Goal: Task Accomplishment & Management: Manage account settings

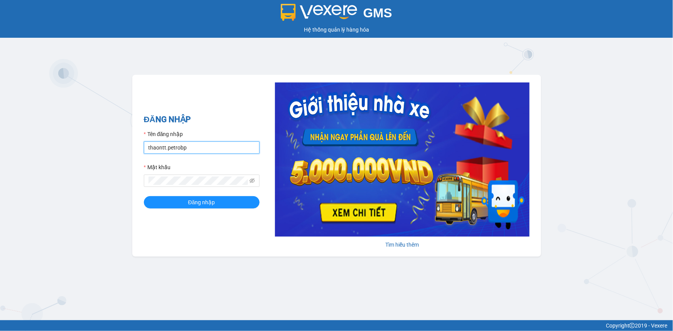
click at [184, 146] on input "thaontt.petrobp" at bounding box center [202, 147] width 116 height 12
type input "pl1.petrobp"
click at [193, 204] on span "Đăng nhập" at bounding box center [201, 202] width 27 height 8
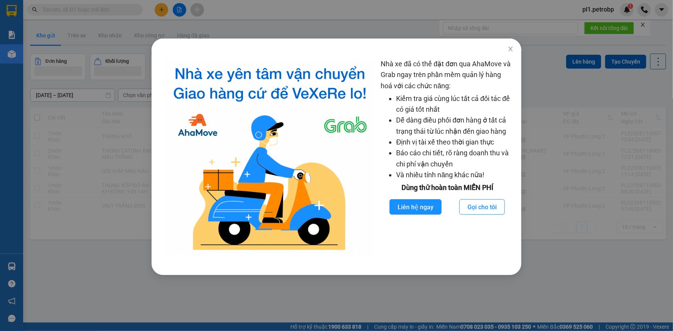
click at [126, 132] on div "Nhà xe đã có thể đặt đơn qua AhaMove và Grab ngay trên phần mềm quản lý hàng ho…" at bounding box center [336, 165] width 673 height 331
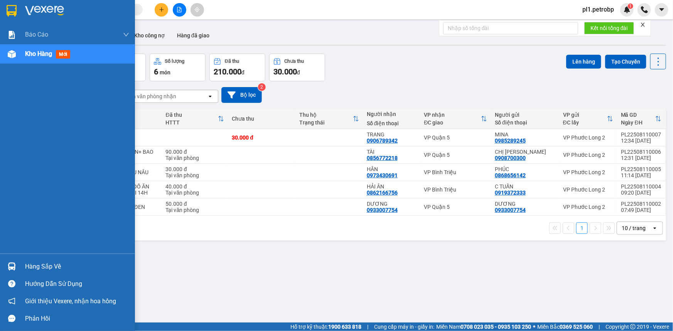
click at [24, 270] on div "Hàng sắp về" at bounding box center [67, 266] width 135 height 17
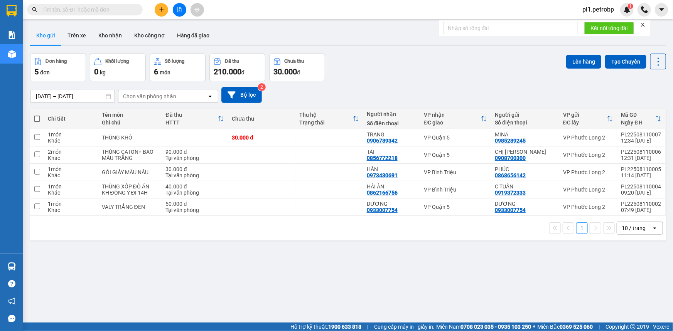
click at [382, 262] on section "Kết quả tìm kiếm ( 0 ) Bộ lọc No Data pl1.petrobp 1 Báo cáo BC tiền tận nơi (nh…" at bounding box center [336, 165] width 673 height 331
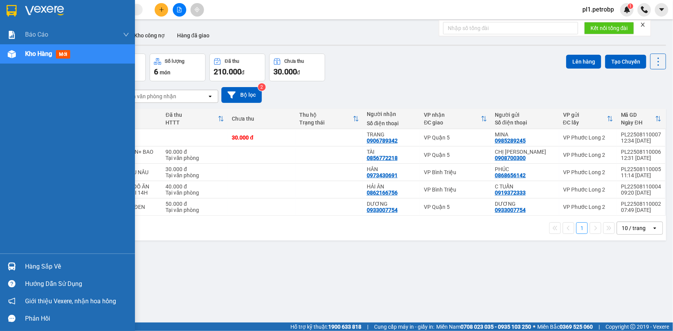
click at [10, 268] on img at bounding box center [12, 266] width 8 height 8
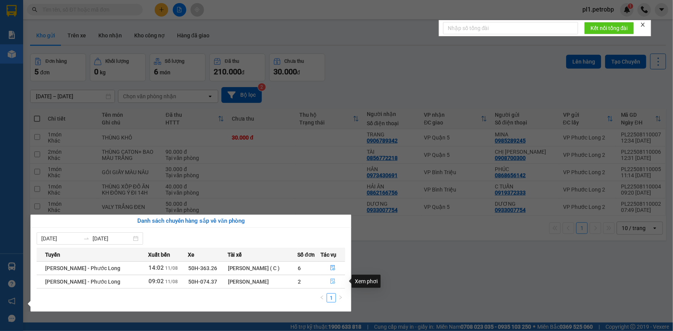
click at [336, 283] on button "button" at bounding box center [333, 282] width 24 height 12
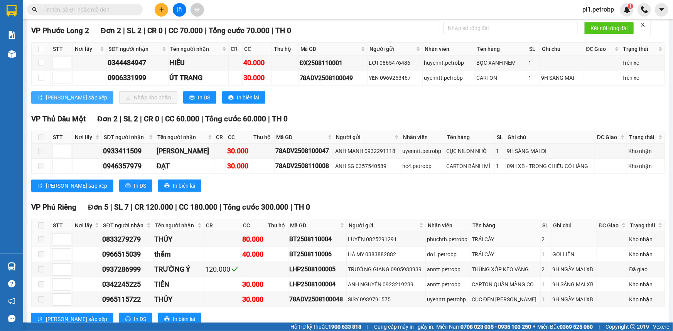
scroll to position [210, 0]
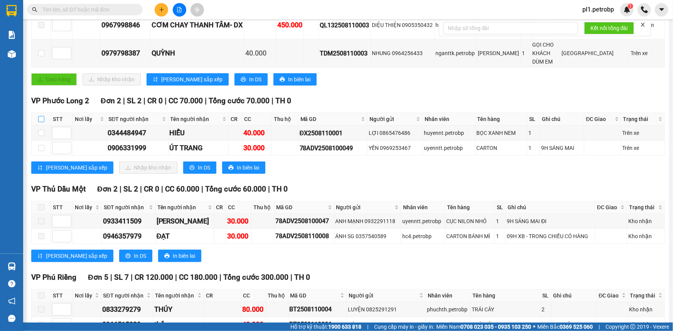
click at [42, 116] on input "checkbox" at bounding box center [41, 119] width 6 height 6
checkbox input "true"
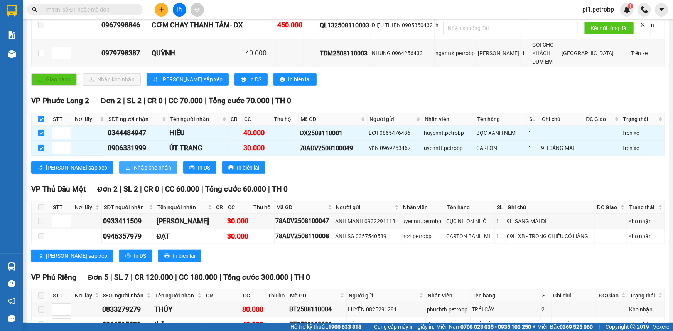
click at [134, 163] on span "Nhập kho nhận" at bounding box center [152, 167] width 37 height 8
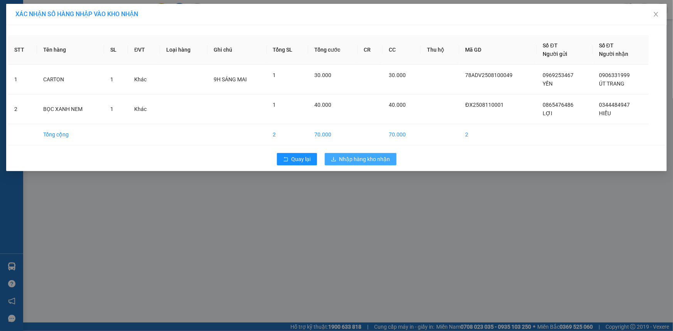
click at [378, 160] on span "Nhập hàng kho nhận" at bounding box center [364, 159] width 51 height 8
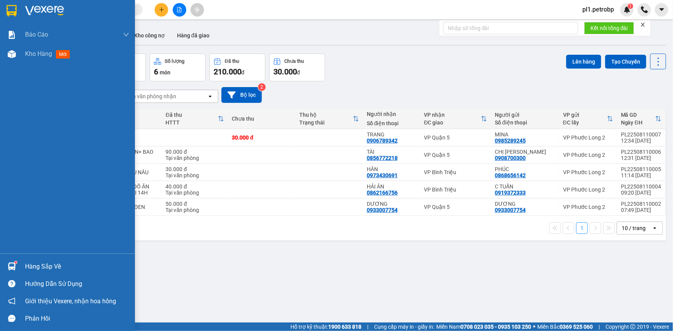
click at [11, 265] on img at bounding box center [12, 266] width 8 height 8
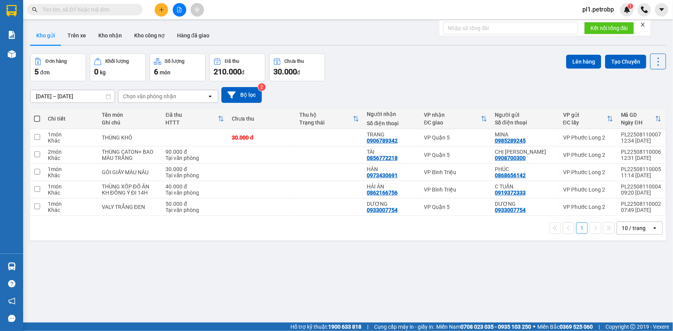
click at [464, 219] on section "Kết quả tìm kiếm ( 0 ) Bộ lọc No Data pl1.petrobp 1 Báo cáo BC tiền tận nơi (nh…" at bounding box center [336, 165] width 673 height 331
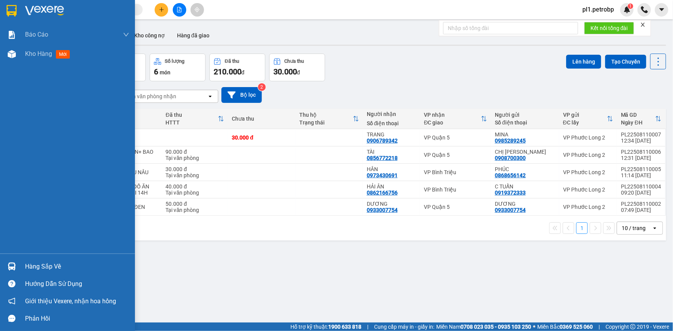
click at [21, 265] on div "Hàng sắp về" at bounding box center [67, 266] width 135 height 17
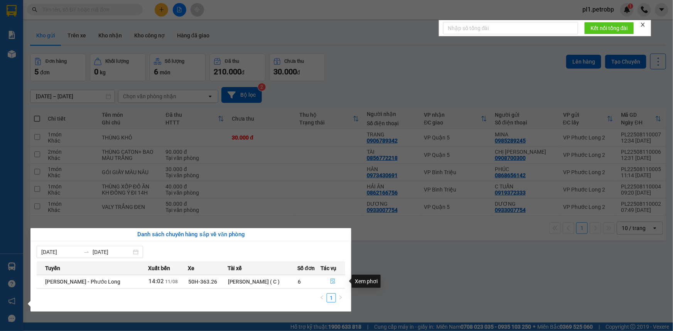
click at [326, 280] on button "button" at bounding box center [333, 282] width 24 height 12
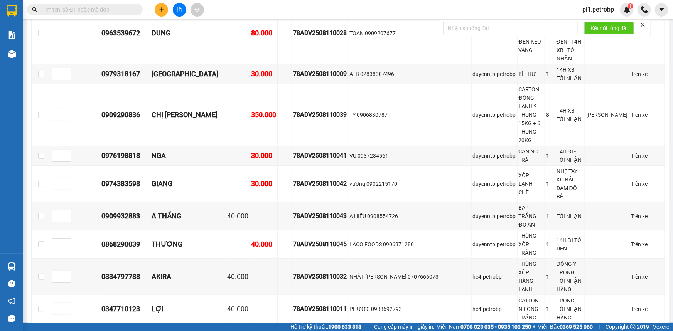
scroll to position [1507, 0]
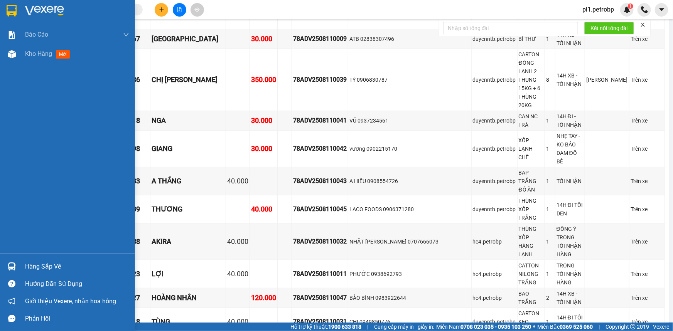
click at [35, 261] on div "Hàng sắp về" at bounding box center [77, 267] width 104 height 12
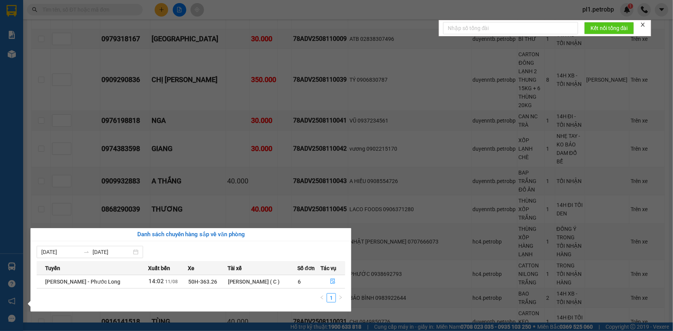
click at [425, 289] on section "Kết quả tìm kiếm ( 0 ) Bộ lọc No Data pl1.petrobp 1 Báo cáo BC tiền tận nơi (nh…" at bounding box center [336, 165] width 673 height 331
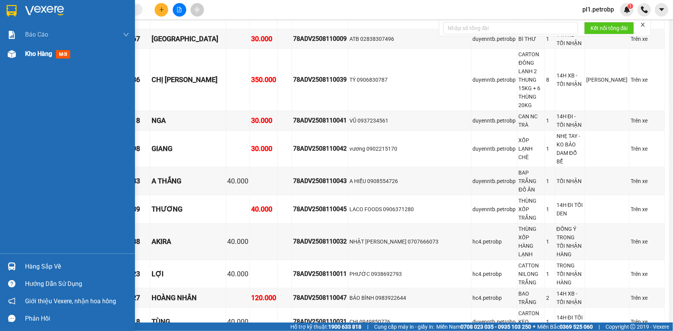
click at [33, 52] on span "Kho hàng" at bounding box center [38, 53] width 27 height 7
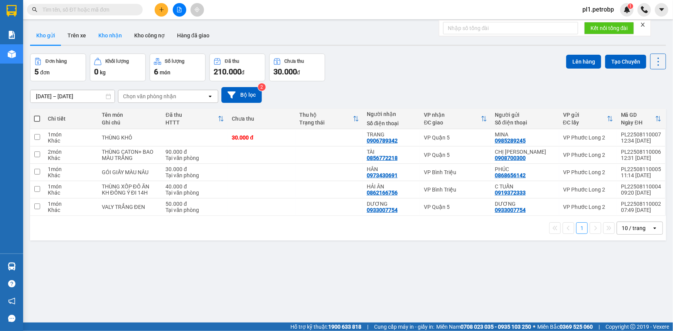
click at [110, 35] on button "Kho nhận" at bounding box center [110, 35] width 36 height 18
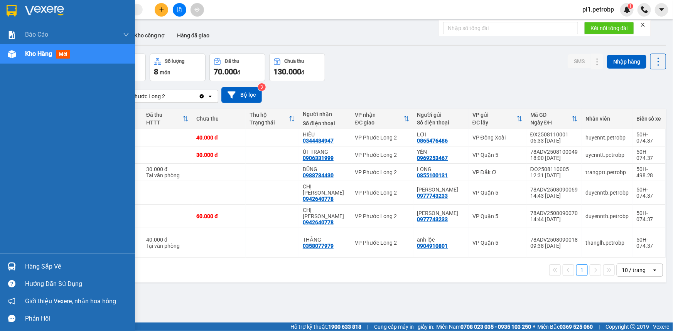
click at [17, 272] on div at bounding box center [11, 266] width 13 height 13
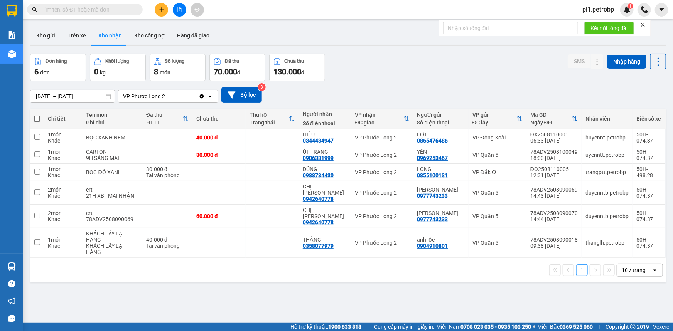
click at [484, 271] on section "Kết quả tìm kiếm ( 0 ) Bộ lọc No Data pl1.petrobp 1 Báo cáo BC tiền tận nơi (nh…" at bounding box center [336, 165] width 673 height 331
click at [52, 36] on button "Kho gửi" at bounding box center [45, 35] width 31 height 18
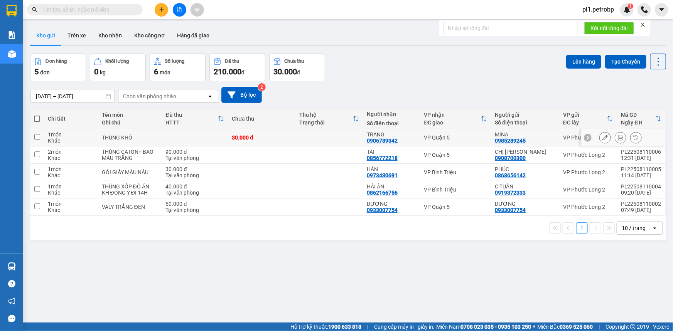
click at [116, 135] on div "THÙNG KHÔ" at bounding box center [130, 138] width 56 height 6
checkbox input "true"
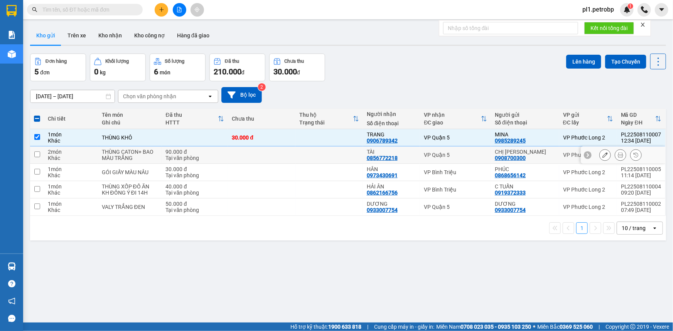
click at [123, 149] on div "THÙNG CATON+ BAO MÀU TRẮNG" at bounding box center [130, 155] width 56 height 12
checkbox input "true"
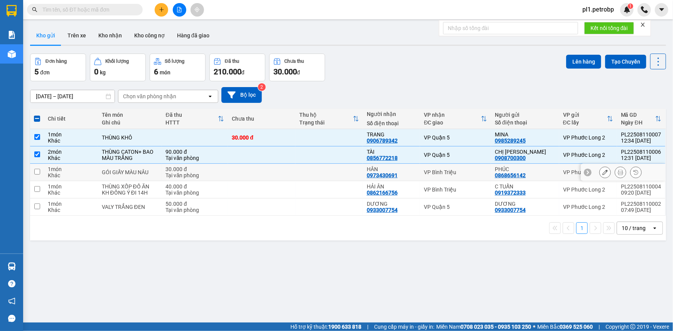
click at [125, 169] on div "GÓI GIẤY MÀU NÂU" at bounding box center [130, 172] width 56 height 6
checkbox input "true"
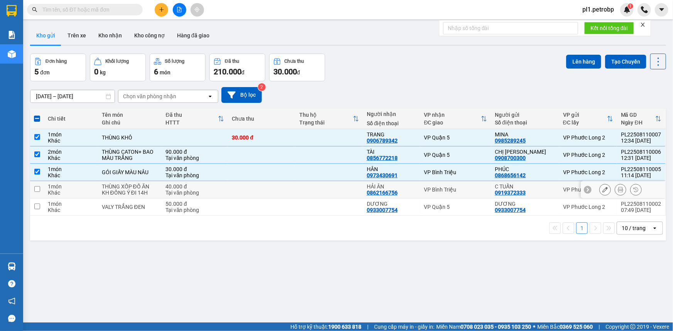
click at [130, 190] on div "KH ĐỒNG Ý ĐI 14H" at bounding box center [130, 193] width 56 height 6
checkbox input "true"
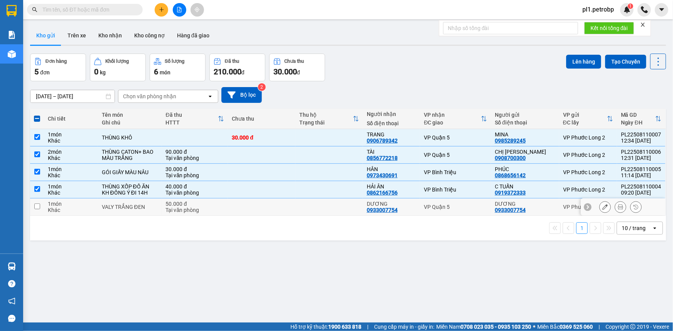
click at [133, 201] on td "VALY TRẮNG ĐEN" at bounding box center [130, 206] width 64 height 17
checkbox input "true"
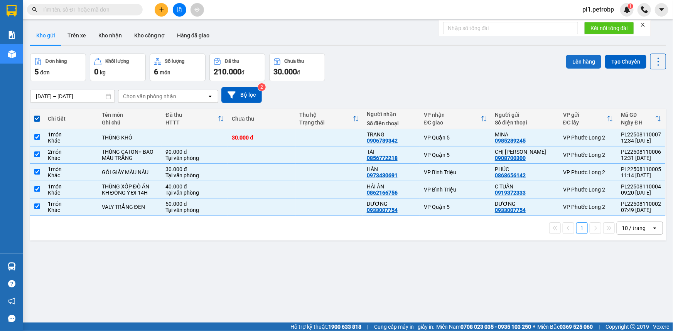
click at [576, 61] on button "Lên hàng" at bounding box center [583, 62] width 35 height 14
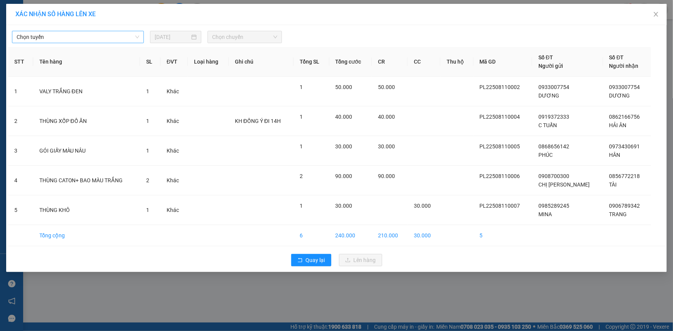
click at [106, 41] on span "Chọn tuyến" at bounding box center [78, 37] width 123 height 12
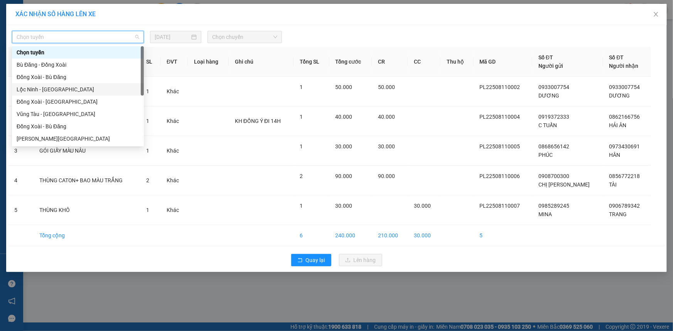
scroll to position [105, 0]
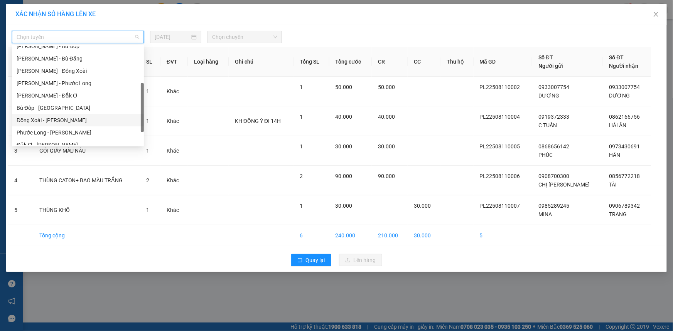
click at [89, 121] on div "Đồng Xoài - Hồ Chí Minh" at bounding box center [78, 120] width 123 height 8
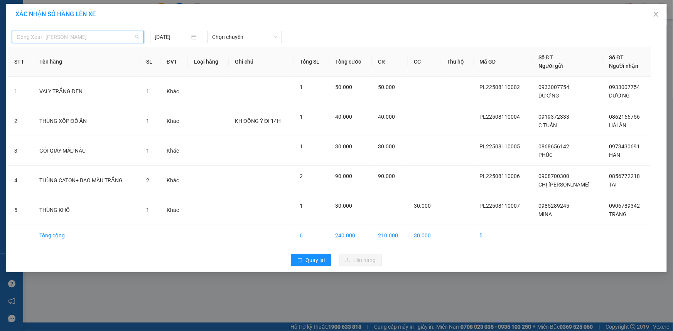
click at [127, 32] on span "Đồng Xoài - Hồ Chí Minh" at bounding box center [78, 37] width 123 height 12
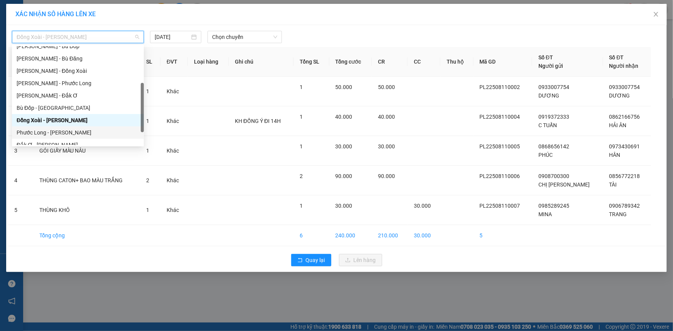
click at [89, 129] on div "Phước Long - Hồ Chí Minh" at bounding box center [78, 132] width 123 height 8
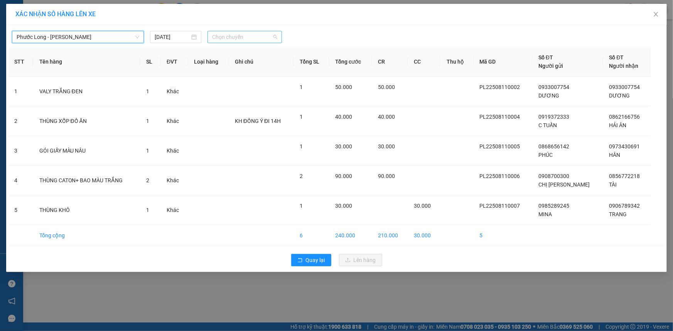
click at [224, 33] on span "Chọn chuyến" at bounding box center [244, 37] width 65 height 12
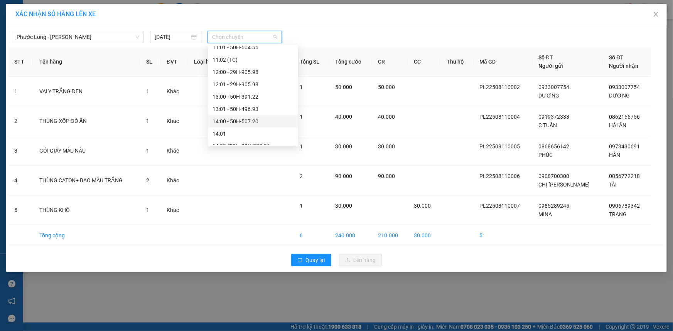
scroll to position [455, 0]
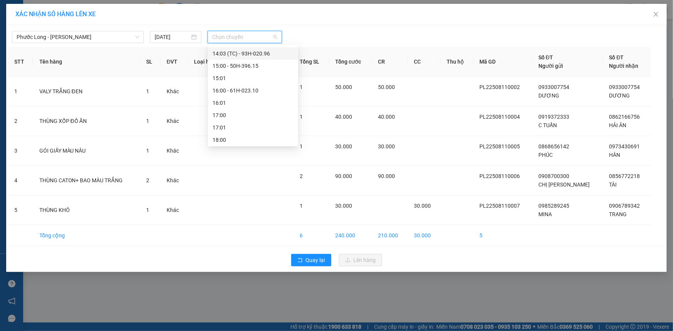
click at [260, 52] on div "14:03 (TC) - 93H-020.96" at bounding box center [252, 53] width 81 height 8
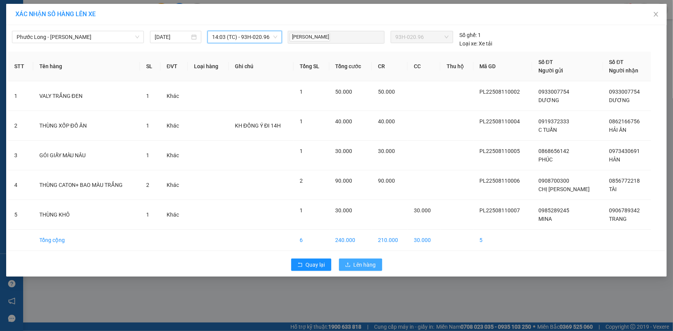
click at [357, 267] on span "Lên hàng" at bounding box center [364, 265] width 22 height 8
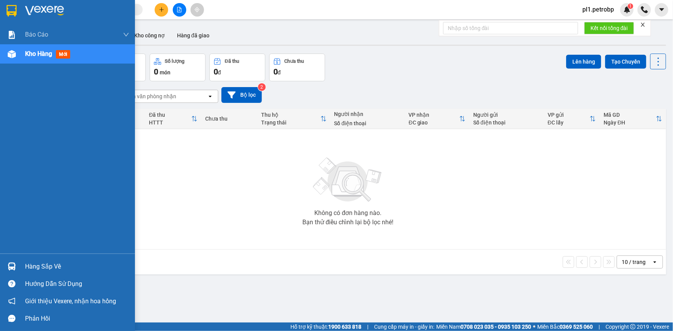
click at [19, 260] on div "Hàng sắp về" at bounding box center [67, 266] width 135 height 17
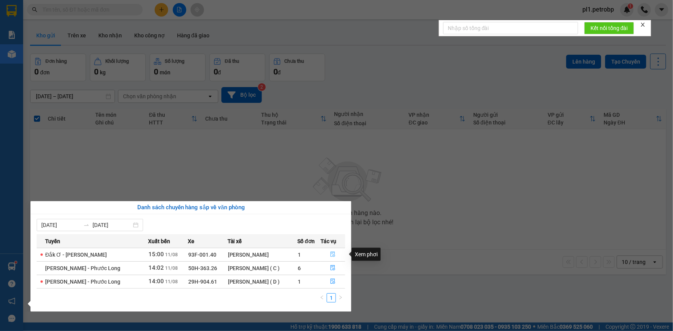
click at [334, 254] on icon "file-done" at bounding box center [332, 254] width 5 height 5
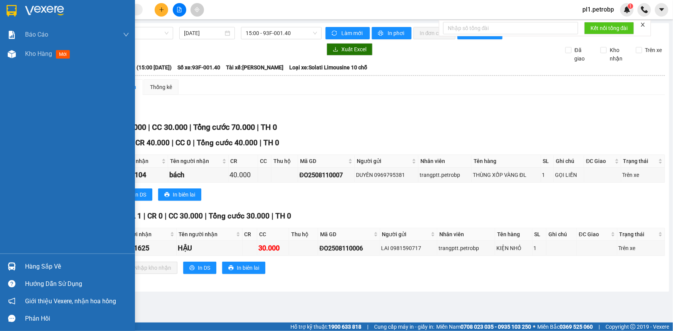
click at [29, 265] on div "Hàng sắp về" at bounding box center [77, 267] width 104 height 12
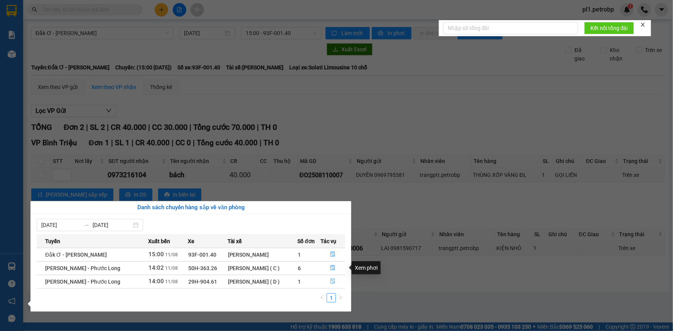
click at [333, 281] on icon "file-done" at bounding box center [332, 281] width 5 height 5
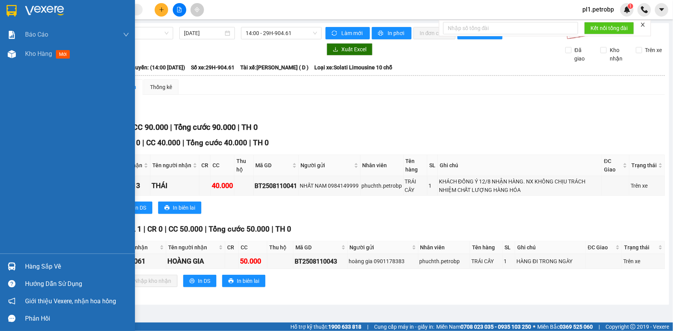
click at [25, 262] on div "Hàng sắp về" at bounding box center [77, 267] width 104 height 12
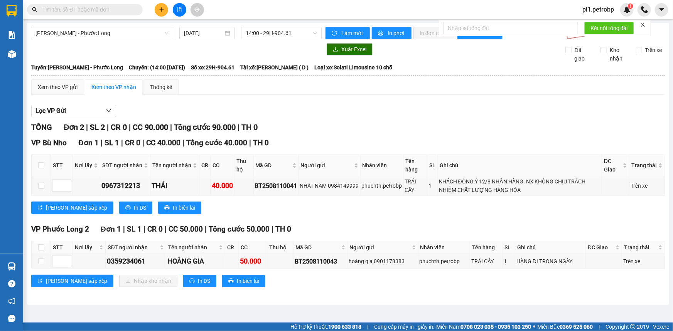
click at [338, 120] on section "Kết quả tìm kiếm ( 0 ) Bộ lọc No Data pl1.petrobp 1 Báo cáo BC tiền tận nơi (nh…" at bounding box center [336, 165] width 673 height 331
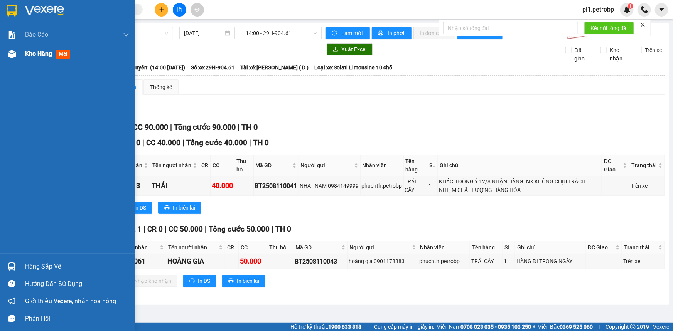
click at [30, 56] on span "Kho hàng" at bounding box center [38, 53] width 27 height 7
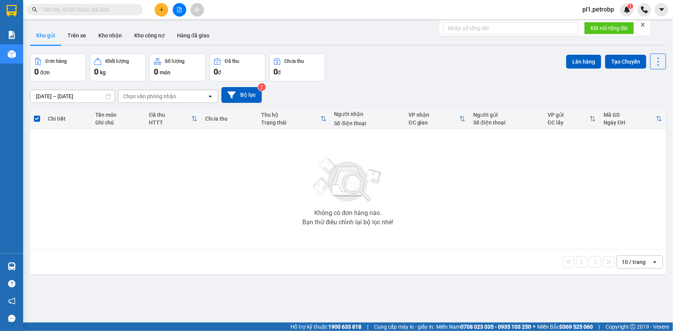
click at [158, 12] on button at bounding box center [161, 9] width 13 height 13
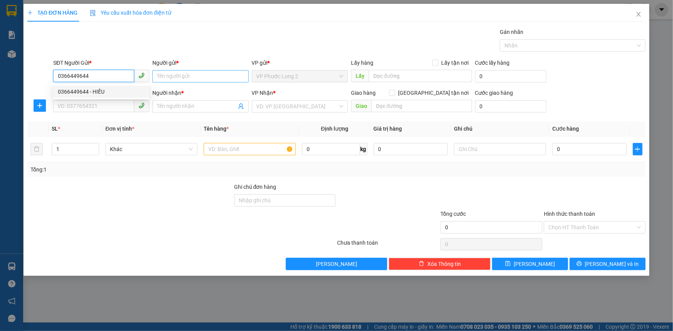
type input "0366449644"
click at [185, 77] on input "Người gửi *" at bounding box center [200, 76] width 96 height 12
click at [111, 78] on input "0366449644" at bounding box center [93, 76] width 81 height 12
click at [96, 92] on div "0366449644 - HIẾU" at bounding box center [101, 91] width 87 height 8
type input "HIẾU"
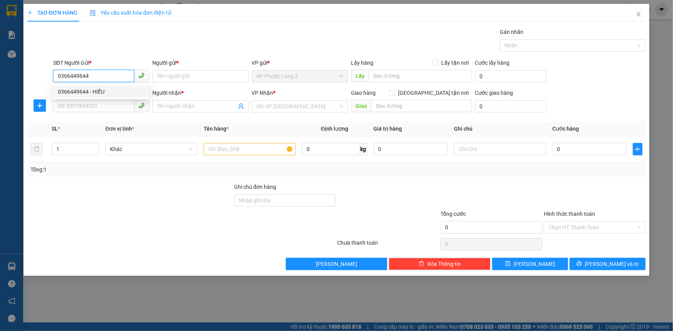
type input "0938980891"
type input "Kim"
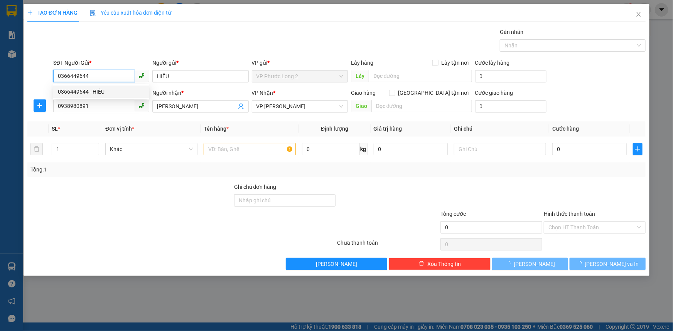
type input "40.000"
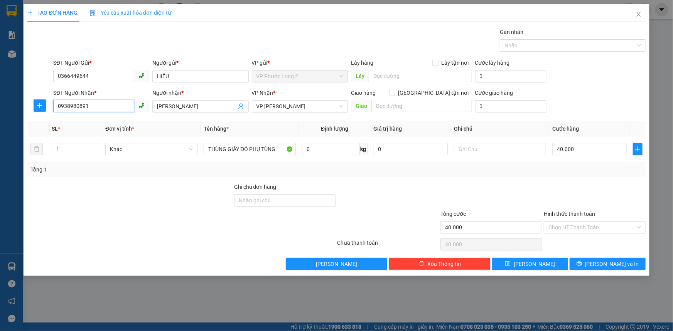
click at [108, 106] on input "0938980891" at bounding box center [93, 106] width 81 height 12
paste input "0938980891"
type input "0938980891"
click at [101, 120] on div "0938980891 - Kim" at bounding box center [101, 122] width 87 height 8
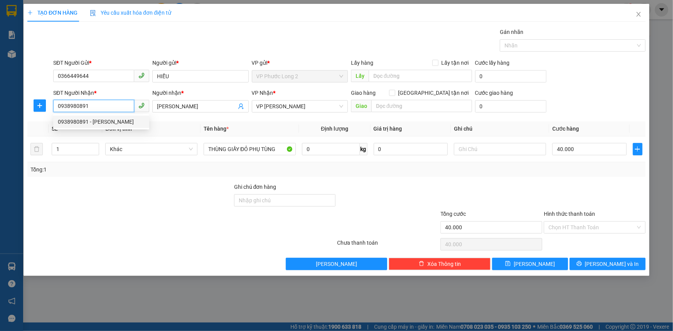
type input "30.000"
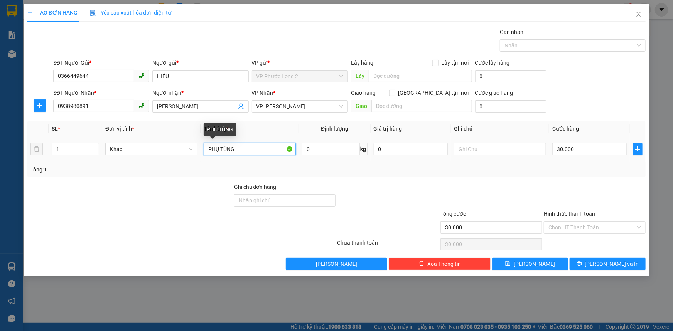
click at [276, 145] on input "PHỤ TÙNG" at bounding box center [249, 149] width 92 height 12
type input "T"
type input "THÙNG GIẤY"
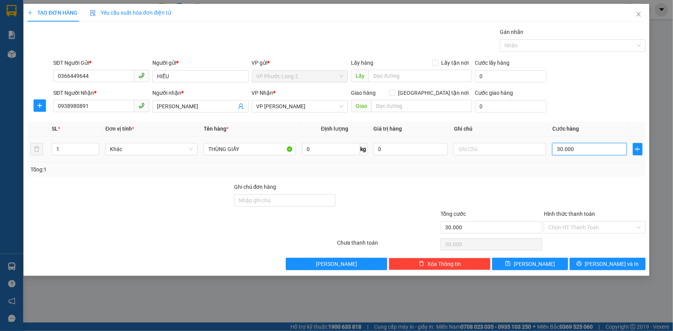
click at [597, 154] on input "30.000" at bounding box center [589, 149] width 74 height 12
type input "4"
type input "40"
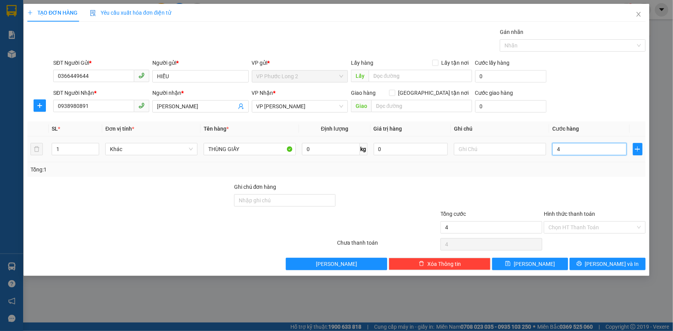
type input "40"
type input "400"
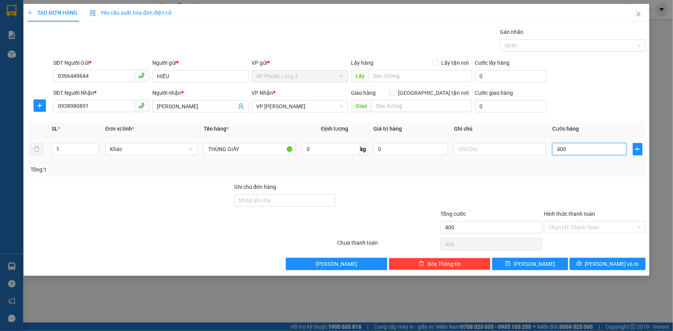
type input "4.000"
type input "40.000"
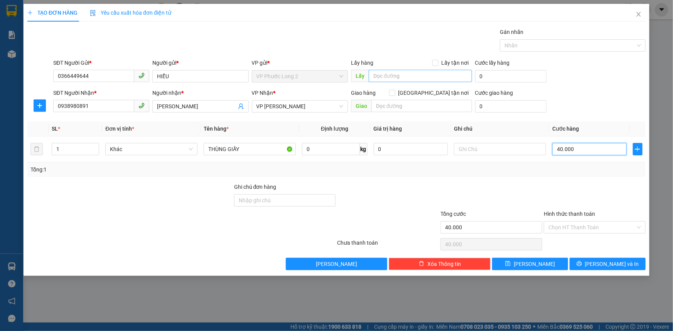
type input "40.000"
click at [427, 72] on input "text" at bounding box center [419, 76] width 103 height 12
type input "SƠN GIANG"
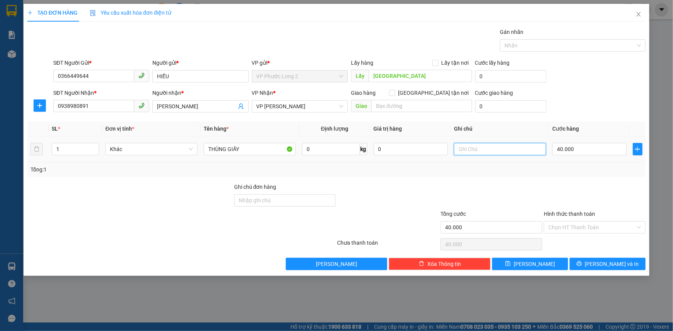
click at [474, 143] on input "text" at bounding box center [500, 149] width 92 height 12
type input "NGƯỜI GỬI TRẢ CƯỚC - TXE GIỮ TIỀN"
click at [266, 142] on div "THÙNG GIẤY" at bounding box center [249, 148] width 92 height 15
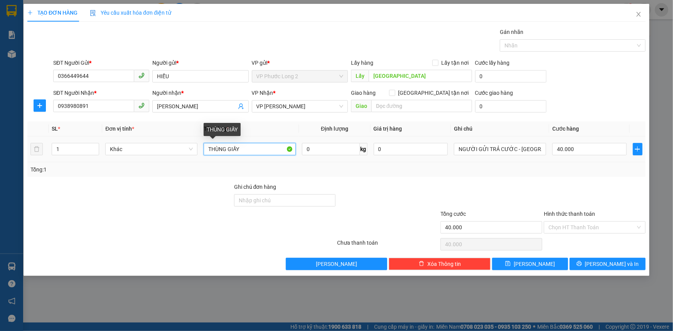
click at [268, 151] on input "THÙNG GIẤY" at bounding box center [249, 149] width 92 height 12
type input "THÙNG GIẤY ĐỒ KHÔ"
click at [106, 107] on input "0938980891" at bounding box center [93, 106] width 81 height 12
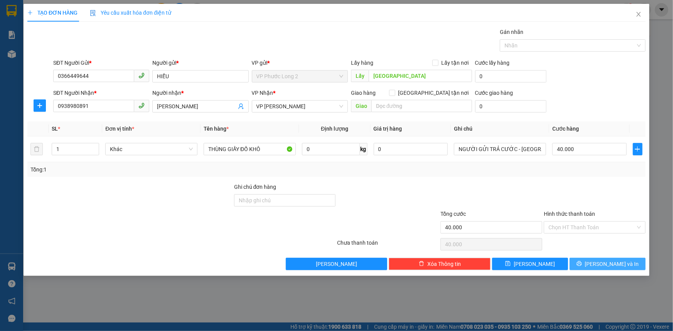
click at [582, 261] on icon "printer" at bounding box center [578, 263] width 5 height 5
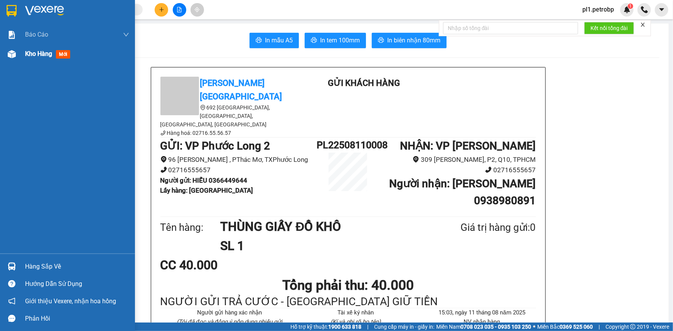
click at [24, 50] on div "Kho hàng mới" at bounding box center [67, 53] width 135 height 19
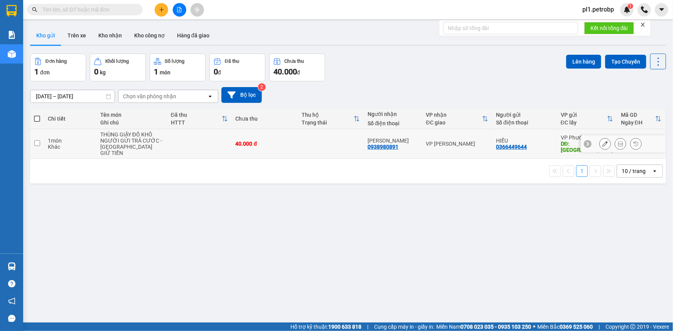
click at [136, 144] on div "NGƯỜI GỬI TRẢ CƯỚC - TXE GIỮ TIỀN" at bounding box center [131, 147] width 63 height 18
checkbox input "true"
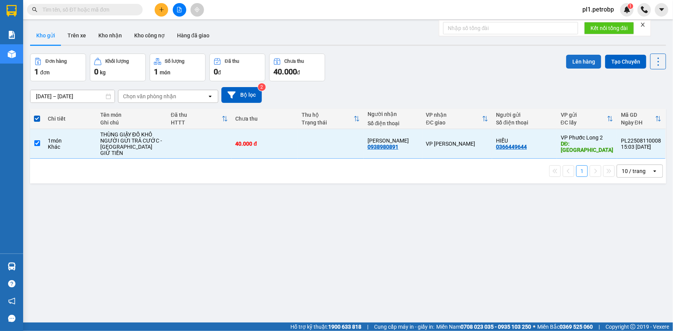
click at [566, 64] on button "Lên hàng" at bounding box center [583, 62] width 35 height 14
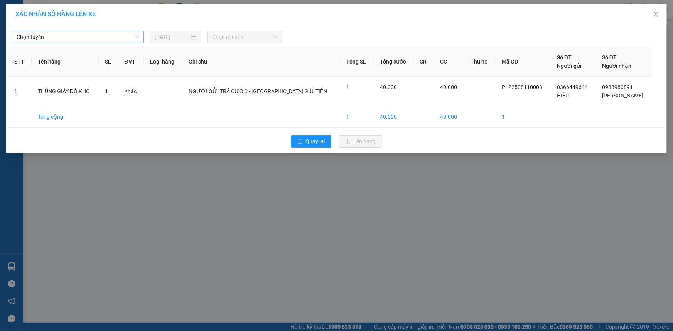
click at [103, 39] on span "Chọn tuyến" at bounding box center [78, 37] width 123 height 12
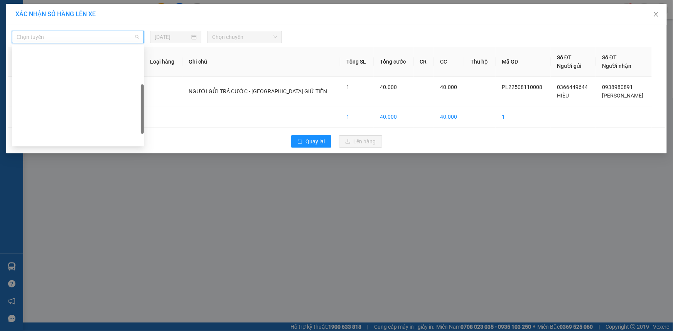
scroll to position [140, 0]
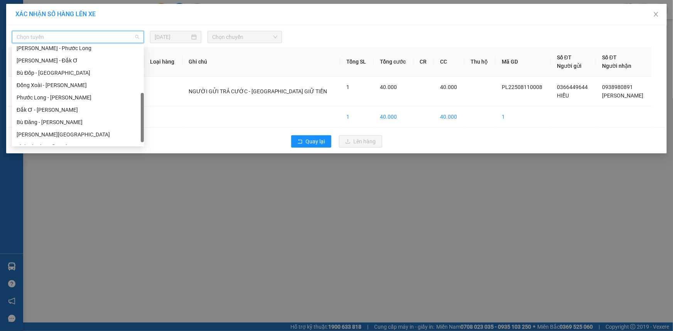
click at [67, 96] on div "Phước Long - Hồ Chí Minh" at bounding box center [78, 97] width 123 height 8
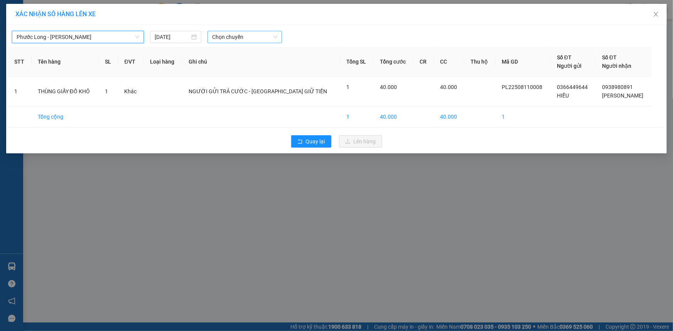
click at [245, 42] on span "Chọn chuyến" at bounding box center [244, 37] width 65 height 12
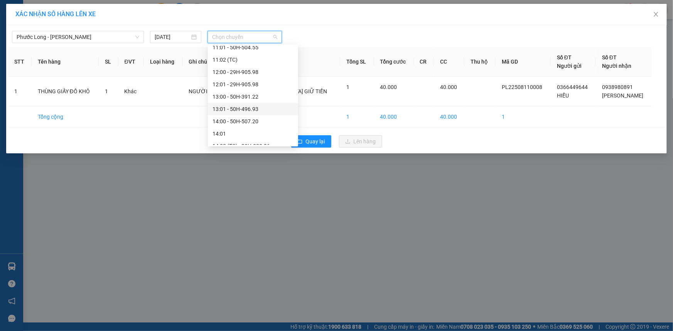
scroll to position [455, 0]
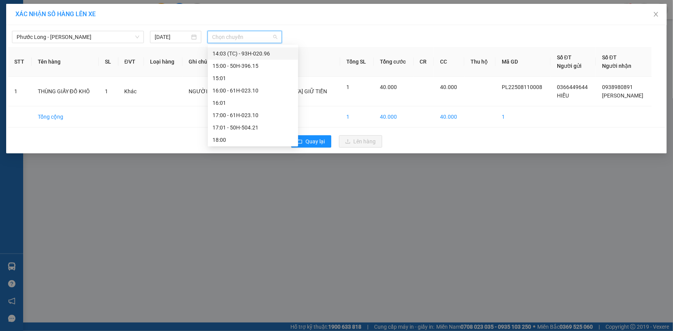
click at [262, 57] on div "14:03 (TC) - 93H-020.96" at bounding box center [252, 53] width 81 height 8
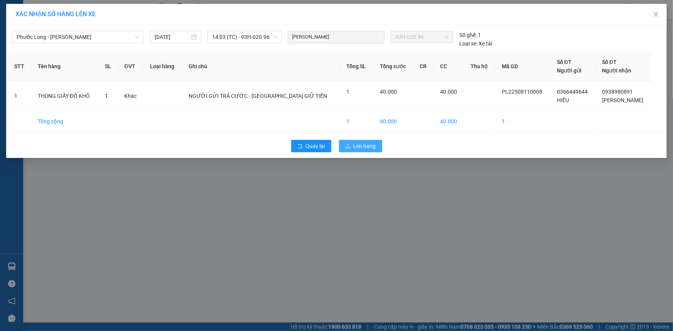
click at [366, 148] on span "Lên hàng" at bounding box center [364, 146] width 22 height 8
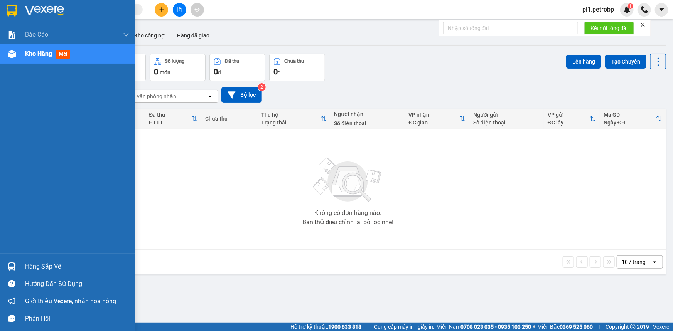
click at [34, 277] on div "Hướng dẫn sử dụng" at bounding box center [67, 283] width 135 height 17
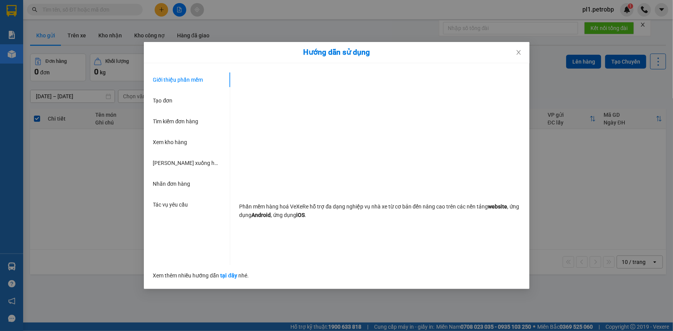
click at [98, 233] on div "Hướng dẫn sử dụng Giới thiệu phần mềm Tạo đơn Tìm kiếm đơn hàng Xem kho hàng Lê…" at bounding box center [336, 165] width 673 height 331
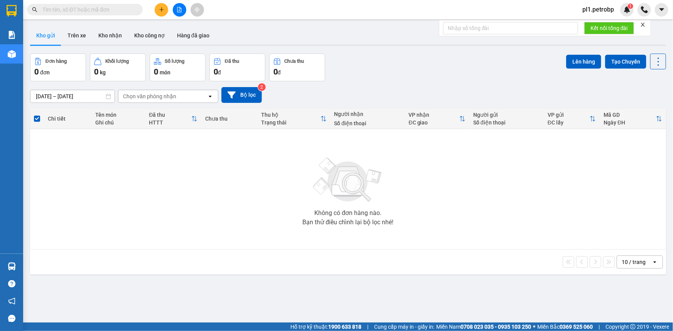
click at [0, 264] on div "Hàng sắp về" at bounding box center [11, 266] width 23 height 17
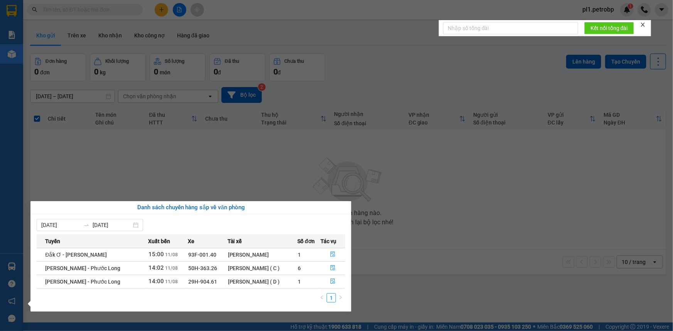
click at [366, 191] on section "Kết quả tìm kiếm ( 0 ) Bộ lọc No Data pl1.petrobp 1 Báo cáo BC tiền tận nơi (nh…" at bounding box center [336, 165] width 673 height 331
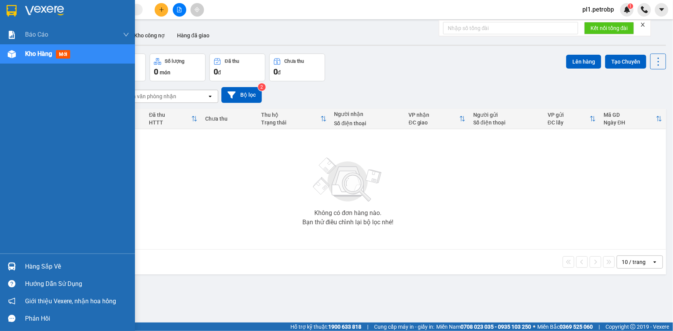
click at [18, 261] on div at bounding box center [11, 266] width 13 height 13
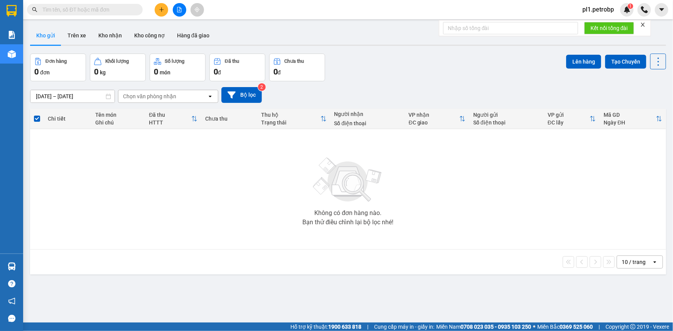
click at [414, 203] on section "Kết quả tìm kiếm ( 0 ) Bộ lọc No Data pl1.petrobp 1 Báo cáo BC tiền tận nơi (nh…" at bounding box center [336, 165] width 673 height 331
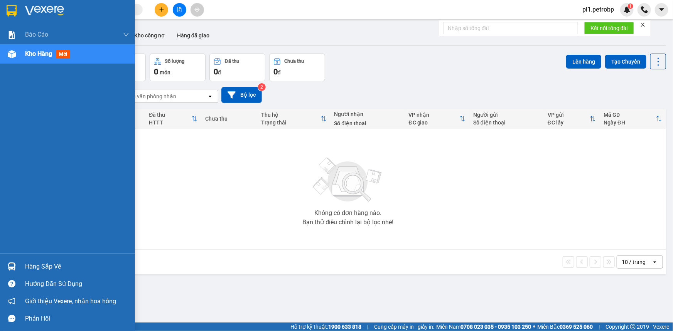
click at [41, 264] on div "Hàng sắp về" at bounding box center [77, 267] width 104 height 12
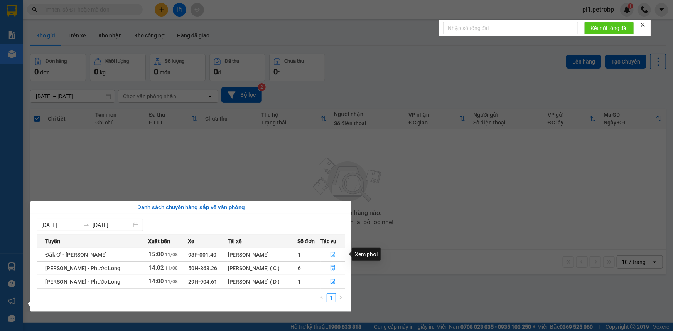
click at [339, 257] on button "button" at bounding box center [333, 255] width 24 height 12
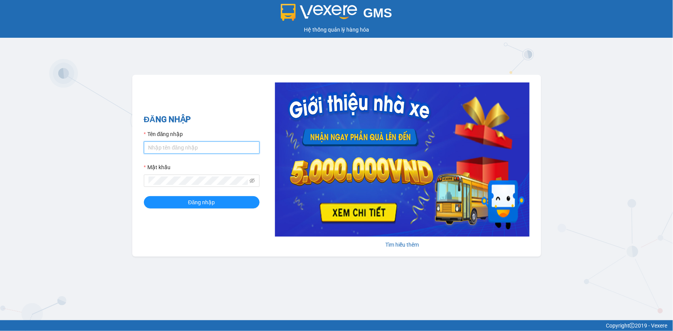
type input "pl1.petrobp"
click at [188, 210] on div "ĐĂNG NHẬP Tên đăng nhập pl1.petrobp Mật khẩu Đăng nhập" at bounding box center [202, 165] width 116 height 105
click at [190, 204] on span "Đăng nhập" at bounding box center [201, 202] width 27 height 8
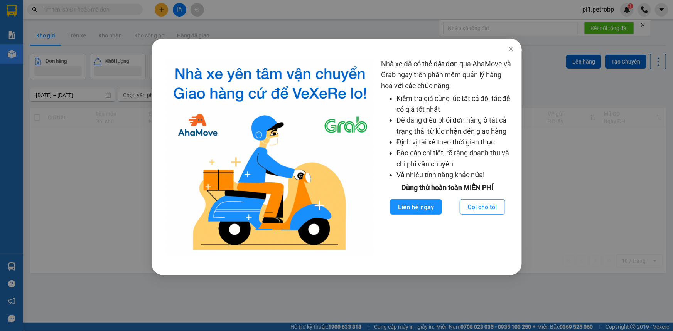
click at [101, 162] on div "Nhà xe đã có thể đặt đơn qua AhaMove và Grab ngay trên phần mềm quản lý hàng ho…" at bounding box center [336, 165] width 673 height 331
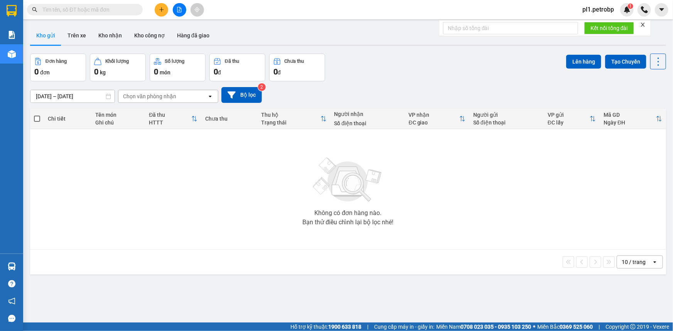
paste input "0938980891"
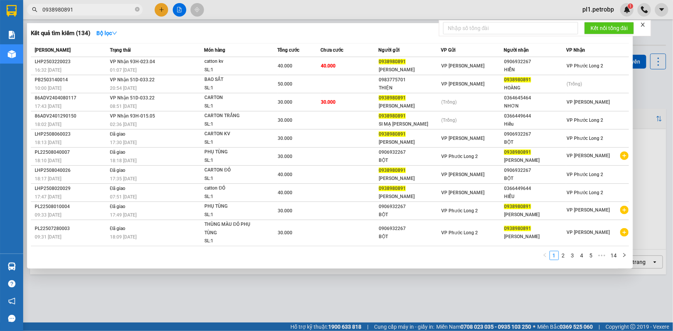
type input "0938980891"
click at [243, 280] on div at bounding box center [336, 165] width 673 height 331
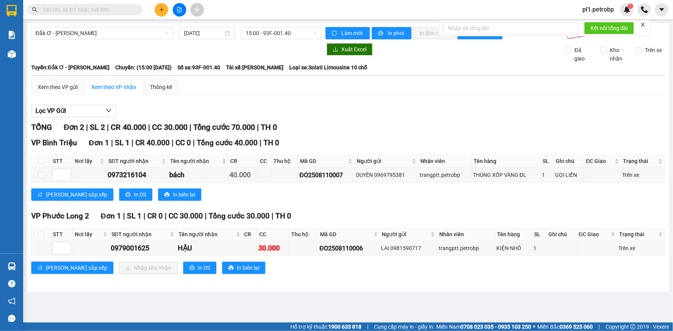
click at [108, 5] on input "text" at bounding box center [87, 9] width 91 height 8
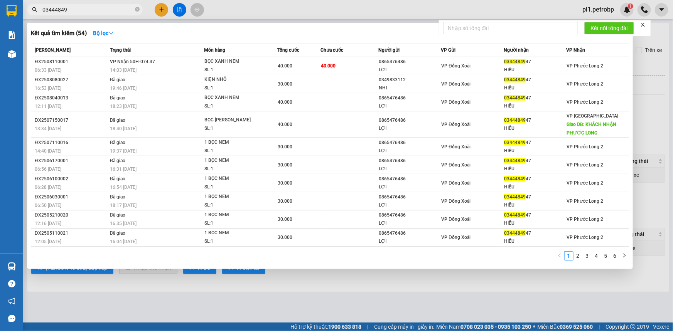
type input "03444849"
click at [283, 291] on div at bounding box center [336, 165] width 673 height 331
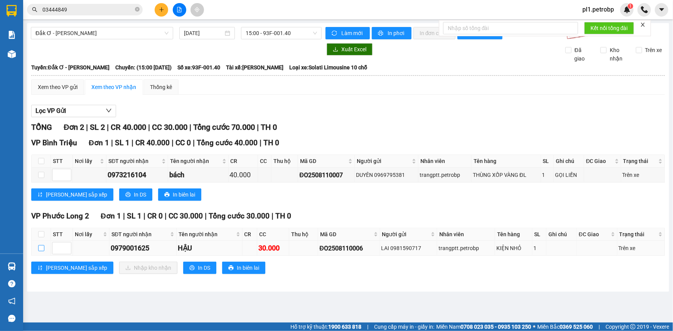
click at [41, 248] on input "checkbox" at bounding box center [41, 248] width 6 height 6
checkbox input "true"
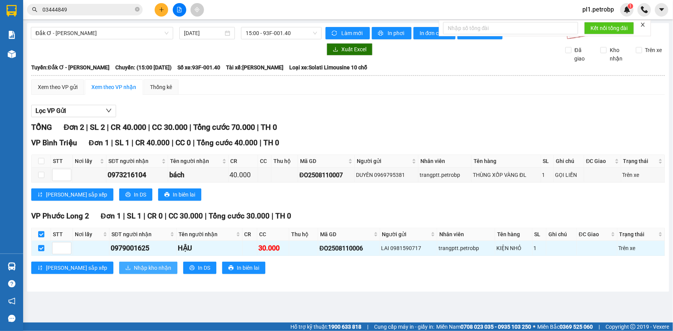
click at [134, 264] on span "Nhập kho nhận" at bounding box center [152, 268] width 37 height 8
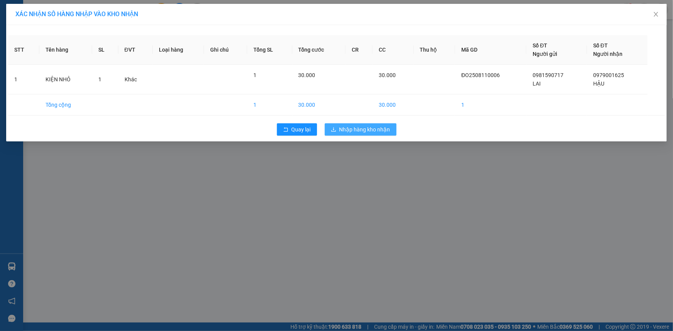
click at [354, 133] on span "Nhập hàng kho nhận" at bounding box center [364, 129] width 51 height 8
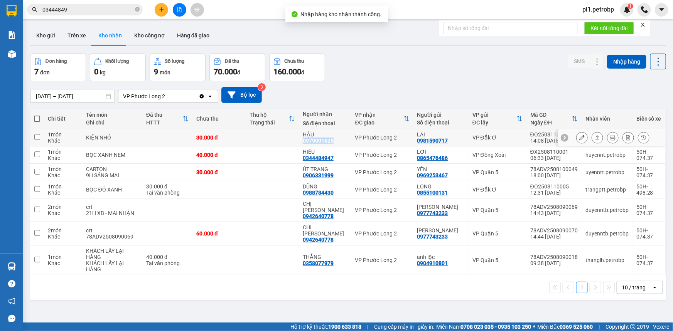
drag, startPoint x: 308, startPoint y: 141, endPoint x: 335, endPoint y: 139, distance: 27.5
click at [333, 143] on div "0979001625" at bounding box center [318, 141] width 31 height 6
copy div "0979001625"
click at [576, 157] on button at bounding box center [581, 154] width 11 height 13
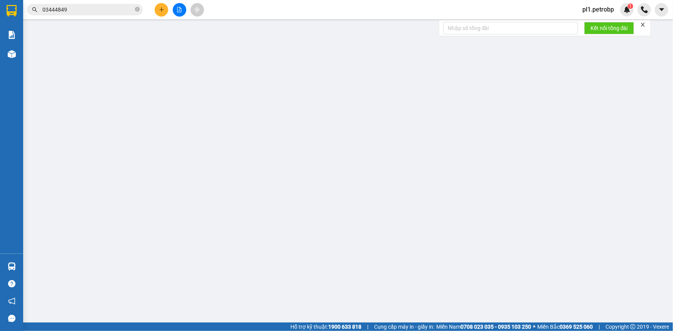
type input "0865476486"
type input "LỢI"
type input "0344484947"
type input "HIẾU"
type input "40.000"
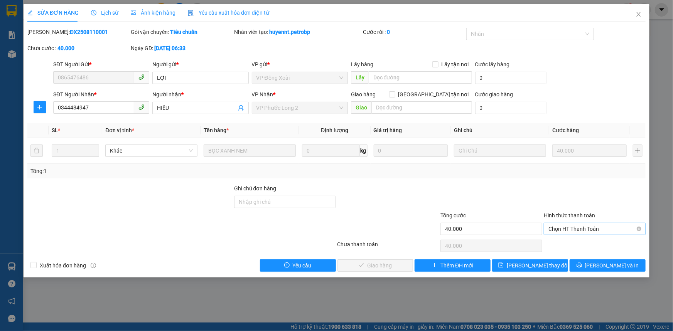
click at [586, 234] on div "Chọn HT Thanh Toán" at bounding box center [594, 229] width 102 height 12
click at [567, 242] on div "Tại văn phòng" at bounding box center [594, 244] width 92 height 8
type input "0"
click at [404, 258] on div "Total Paid Fee 0 Total UnPaid Fee 40.000 Cash Collection Total Fee Mã ĐH: ĐX250…" at bounding box center [336, 150] width 618 height 244
click at [404, 261] on button "Lưu và Giao hàng" at bounding box center [375, 265] width 76 height 12
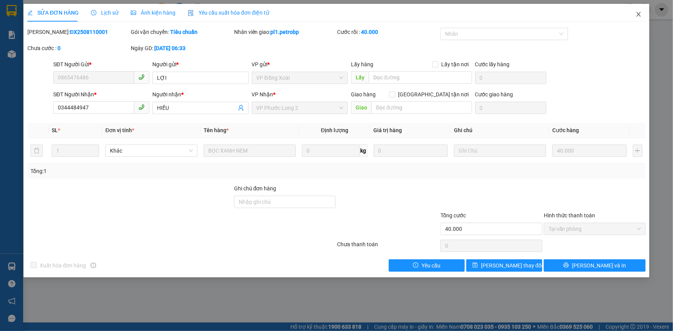
click at [640, 17] on icon "close" at bounding box center [638, 14] width 6 height 6
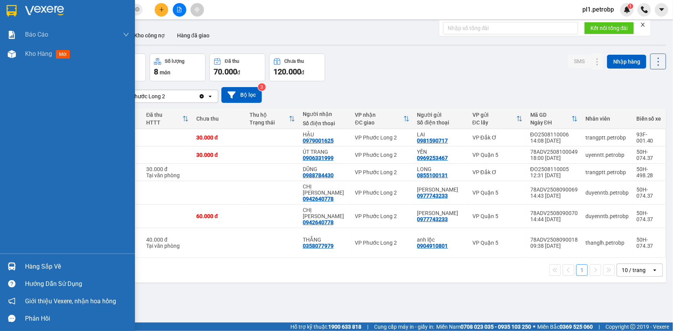
click at [13, 263] on img at bounding box center [12, 266] width 8 height 8
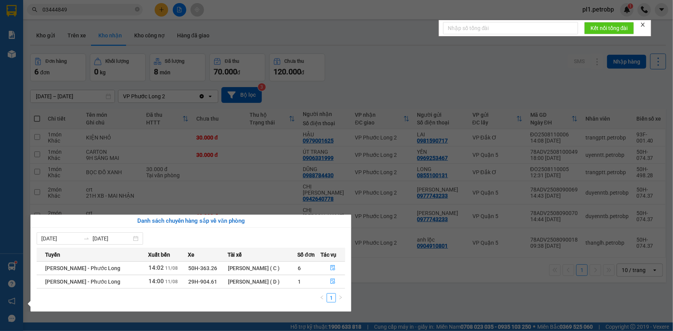
click at [232, 183] on section "Kết quả tìm kiếm ( 54 ) Bộ lọc Mã ĐH Trạng thái Món hàng Tổng cước Chưa cước Ng…" at bounding box center [336, 165] width 673 height 331
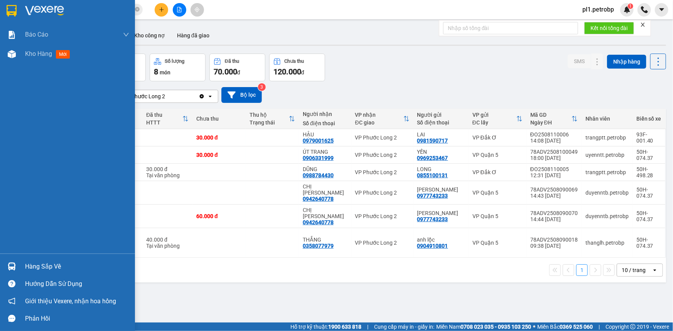
click at [18, 271] on div at bounding box center [11, 266] width 13 height 13
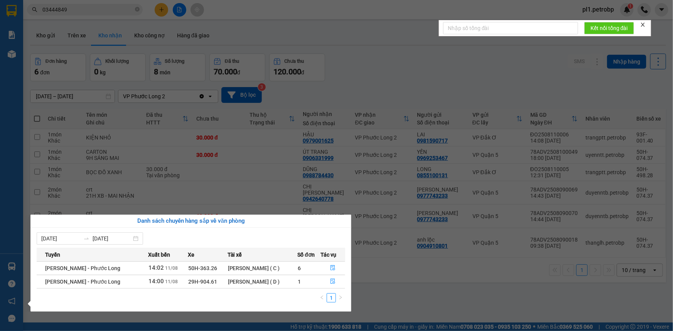
click at [404, 274] on section "Kết quả tìm kiếm ( 54 ) Bộ lọc Mã ĐH Trạng thái Món hàng Tổng cước Chưa cước Ng…" at bounding box center [336, 165] width 673 height 331
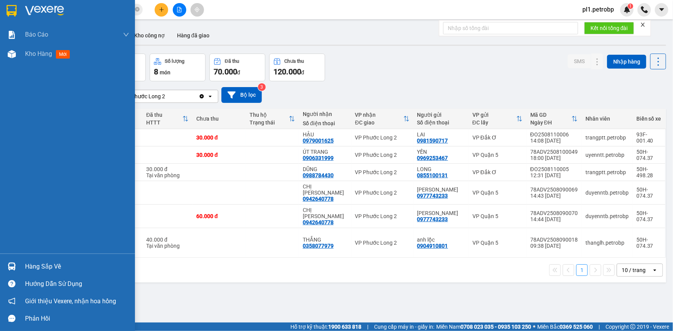
click at [19, 261] on div "Hàng sắp về" at bounding box center [67, 266] width 135 height 17
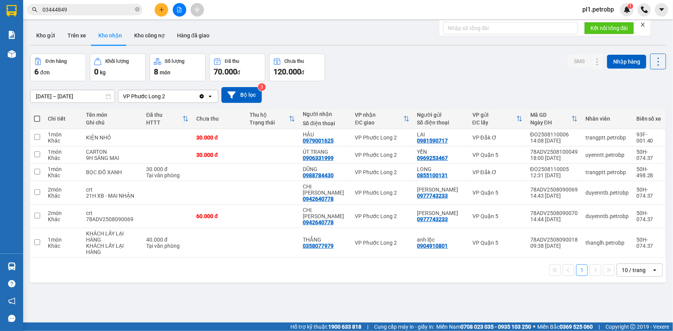
click at [427, 296] on section "Kết quả tìm kiếm ( 54 ) Bộ lọc Mã ĐH Trạng thái Món hàng Tổng cước Chưa cước Ng…" at bounding box center [336, 165] width 673 height 331
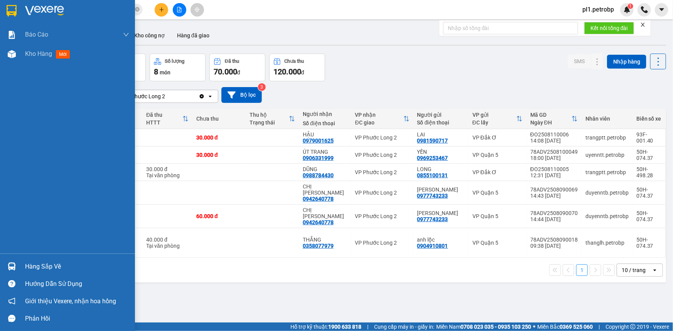
click at [29, 266] on div "Hàng sắp về" at bounding box center [77, 267] width 104 height 12
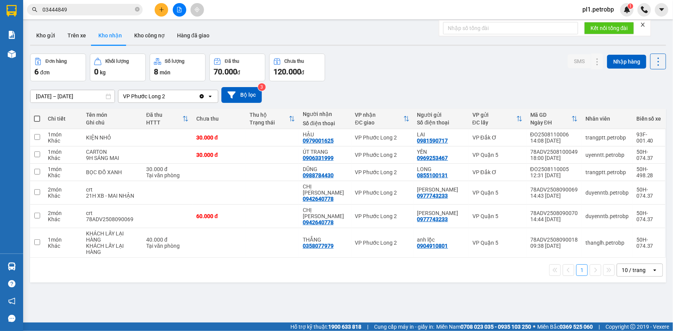
click at [377, 264] on section "Kết quả tìm kiếm ( 54 ) Bộ lọc Mã ĐH Trạng thái Món hàng Tổng cước Chưa cước Ng…" at bounding box center [336, 165] width 673 height 331
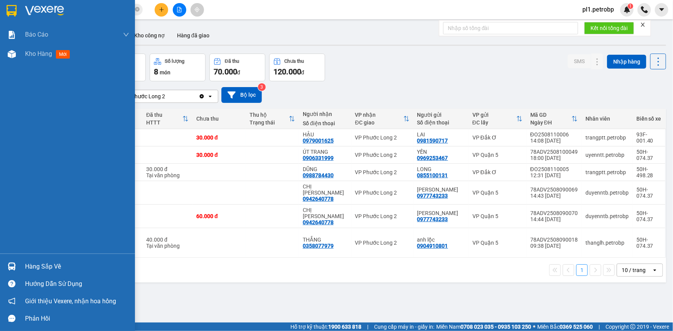
click at [22, 266] on div "Hàng sắp về" at bounding box center [67, 266] width 135 height 17
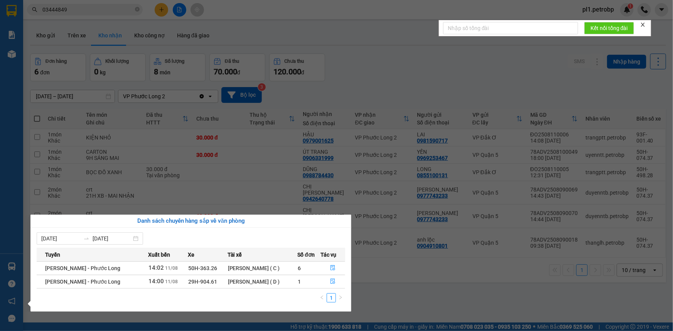
click at [432, 302] on section "Kết quả tìm kiếm ( 54 ) Bộ lọc Mã ĐH Trạng thái Món hàng Tổng cước Chưa cước Ng…" at bounding box center [336, 165] width 673 height 331
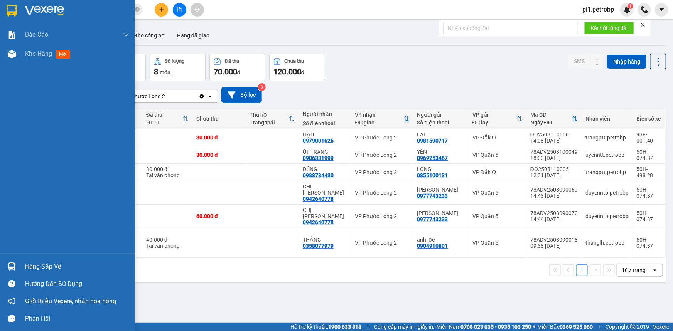
click at [42, 264] on div "Hàng sắp về" at bounding box center [77, 267] width 104 height 12
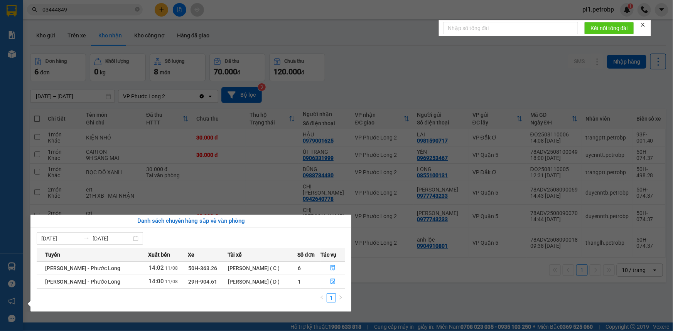
click at [431, 271] on section "Kết quả tìm kiếm ( 54 ) Bộ lọc Mã ĐH Trạng thái Món hàng Tổng cước Chưa cước Ng…" at bounding box center [336, 165] width 673 height 331
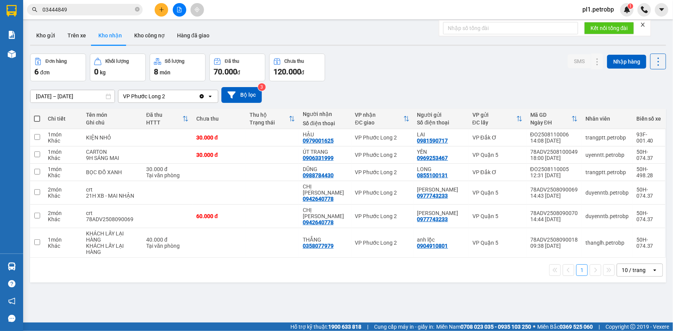
click at [46, 92] on input "09/08/2025 – 11/08/2025" at bounding box center [72, 96] width 84 height 12
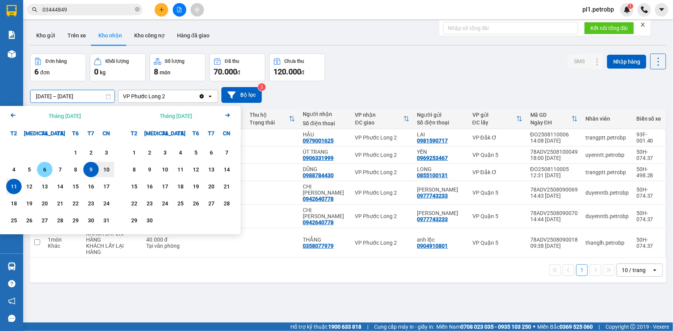
click at [39, 170] on div "6" at bounding box center [44, 169] width 11 height 9
click at [8, 185] on div "11" at bounding box center [13, 186] width 15 height 15
type input "[DATE] – [DATE]"
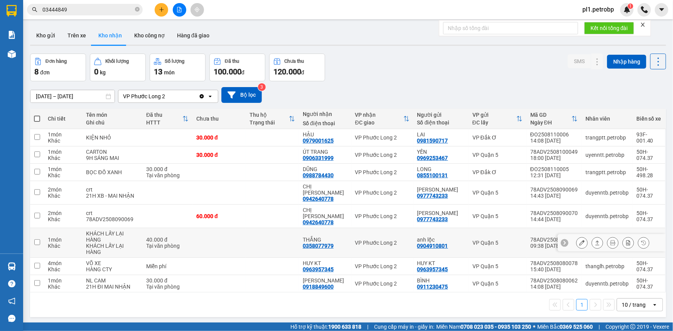
scroll to position [35, 0]
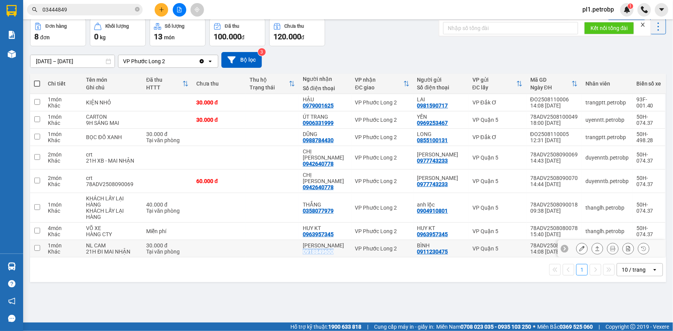
drag, startPoint x: 306, startPoint y: 242, endPoint x: 333, endPoint y: 242, distance: 27.0
click at [333, 242] on td "C HUYỀN 0918849600" at bounding box center [325, 248] width 52 height 17
checkbox input "true"
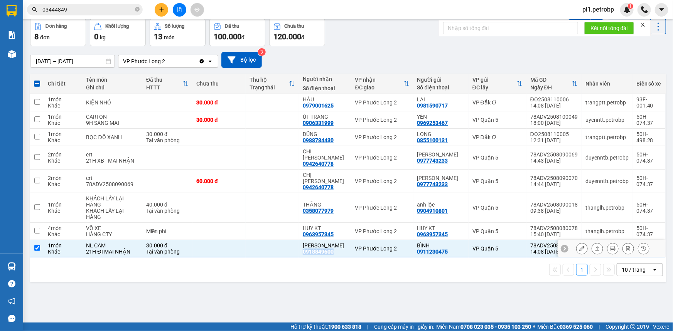
copy div "0918849600"
click at [92, 9] on input "03444849" at bounding box center [87, 9] width 91 height 8
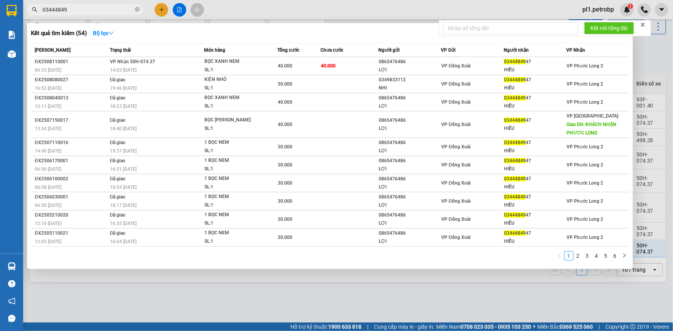
click at [92, 9] on input "03444849" at bounding box center [87, 9] width 91 height 8
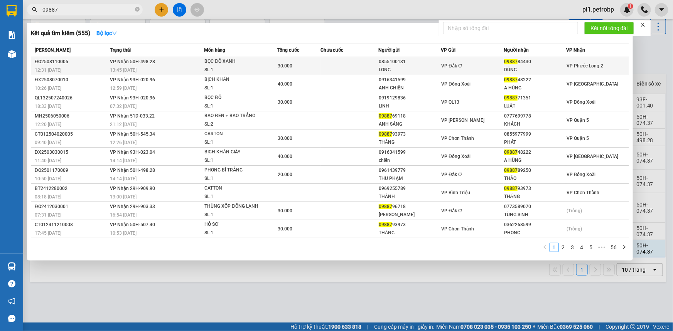
type input "09887"
click at [538, 64] on div "09887 84430" at bounding box center [535, 62] width 62 height 8
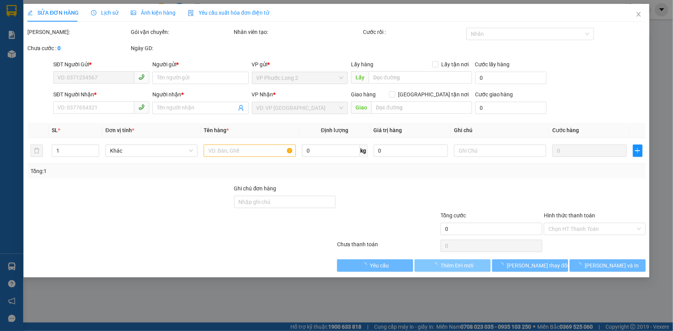
type input "0855100131"
type input "LONG"
type input "0988784430"
type input "DŨNG"
type input "30.000"
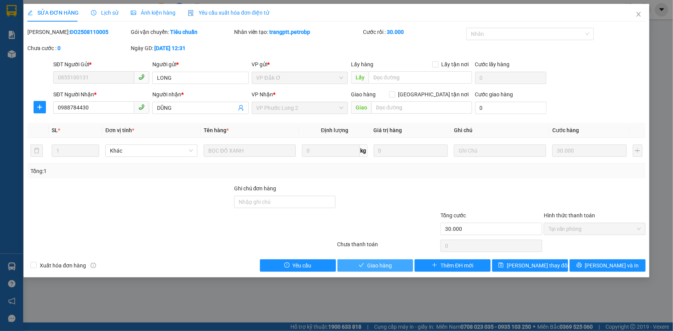
click at [375, 263] on span "Giao hàng" at bounding box center [379, 265] width 25 height 8
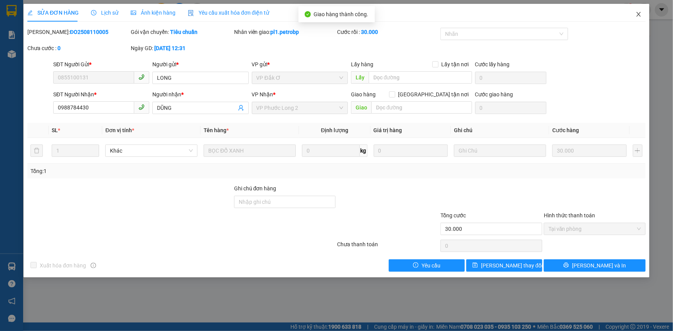
click at [633, 20] on span "Close" at bounding box center [638, 15] width 22 height 22
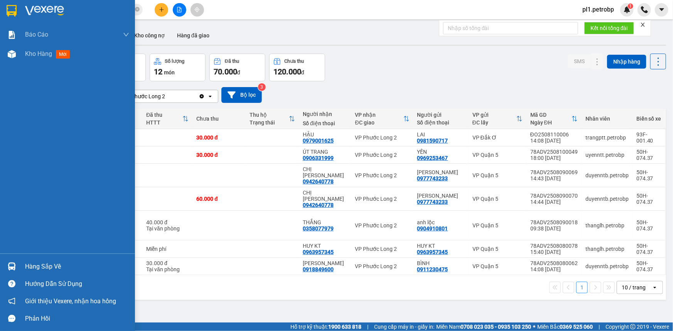
click at [20, 263] on div "Hàng sắp về" at bounding box center [67, 266] width 135 height 17
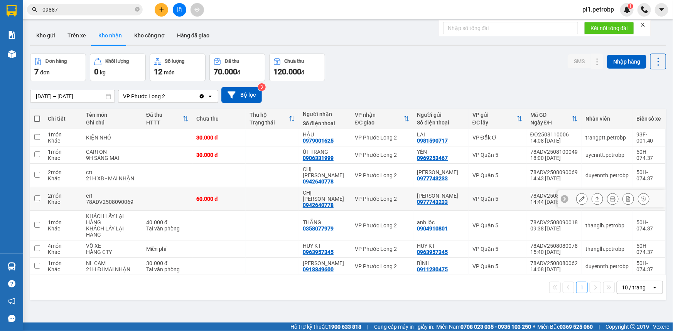
click at [171, 194] on section "Kết quả tìm kiếm ( 555 ) Bộ lọc Mã ĐH Trạng thái Món hàng Tổng cước Chưa cước N…" at bounding box center [336, 165] width 673 height 331
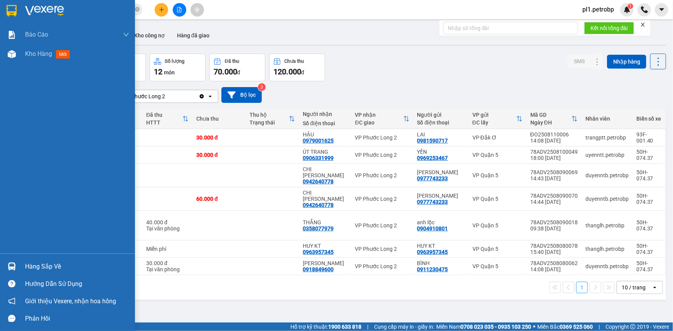
click at [31, 270] on div "Hàng sắp về" at bounding box center [77, 267] width 104 height 12
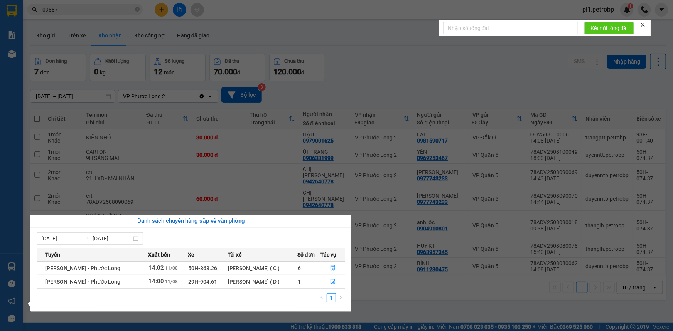
click at [281, 151] on section "Kết quả tìm kiếm ( 555 ) Bộ lọc Mã ĐH Trạng thái Món hàng Tổng cước Chưa cước N…" at bounding box center [336, 165] width 673 height 331
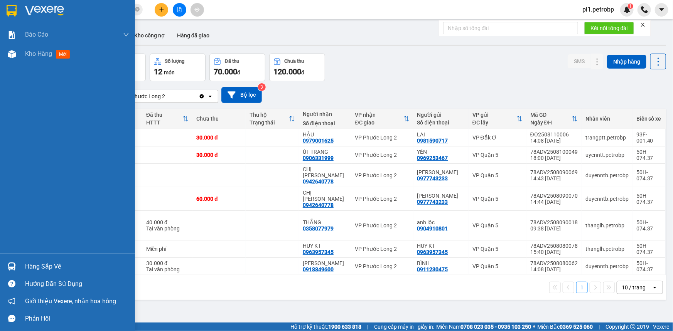
click at [13, 267] on img at bounding box center [12, 266] width 8 height 8
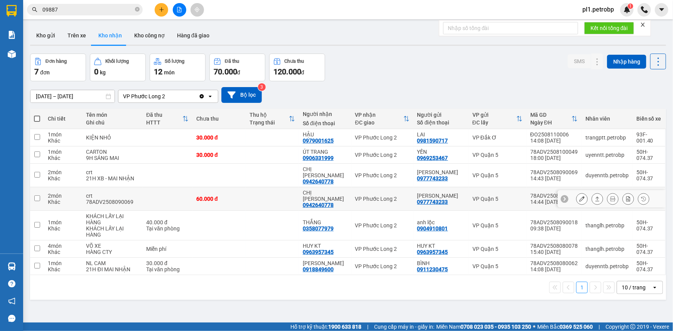
click at [242, 192] on section "Kết quả tìm kiếm ( 555 ) Bộ lọc Mã ĐH Trạng thái Món hàng Tổng cước Chưa cước N…" at bounding box center [336, 165] width 673 height 331
click at [42, 35] on button "Kho gửi" at bounding box center [45, 35] width 31 height 18
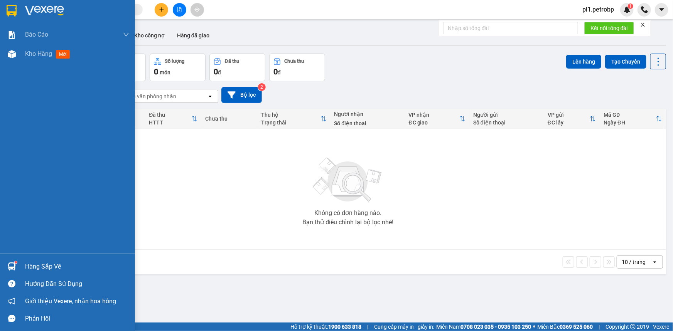
click at [52, 271] on div "Hàng sắp về" at bounding box center [77, 267] width 104 height 12
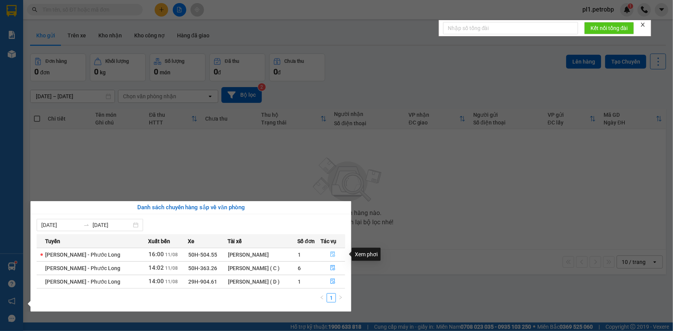
click at [329, 254] on button "button" at bounding box center [333, 255] width 24 height 12
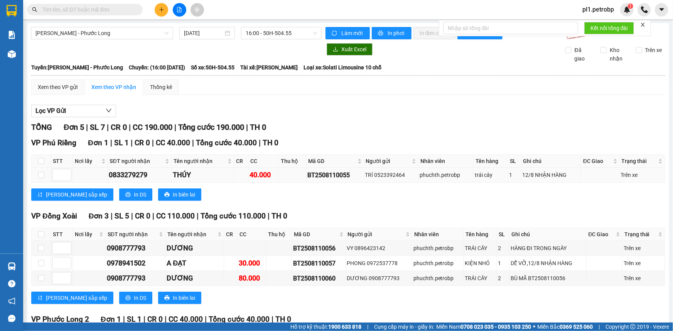
scroll to position [75, 0]
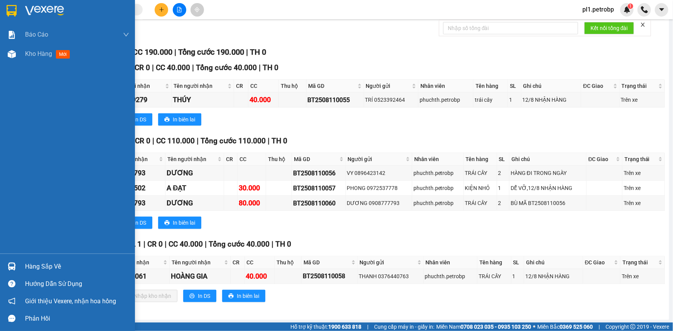
click at [5, 267] on div at bounding box center [11, 266] width 13 height 13
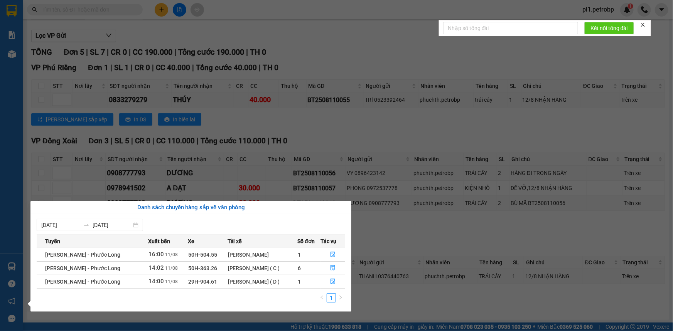
click at [394, 293] on section "Kết quả tìm kiếm ( 0 ) Bộ lọc No Data pl1.petrobp 1 Báo cáo BC tiền tận nơi (nh…" at bounding box center [336, 165] width 673 height 331
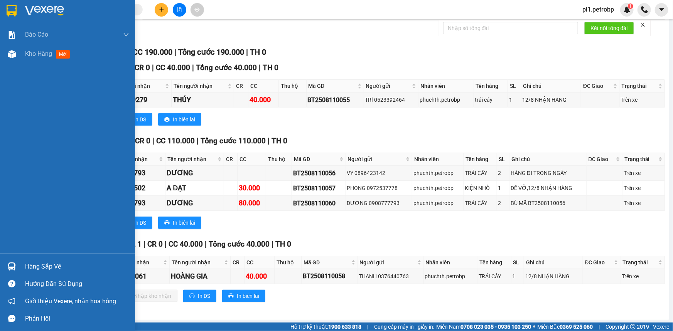
click at [25, 49] on div "Kho hàng mới" at bounding box center [49, 54] width 48 height 10
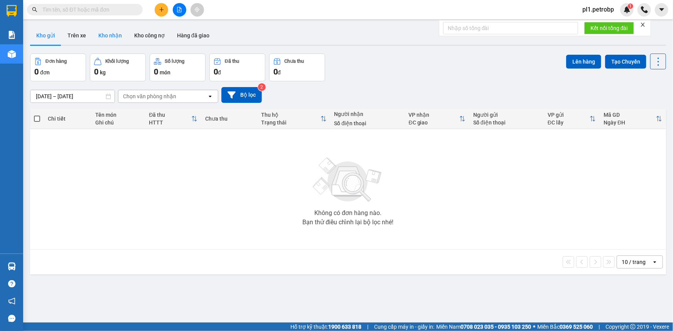
click at [113, 34] on button "Kho nhận" at bounding box center [110, 35] width 36 height 18
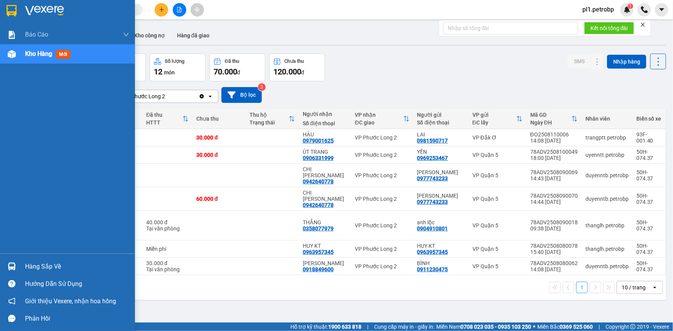
click at [12, 267] on img at bounding box center [12, 266] width 8 height 8
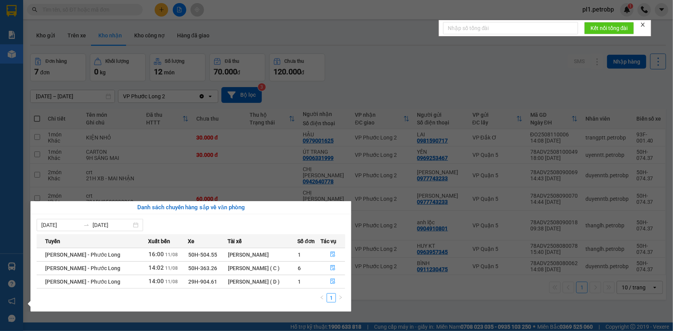
click at [432, 306] on section "Kết quả tìm kiếm ( 0 ) Bộ lọc No Data pl1.petrobp 1 Báo cáo BC tiền tận nơi (nh…" at bounding box center [336, 165] width 673 height 331
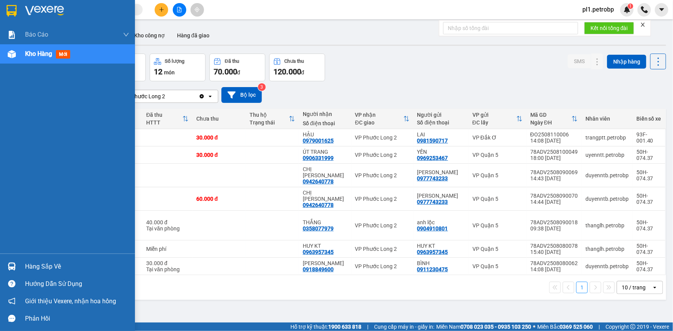
click at [29, 262] on div "Hàng sắp về" at bounding box center [77, 267] width 104 height 12
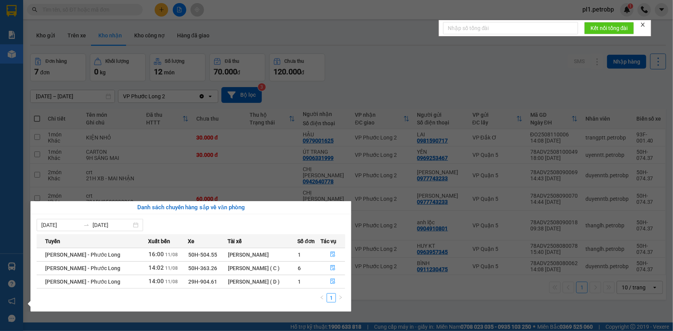
click at [205, 185] on section "Kết quả tìm kiếm ( 0 ) Bộ lọc No Data pl1.petrobp 1 Báo cáo BC tiền tận nơi (nh…" at bounding box center [336, 165] width 673 height 331
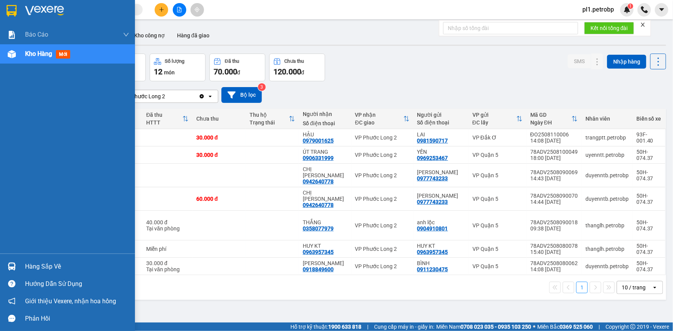
click at [49, 264] on div "Hàng sắp về" at bounding box center [77, 267] width 104 height 12
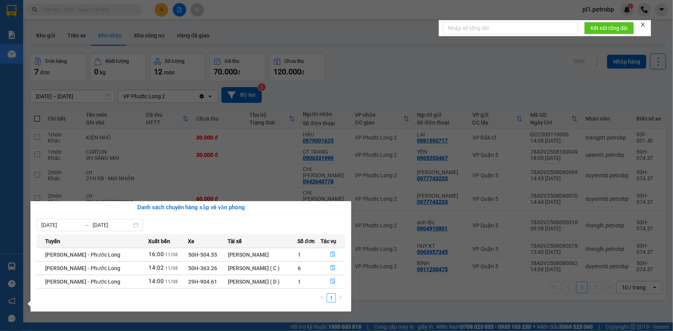
click at [436, 287] on section "Kết quả tìm kiếm ( 0 ) Bộ lọc No Data pl1.petrobp 1 Báo cáo BC tiền tận nơi (nh…" at bounding box center [336, 165] width 673 height 331
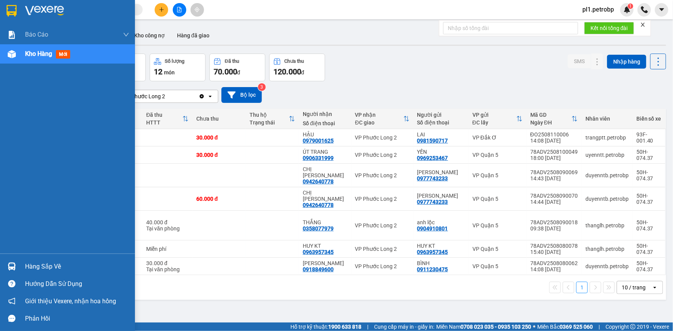
click at [33, 275] on div "Hướng dẫn sử dụng" at bounding box center [67, 283] width 135 height 17
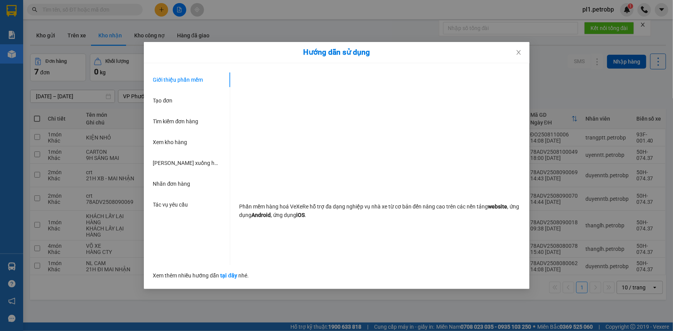
click at [378, 283] on div "Giới thiệu phần mềm Tạo đơn Tìm kiếm đơn hàng Xem kho hàng Lên xuống hàng thủ c…" at bounding box center [336, 176] width 385 height 226
click at [362, 308] on div "Hướng dẫn sử dụng Giới thiệu phần mềm Tạo đơn Tìm kiếm đơn hàng Xem kho hàng Lê…" at bounding box center [336, 165] width 673 height 331
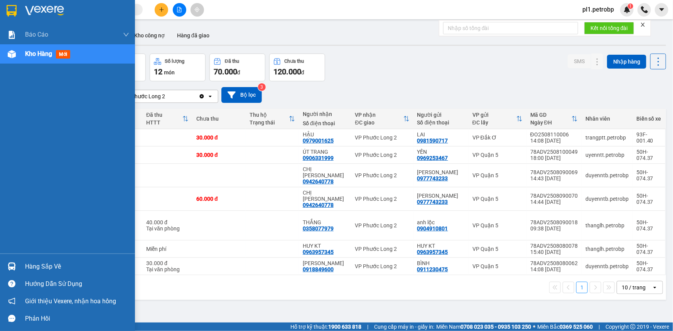
click at [8, 272] on div at bounding box center [11, 266] width 13 height 13
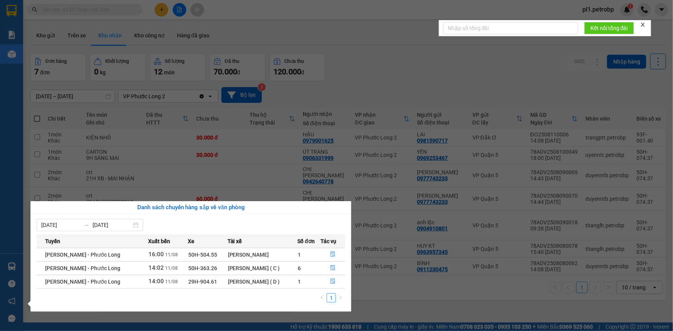
click at [444, 306] on section "Kết quả tìm kiếm ( 0 ) Bộ lọc No Data pl1.petrobp 1 Báo cáo BC tiền tận nơi (nh…" at bounding box center [336, 165] width 673 height 331
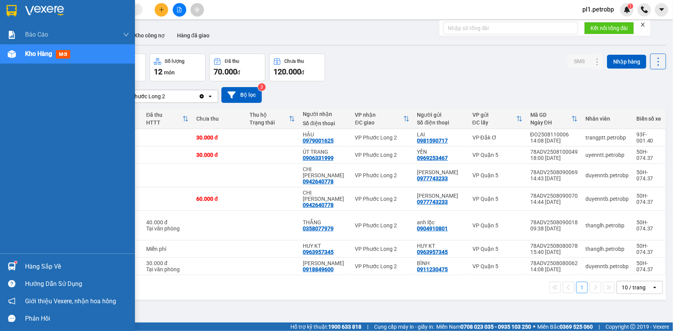
click at [4, 267] on div "Hàng sắp về" at bounding box center [67, 266] width 135 height 17
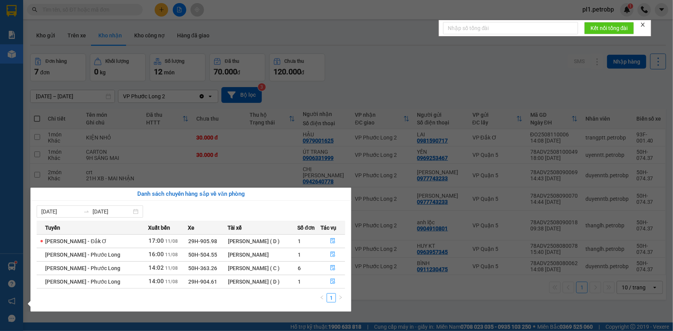
click at [275, 143] on section "Kết quả tìm kiếm ( 0 ) Bộ lọc No Data pl1.petrobp 1 Báo cáo BC tiền tận nơi (nh…" at bounding box center [336, 165] width 673 height 331
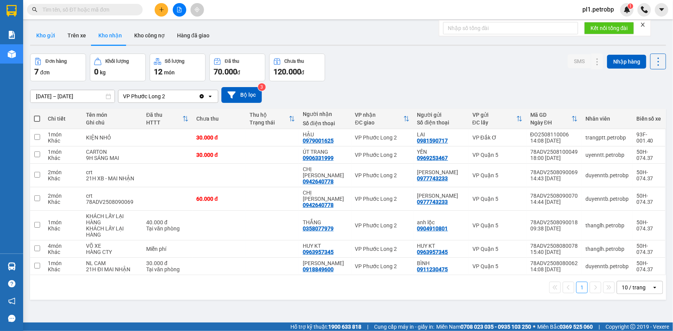
click at [50, 34] on button "Kho gửi" at bounding box center [45, 35] width 31 height 18
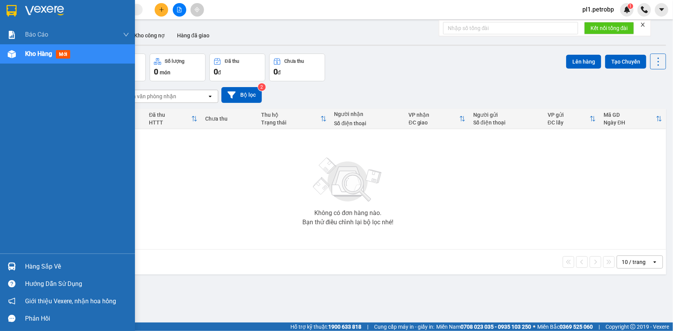
click at [18, 269] on div at bounding box center [11, 266] width 13 height 13
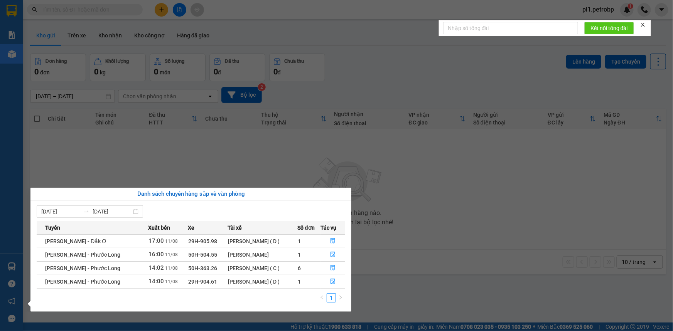
click at [119, 9] on section "Kết quả tìm kiếm ( 0 ) Bộ lọc No Data pl1.petrobp 1 Báo cáo BC tiền tận nơi (nh…" at bounding box center [336, 165] width 673 height 331
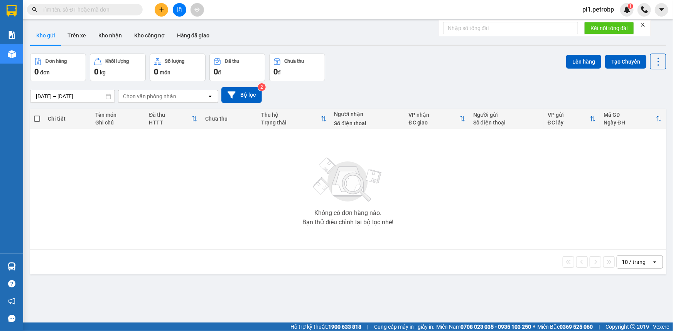
click at [119, 9] on input "text" at bounding box center [87, 9] width 91 height 8
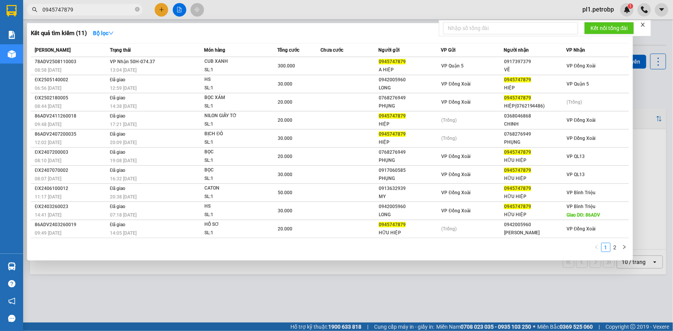
type input "0945747879"
click at [217, 277] on div at bounding box center [336, 165] width 673 height 331
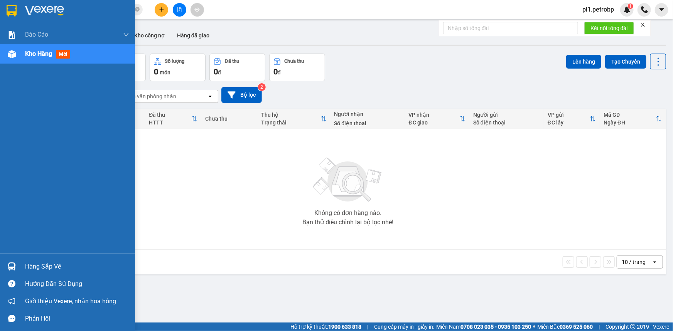
click at [12, 290] on div at bounding box center [11, 283] width 13 height 13
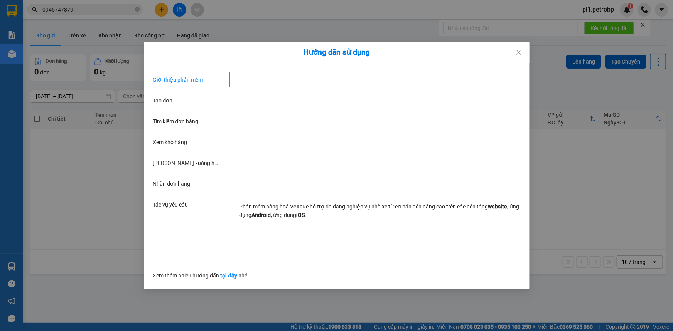
click at [82, 271] on div "Hướng dẫn sử dụng Giới thiệu phần mềm Tạo đơn Tìm kiếm đơn hàng Xem kho hàng Lê…" at bounding box center [336, 165] width 673 height 331
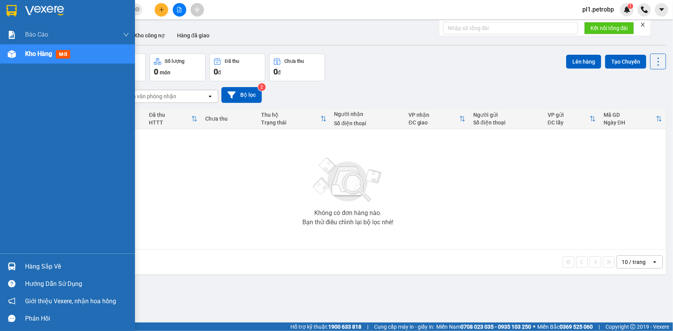
click at [18, 267] on div at bounding box center [11, 266] width 13 height 13
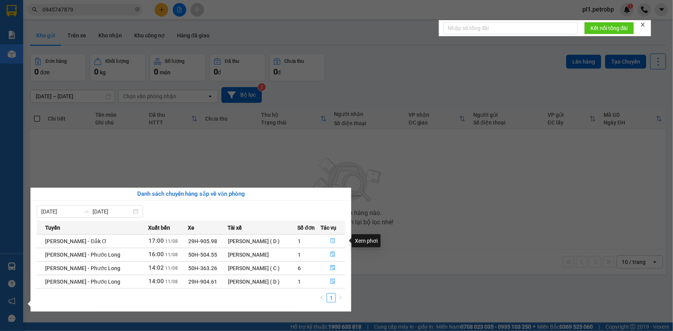
click at [338, 240] on button "button" at bounding box center [333, 241] width 24 height 12
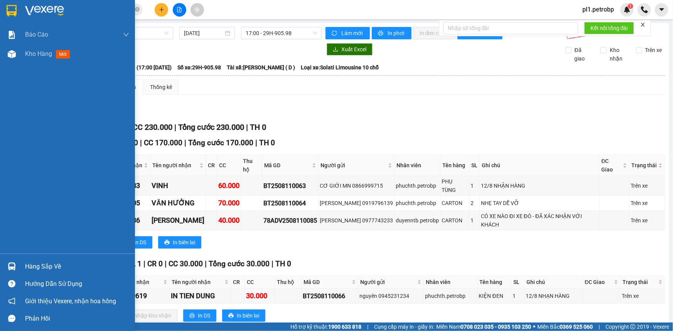
click at [58, 261] on div "Hàng sắp về" at bounding box center [77, 267] width 104 height 12
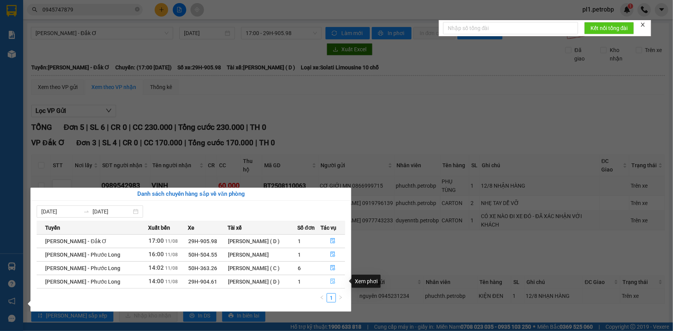
click at [329, 283] on button "button" at bounding box center [333, 282] width 24 height 12
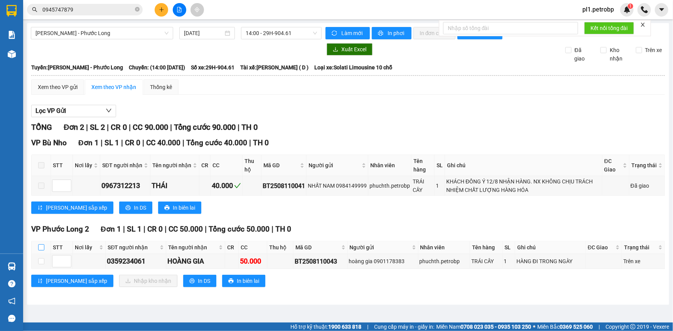
click at [40, 247] on input "checkbox" at bounding box center [41, 247] width 6 height 6
checkbox input "true"
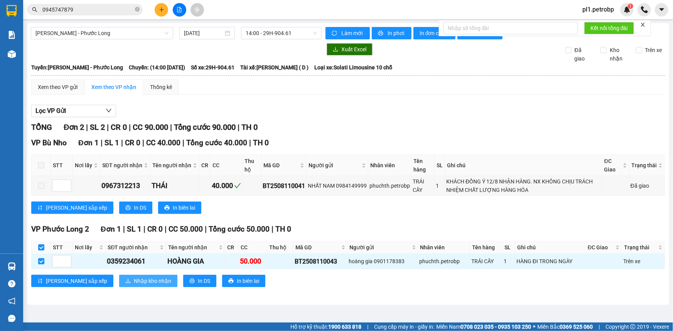
click at [119, 275] on button "Nhập kho nhận" at bounding box center [148, 281] width 58 height 12
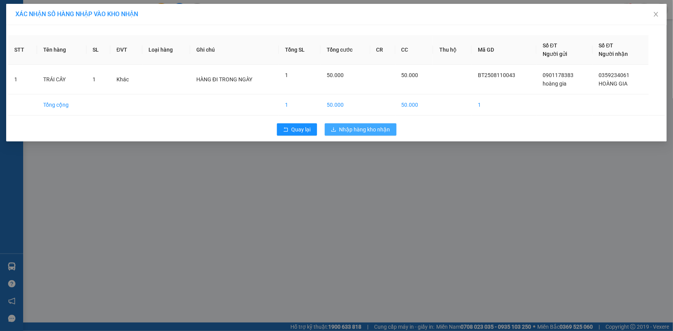
click at [362, 128] on span "Nhập hàng kho nhận" at bounding box center [364, 129] width 51 height 8
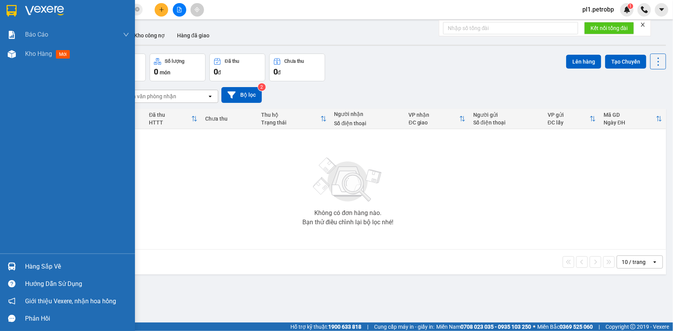
click at [0, 267] on div "Hàng sắp về" at bounding box center [67, 266] width 135 height 17
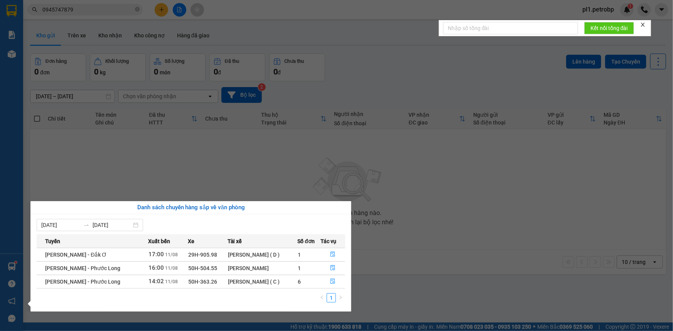
click at [420, 235] on section "Kết quả tìm kiếm ( 11 ) Bộ lọc Mã ĐH Trạng thái Món hàng Tổng cước Chưa cước Ng…" at bounding box center [336, 165] width 673 height 331
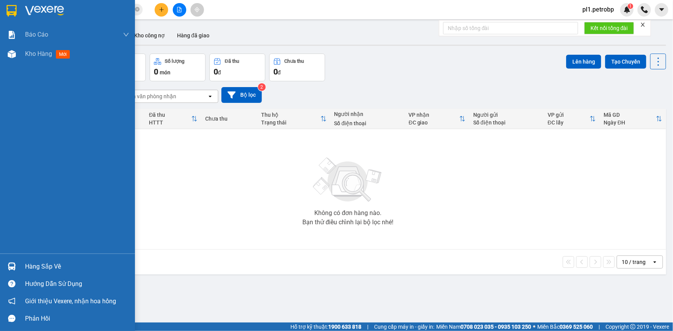
click at [22, 272] on div "Hàng sắp về" at bounding box center [67, 266] width 135 height 17
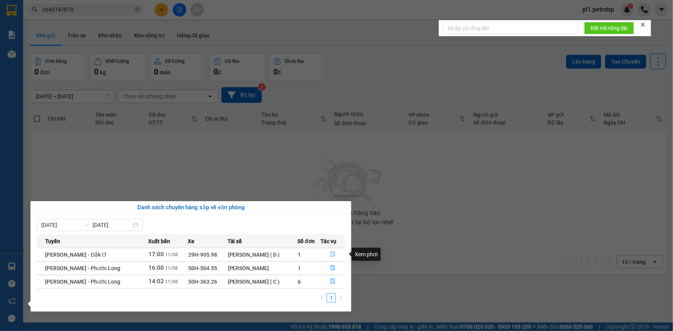
click at [333, 254] on icon "file-done" at bounding box center [332, 254] width 5 height 5
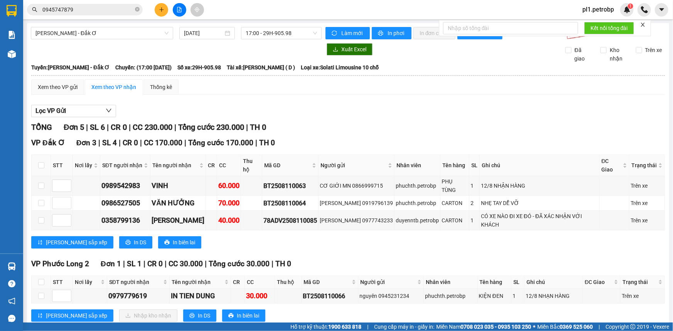
scroll to position [35, 0]
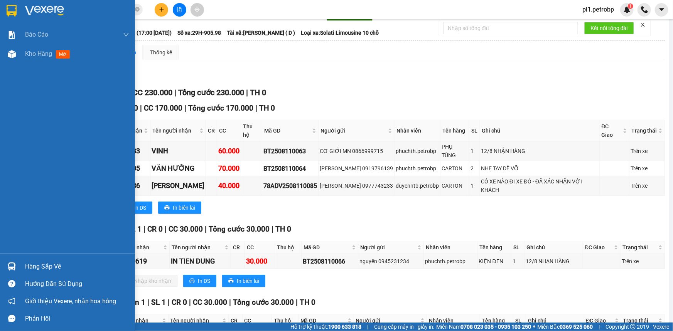
click at [19, 266] on div "Hàng sắp về" at bounding box center [67, 266] width 135 height 17
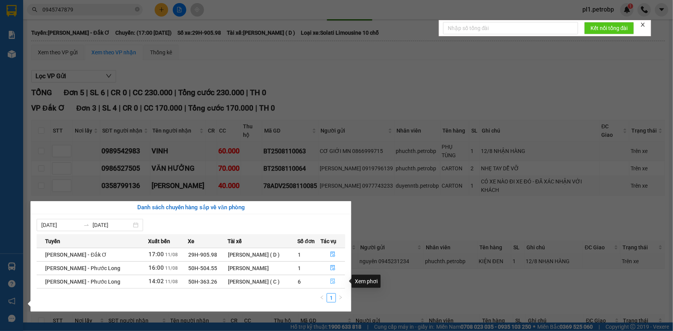
click at [337, 281] on button "button" at bounding box center [333, 282] width 24 height 12
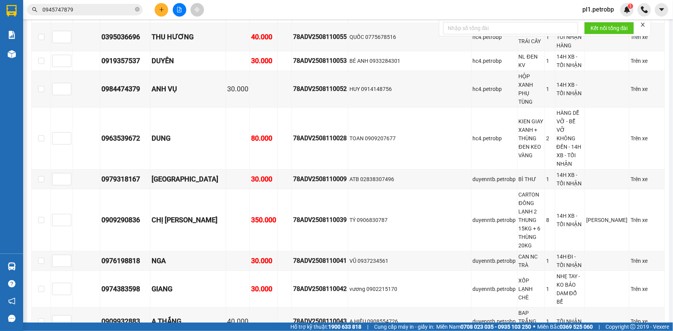
scroll to position [1576, 0]
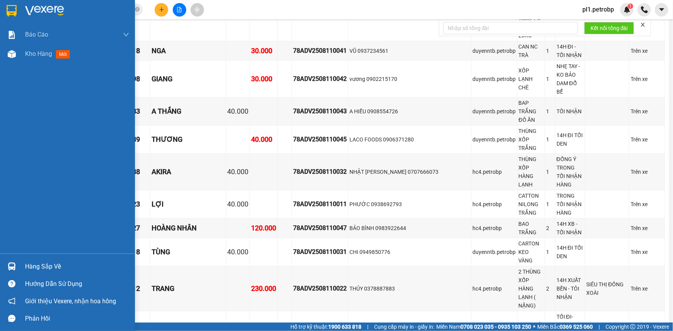
click at [31, 264] on div "Hàng sắp về" at bounding box center [77, 267] width 104 height 12
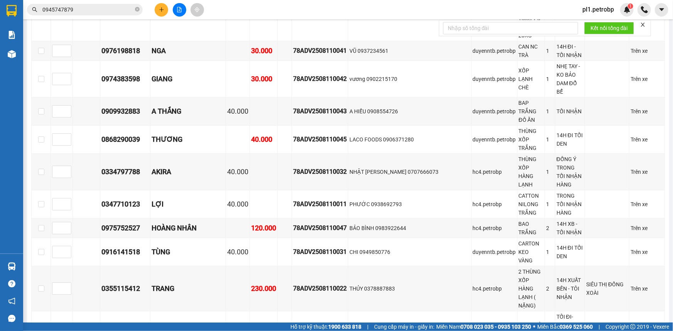
click at [387, 243] on section "Kết quả tìm kiếm ( 11 ) Bộ lọc Mã ĐH Trạng thái Món hàng Tổng cước Chưa cước Ng…" at bounding box center [336, 165] width 673 height 331
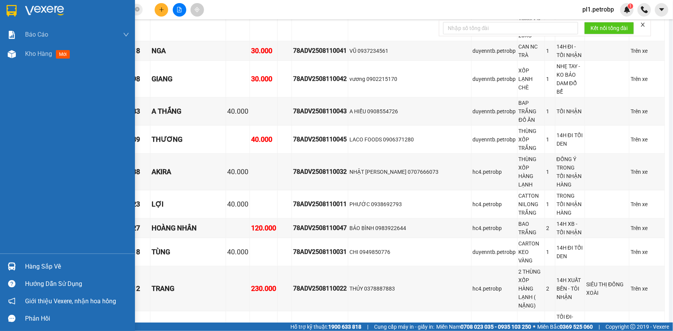
click at [18, 265] on div at bounding box center [11, 266] width 13 height 13
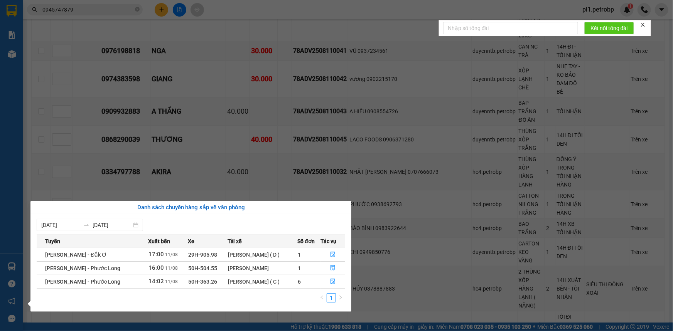
click at [411, 249] on section "Kết quả tìm kiếm ( 11 ) Bộ lọc Mã ĐH Trạng thái Món hàng Tổng cước Chưa cước Ng…" at bounding box center [336, 165] width 673 height 331
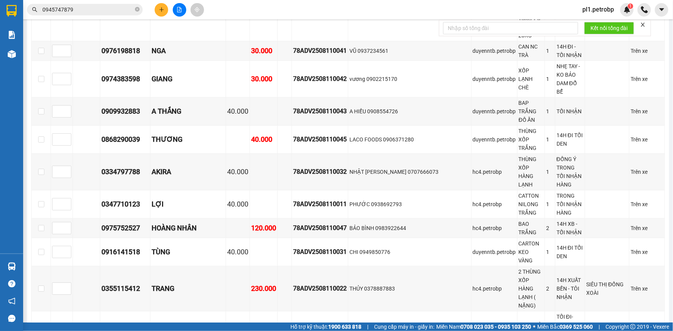
click at [24, 265] on main "Hồ Chí Minh - Phước Long 11/08/2025 14:02 (TC) - 50H-363.26 Làm mới In phơi In…" at bounding box center [336, 161] width 673 height 323
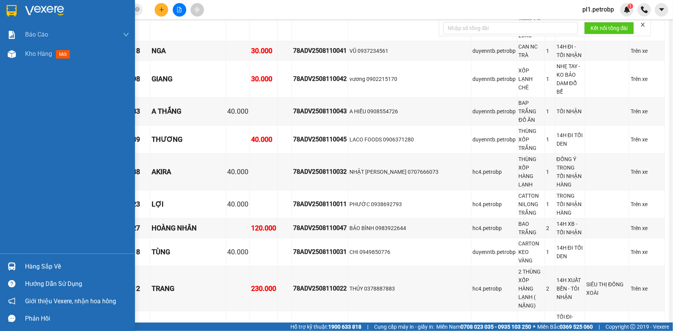
click at [17, 264] on div at bounding box center [11, 266] width 13 height 13
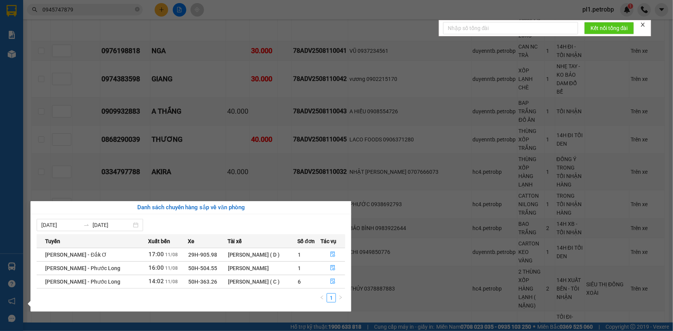
click at [418, 231] on section "Kết quả tìm kiếm ( 11 ) Bộ lọc Mã ĐH Trạng thái Món hàng Tổng cước Chưa cước Ng…" at bounding box center [336, 165] width 673 height 331
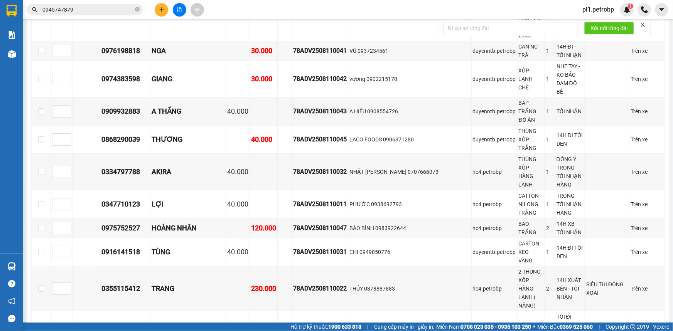
click at [23, 262] on main "Hồ Chí Minh - Phước Long 11/08/2025 14:02 (TC) - 50H-363.26 Làm mới In phơi In…" at bounding box center [336, 161] width 673 height 323
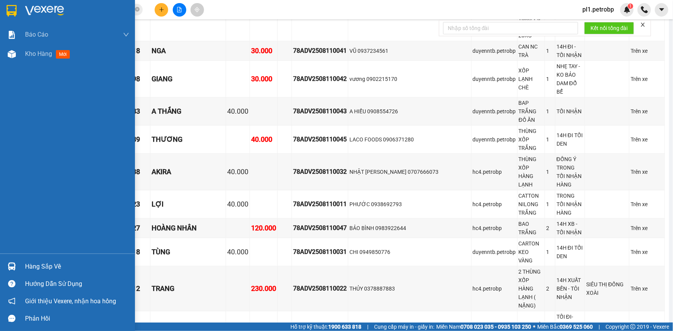
click at [13, 266] on img at bounding box center [12, 266] width 8 height 8
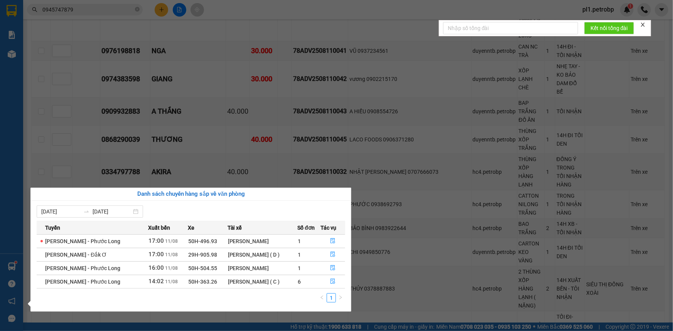
click at [380, 239] on section "Kết quả tìm kiếm ( 11 ) Bộ lọc Mã ĐH Trạng thái Món hàng Tổng cước Chưa cước Ng…" at bounding box center [336, 165] width 673 height 331
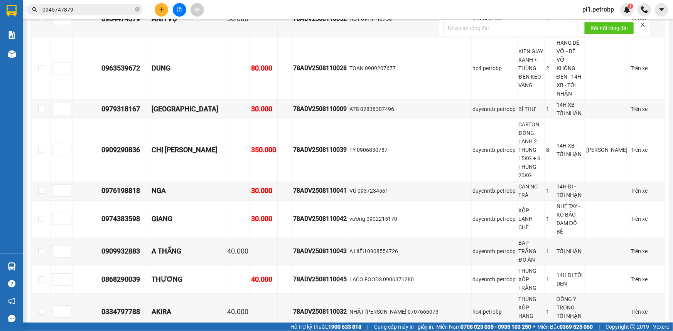
scroll to position [1226, 0]
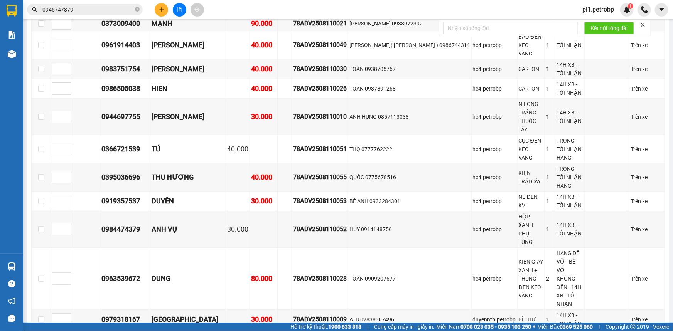
click at [181, 9] on icon "file-add" at bounding box center [179, 9] width 4 height 5
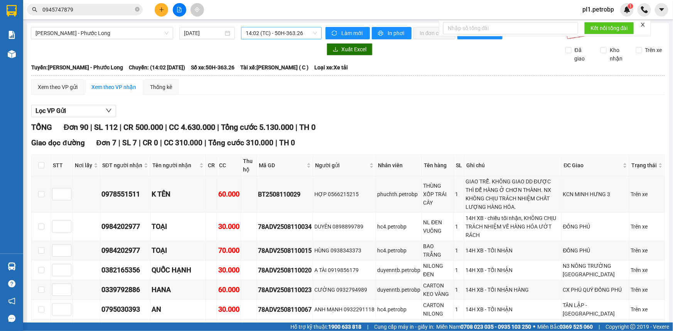
click at [275, 37] on span "14:02 (TC) - 50H-363.26" at bounding box center [281, 33] width 71 height 12
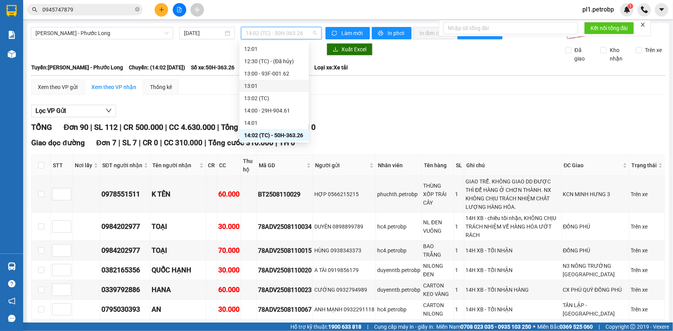
scroll to position [131, 0]
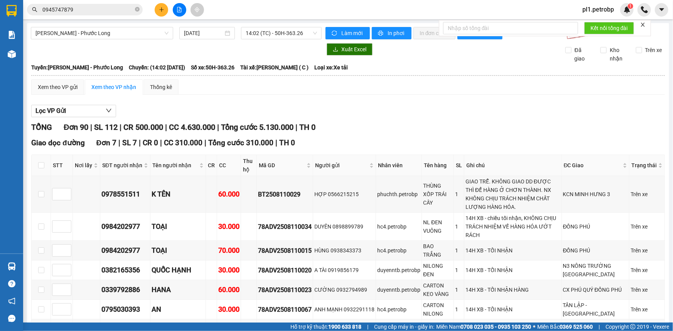
click at [67, 35] on span "Hồ Chí Minh - Phước Long" at bounding box center [101, 33] width 133 height 12
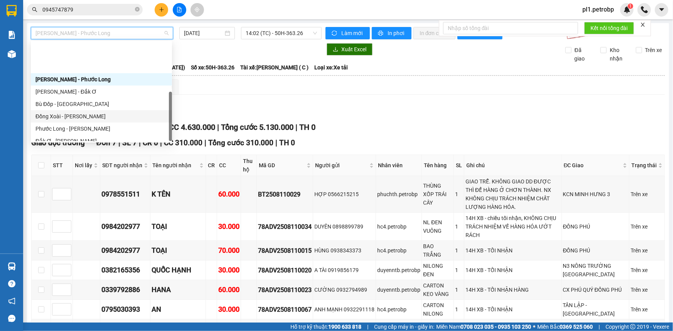
scroll to position [148, 0]
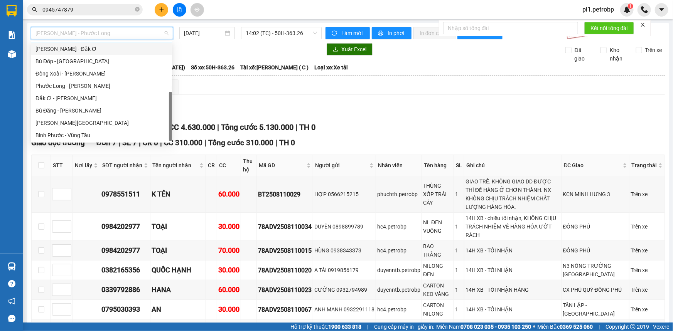
click at [74, 46] on div "Hồ Chí Minh - Đắk Ơ" at bounding box center [101, 49] width 132 height 8
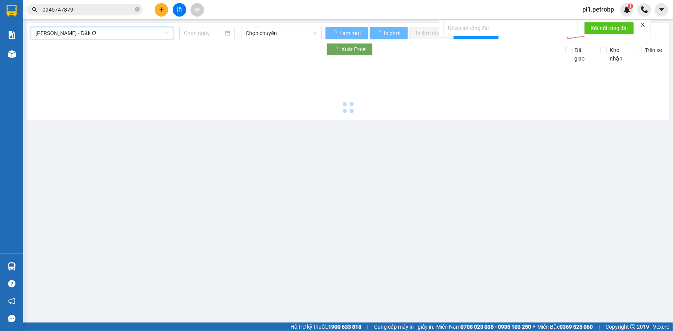
type input "11/08/2025"
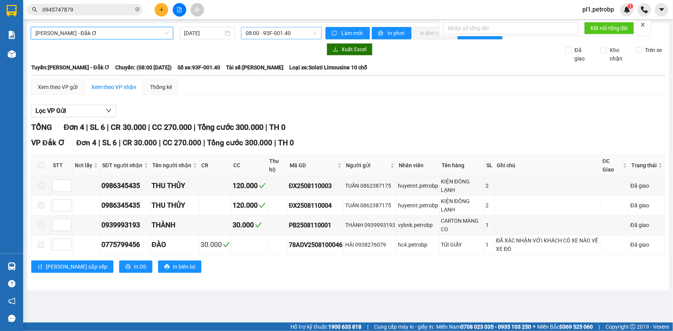
click at [260, 34] on span "08:00 - 93F-001.40" at bounding box center [281, 33] width 71 height 12
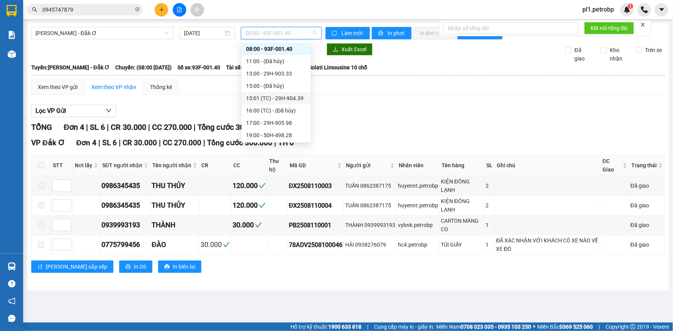
click at [291, 97] on div "15:01 (TC) - 29H-904.39" at bounding box center [276, 98] width 60 height 8
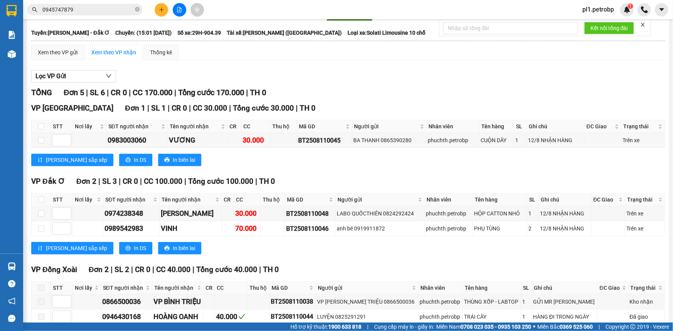
scroll to position [75, 0]
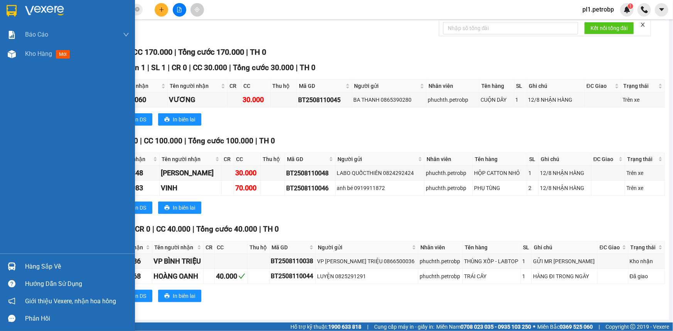
click at [31, 262] on div "Hàng sắp về" at bounding box center [77, 267] width 104 height 12
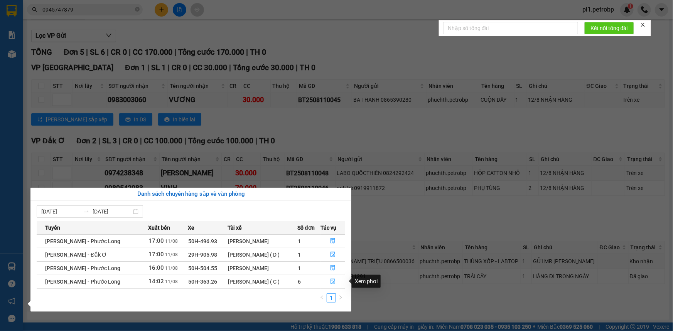
click at [330, 281] on icon "file-done" at bounding box center [332, 281] width 5 height 5
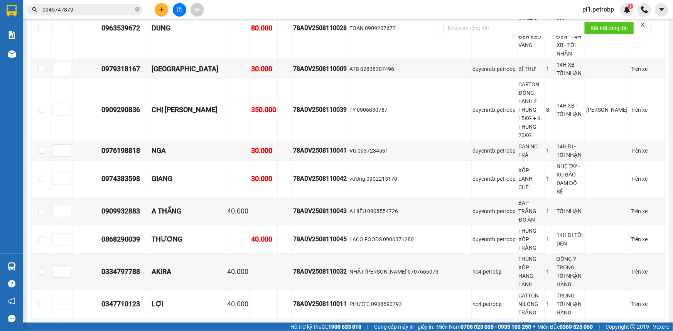
scroll to position [1582, 0]
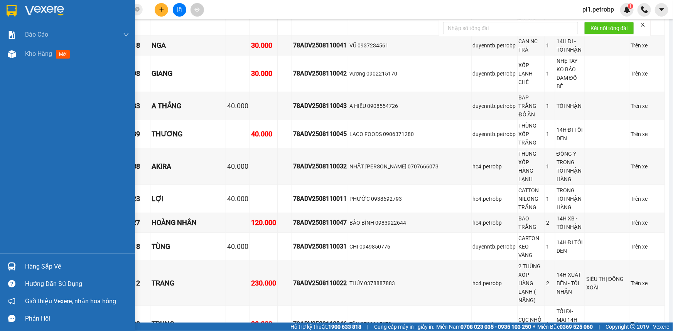
click at [36, 266] on div "Hàng sắp về" at bounding box center [77, 267] width 104 height 12
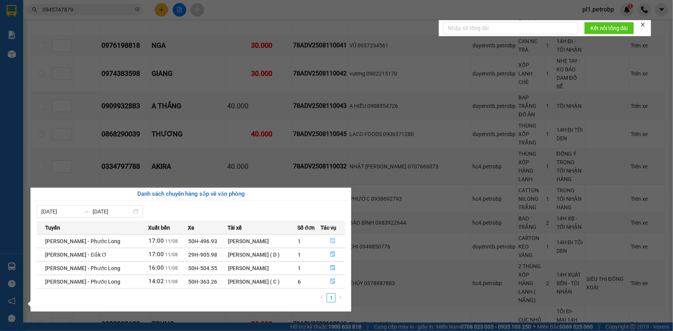
click at [330, 235] on button "button" at bounding box center [333, 241] width 24 height 12
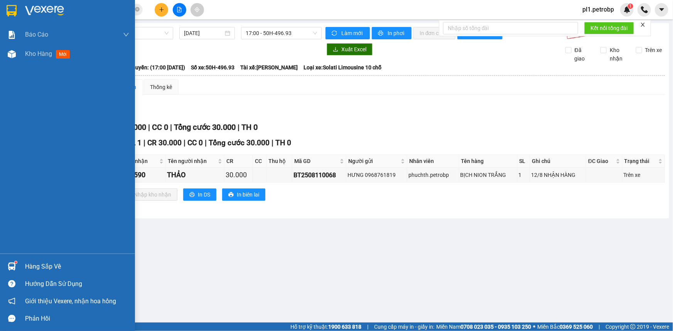
click at [10, 272] on div at bounding box center [11, 266] width 13 height 13
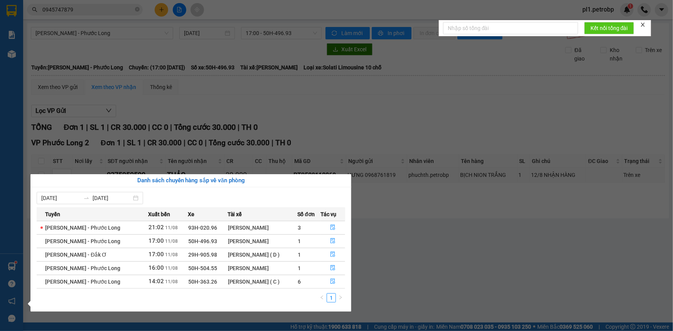
click at [418, 257] on section "Kết quả tìm kiếm ( 11 ) Bộ lọc Mã ĐH Trạng thái Món hàng Tổng cước Chưa cước Ng…" at bounding box center [336, 165] width 673 height 331
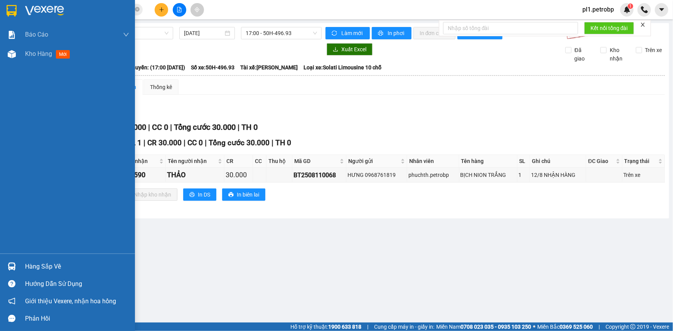
click at [49, 261] on div "Hàng sắp về" at bounding box center [77, 267] width 104 height 12
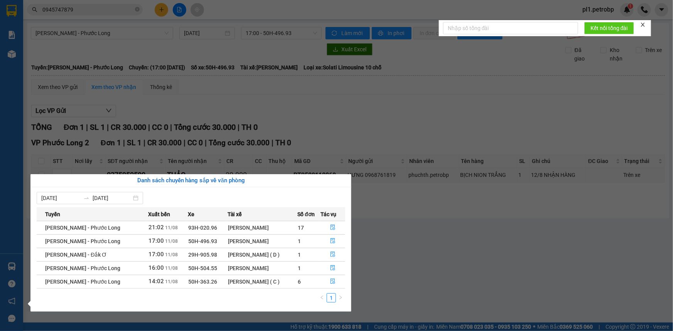
click at [396, 254] on section "Kết quả tìm kiếm ( 11 ) Bộ lọc Mã ĐH Trạng thái Món hàng Tổng cước Chưa cước Ng…" at bounding box center [336, 165] width 673 height 331
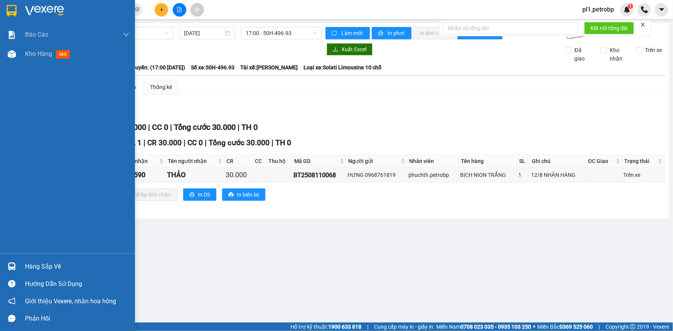
click at [11, 268] on img at bounding box center [12, 266] width 8 height 8
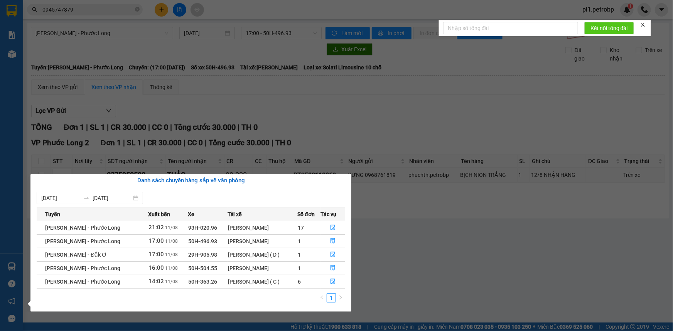
click at [455, 283] on section "Kết quả tìm kiếm ( 11 ) Bộ lọc Mã ĐH Trạng thái Món hàng Tổng cước Chưa cước Ng…" at bounding box center [336, 165] width 673 height 331
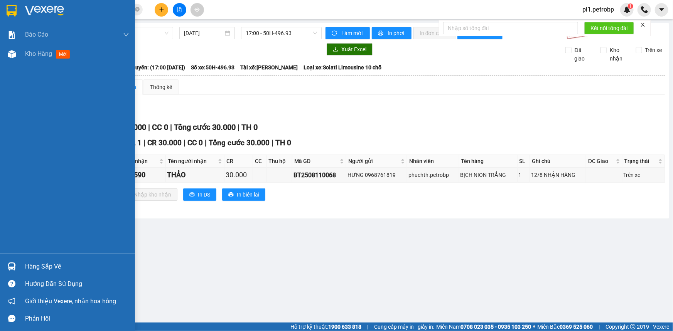
click at [86, 262] on div "Hàng sắp về" at bounding box center [77, 267] width 104 height 12
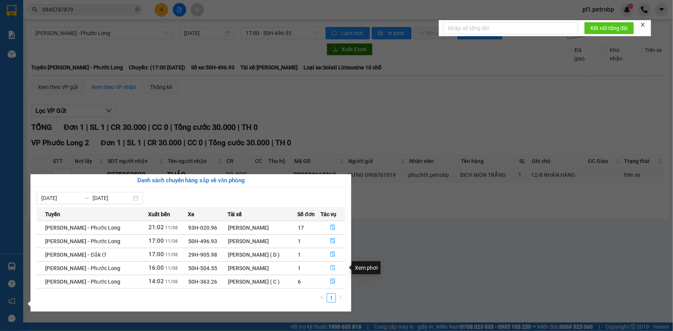
click at [331, 271] on span "file-done" at bounding box center [332, 268] width 5 height 6
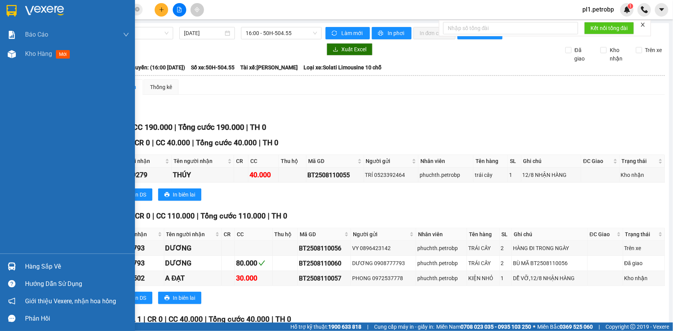
click at [40, 265] on div "Hàng sắp về" at bounding box center [77, 267] width 104 height 12
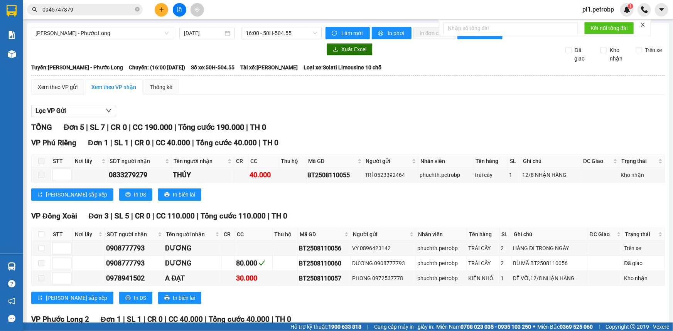
click at [385, 289] on section "Kết quả tìm kiếm ( 11 ) Bộ lọc Mã ĐH Trạng thái Món hàng Tổng cước Chưa cước Ng…" at bounding box center [336, 165] width 673 height 331
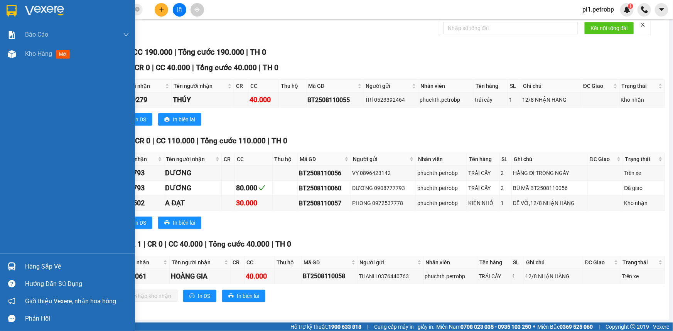
click at [17, 268] on div at bounding box center [11, 266] width 13 height 13
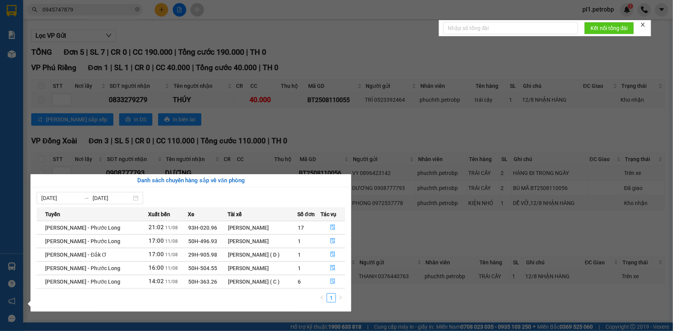
click at [410, 289] on section "Kết quả tìm kiếm ( 11 ) Bộ lọc Mã ĐH Trạng thái Món hàng Tổng cước Chưa cước Ng…" at bounding box center [336, 165] width 673 height 331
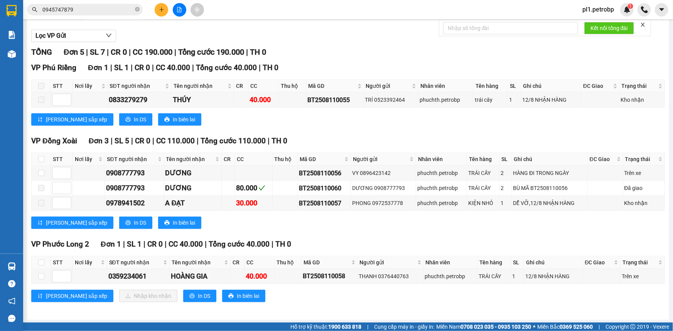
click at [46, 260] on th at bounding box center [41, 262] width 19 height 13
click at [45, 262] on th at bounding box center [41, 262] width 19 height 13
click at [42, 264] on input "checkbox" at bounding box center [41, 262] width 6 height 6
checkbox input "true"
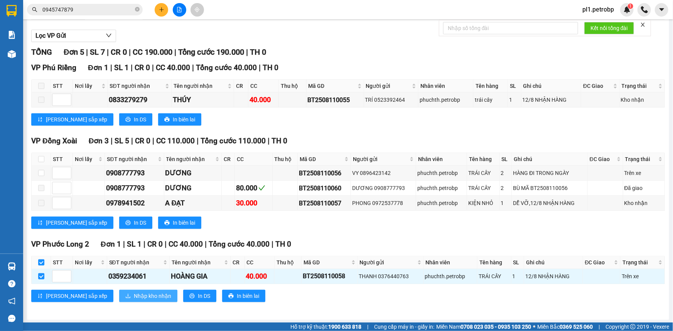
click at [119, 293] on button "Nhập kho nhận" at bounding box center [148, 296] width 58 height 12
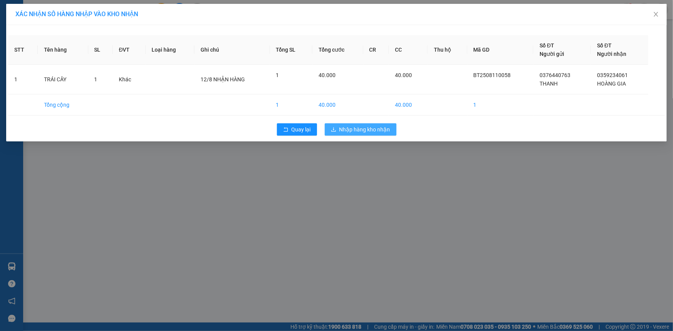
click at [382, 132] on span "Nhập hàng kho nhận" at bounding box center [364, 129] width 51 height 8
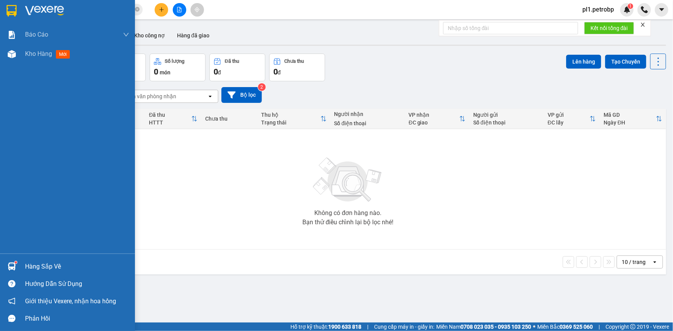
click at [16, 263] on sup at bounding box center [16, 262] width 2 height 2
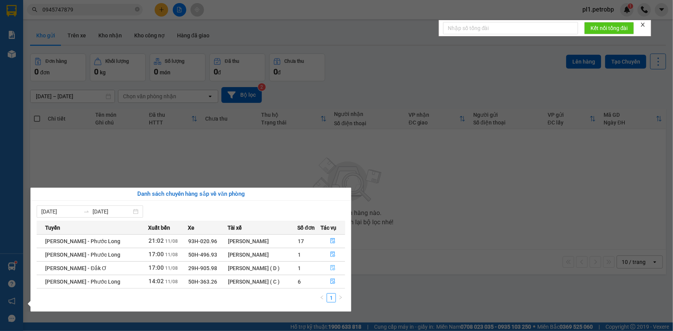
click at [336, 268] on button "button" at bounding box center [333, 268] width 24 height 12
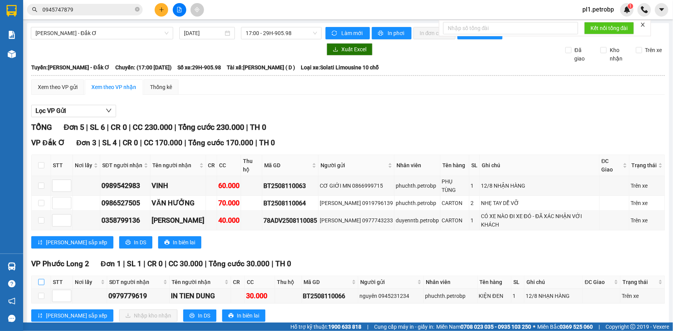
click at [43, 279] on input "checkbox" at bounding box center [41, 282] width 6 height 6
checkbox input "true"
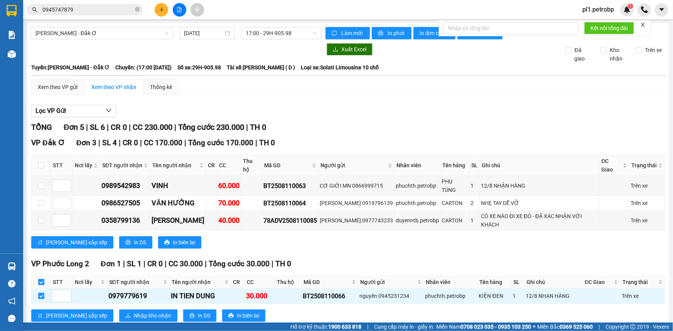
click at [87, 303] on div "VP Phước Long 2 Đơn 1 | SL 1 | CR 0 | CC 30.000 | Tổng cước 30.000 | TH 0 STT N…" at bounding box center [347, 292] width 633 height 69
click at [119, 309] on button "Nhập kho nhận" at bounding box center [148, 315] width 58 height 12
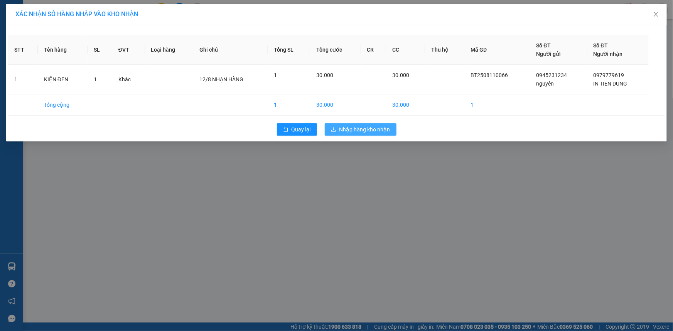
click at [376, 127] on span "Nhập hàng kho nhận" at bounding box center [364, 129] width 51 height 8
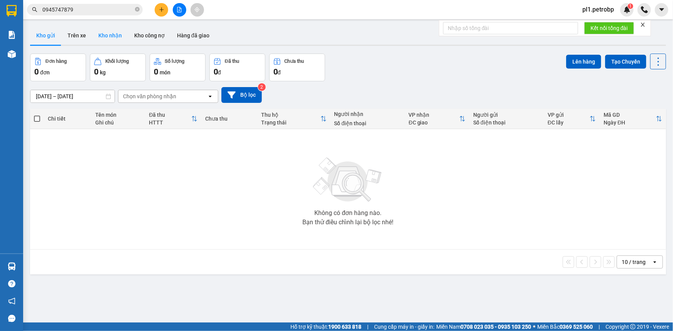
click at [109, 32] on button "Kho nhận" at bounding box center [110, 35] width 36 height 18
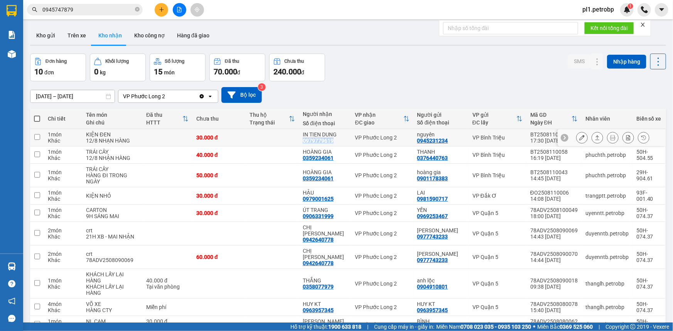
drag, startPoint x: 307, startPoint y: 142, endPoint x: 337, endPoint y: 141, distance: 30.1
click at [337, 141] on div "IN TIEN DUNG 0979779619" at bounding box center [325, 137] width 45 height 12
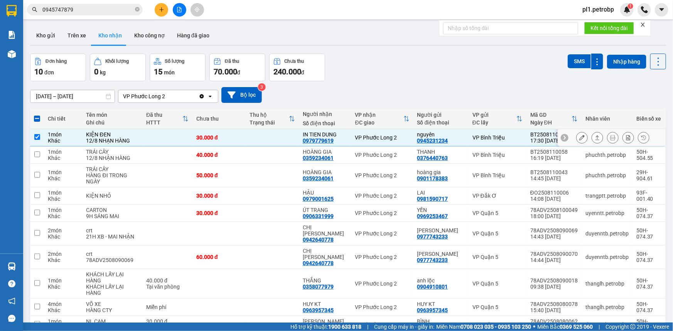
drag, startPoint x: 336, startPoint y: 139, endPoint x: 321, endPoint y: 142, distance: 15.0
click at [321, 142] on div "0979779619" at bounding box center [318, 141] width 31 height 6
drag, startPoint x: 308, startPoint y: 139, endPoint x: 335, endPoint y: 141, distance: 26.7
click at [333, 141] on div "0979779619" at bounding box center [318, 141] width 31 height 6
copy div "979779619"
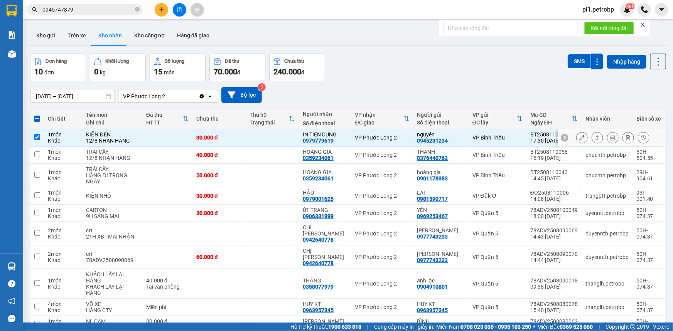
click at [163, 133] on td at bounding box center [167, 137] width 50 height 17
checkbox input "false"
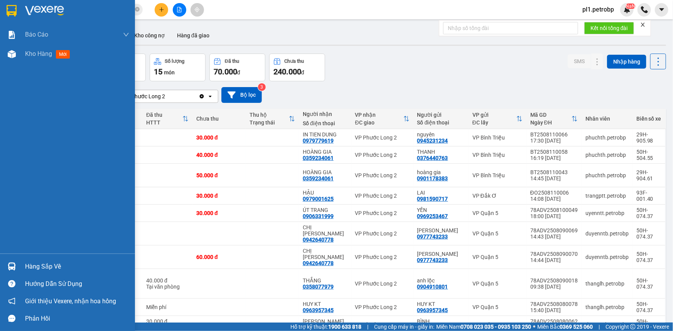
click at [59, 271] on div "Hàng sắp về" at bounding box center [77, 267] width 104 height 12
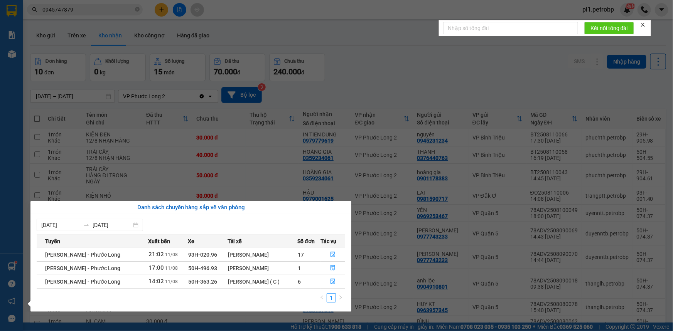
click at [241, 124] on section "Kết quả tìm kiếm ( 11 ) Bộ lọc Mã ĐH Trạng thái Món hàng Tổng cước Chưa cước Ng…" at bounding box center [336, 165] width 673 height 331
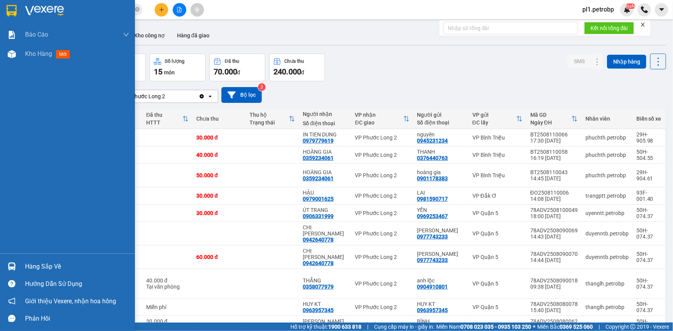
click at [17, 268] on div at bounding box center [11, 266] width 13 height 13
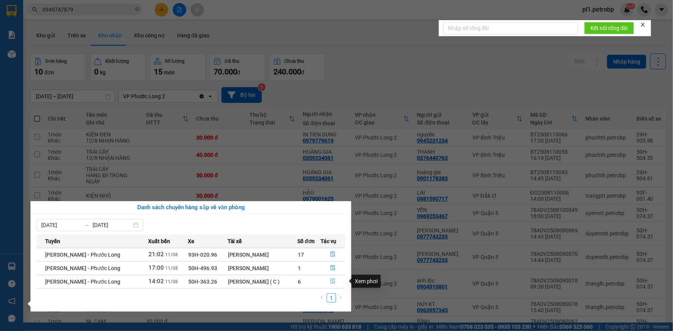
click at [338, 283] on button "button" at bounding box center [333, 282] width 24 height 12
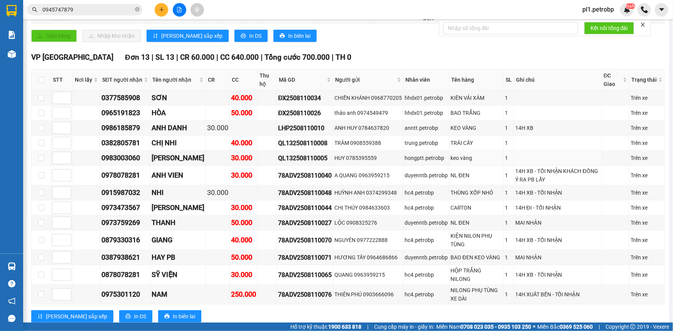
scroll to position [490, 0]
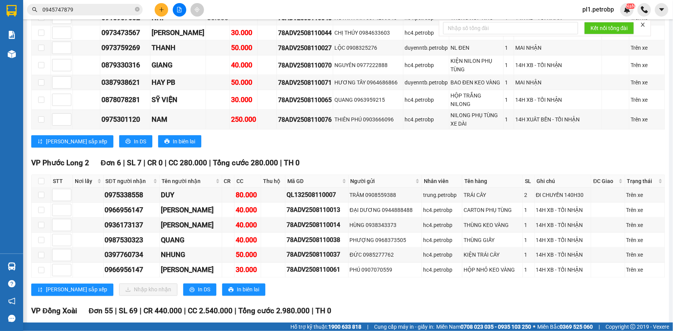
click at [597, 9] on span "pl1.petrobp" at bounding box center [598, 10] width 44 height 10
click at [599, 25] on span "Đăng xuất" at bounding box center [603, 24] width 32 height 8
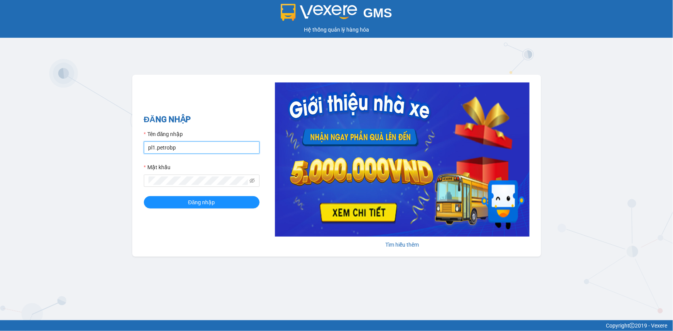
click at [216, 148] on input "pl1.petrobp" at bounding box center [202, 147] width 116 height 12
type input "loid.petrobp"
click at [200, 199] on span "Đăng nhập" at bounding box center [201, 202] width 27 height 8
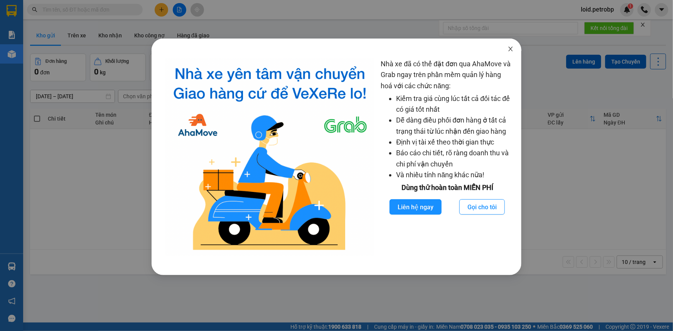
click at [508, 47] on icon "close" at bounding box center [510, 49] width 6 height 6
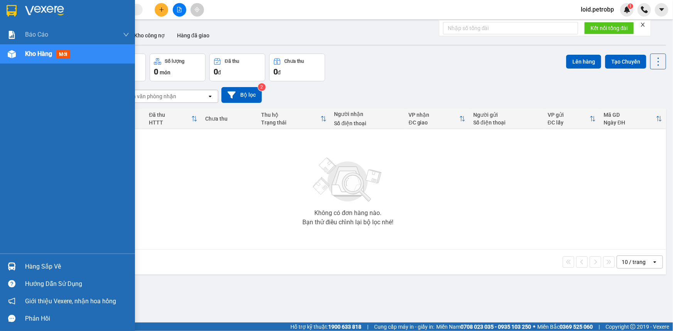
click at [40, 262] on div "Hàng sắp về" at bounding box center [77, 267] width 104 height 12
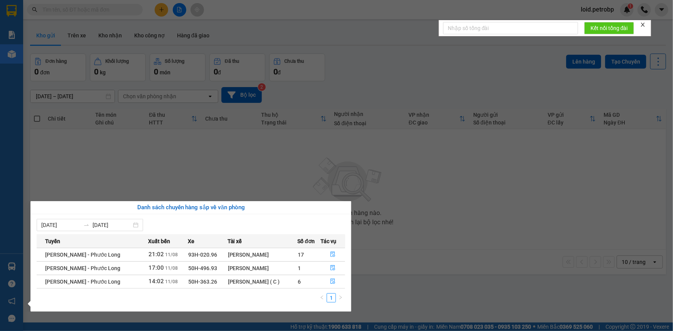
click at [362, 169] on section "Kết quả tìm kiếm ( 0 ) Bộ lọc No Data loid.petrobp 1 Báo cáo BC tiền tận nơi (n…" at bounding box center [336, 165] width 673 height 331
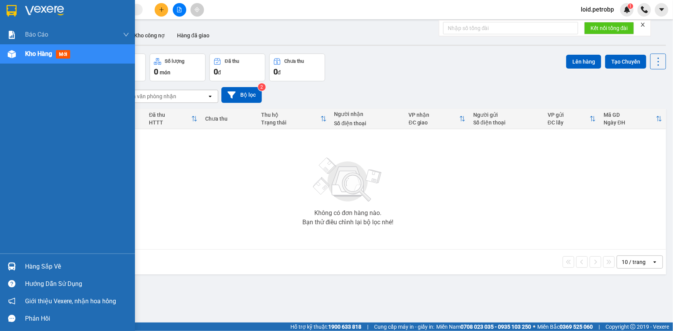
click at [15, 265] on img at bounding box center [12, 266] width 8 height 8
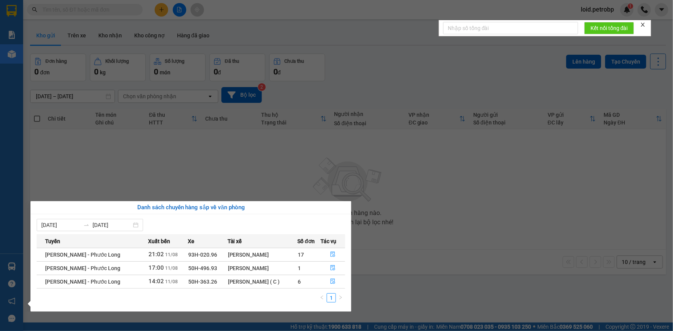
click at [192, 27] on section "Kết quả tìm kiếm ( 0 ) Bộ lọc No Data loid.petrobp 1 Báo cáo BC tiền tận nơi (n…" at bounding box center [336, 165] width 673 height 331
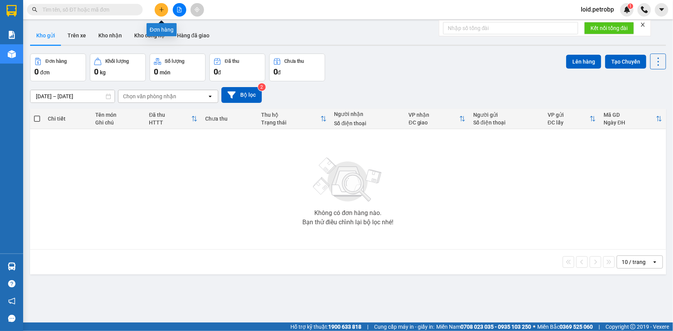
click at [162, 14] on button at bounding box center [161, 9] width 13 height 13
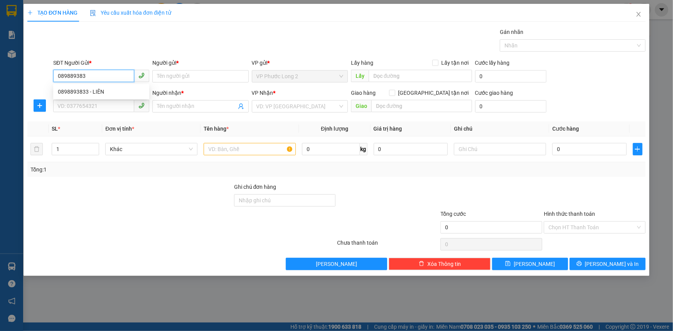
type input "0898893833"
click at [99, 89] on div "0898893833 - LIÊN" at bounding box center [101, 91] width 87 height 8
type input "LIÊN"
type input "0944686868"
type input "LAN"
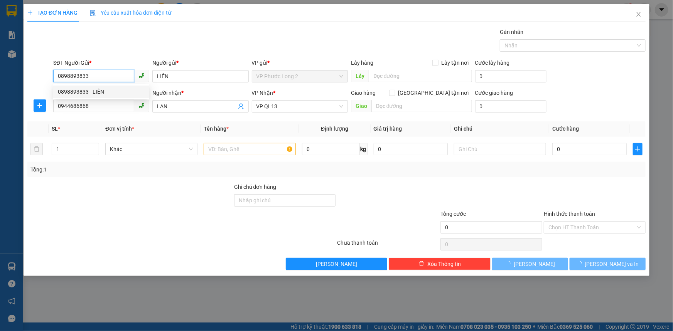
type input "30.000"
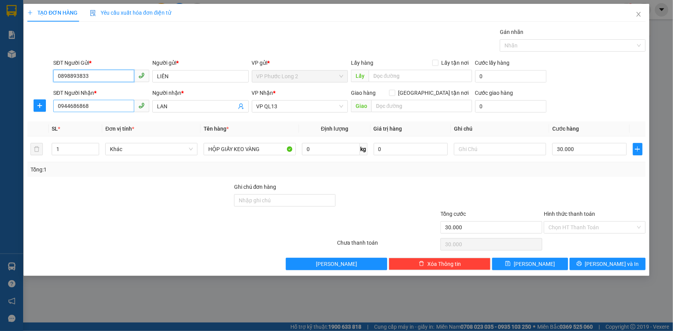
type input "0898893833"
click at [94, 106] on input "0944686868" at bounding box center [93, 106] width 81 height 12
click at [92, 109] on input "0919" at bounding box center [93, 106] width 81 height 12
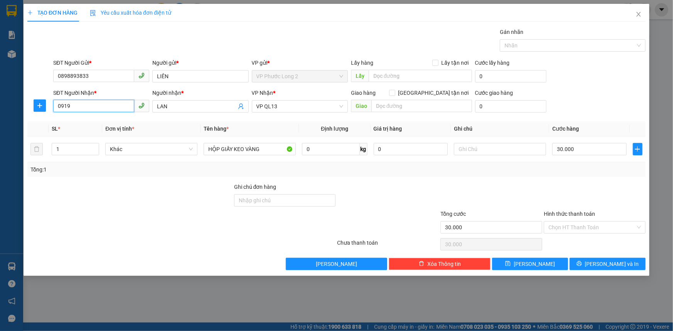
click at [92, 109] on input "0919" at bounding box center [93, 106] width 81 height 12
type input "0919343939"
click at [95, 125] on div "0919343939 - THỨC" at bounding box center [101, 122] width 87 height 8
type input "THỨC"
type input "0919343939"
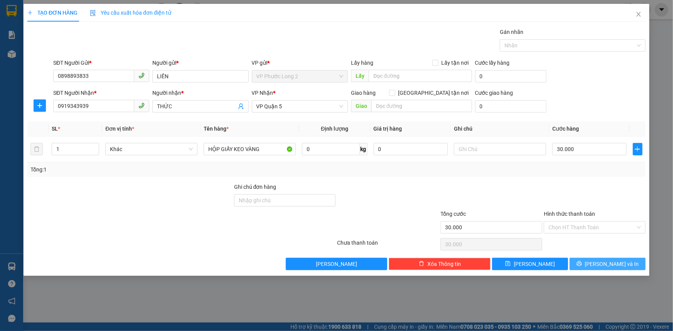
click at [601, 262] on span "Lưu và In" at bounding box center [612, 264] width 54 height 8
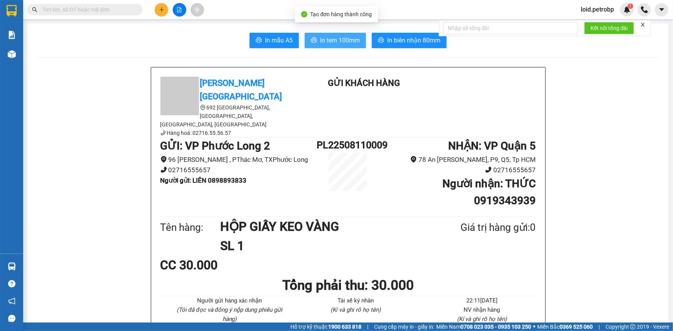
click at [332, 39] on span "In tem 100mm" at bounding box center [340, 40] width 40 height 10
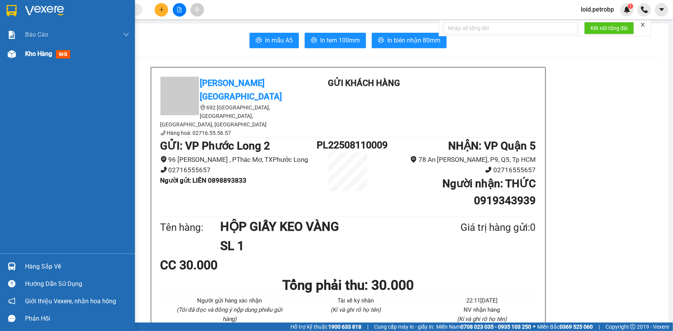
click at [18, 54] on div at bounding box center [11, 53] width 13 height 13
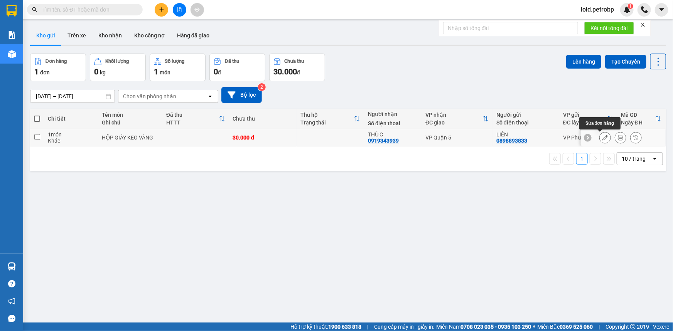
click at [604, 137] on button at bounding box center [604, 137] width 11 height 13
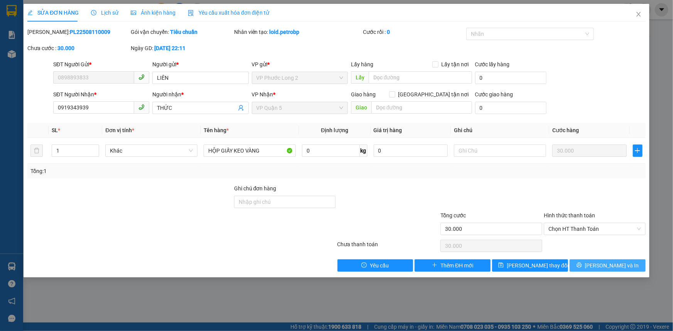
click at [615, 265] on span "Lưu và In" at bounding box center [612, 265] width 54 height 8
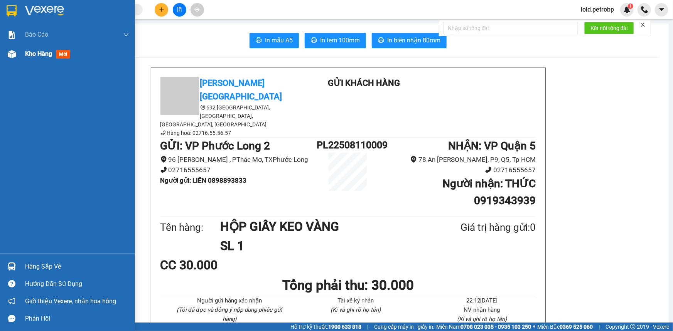
click at [35, 55] on span "Kho hàng" at bounding box center [38, 53] width 27 height 7
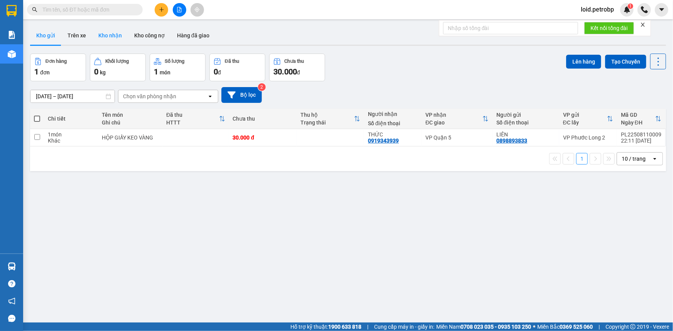
click at [115, 33] on button "Kho nhận" at bounding box center [110, 35] width 36 height 18
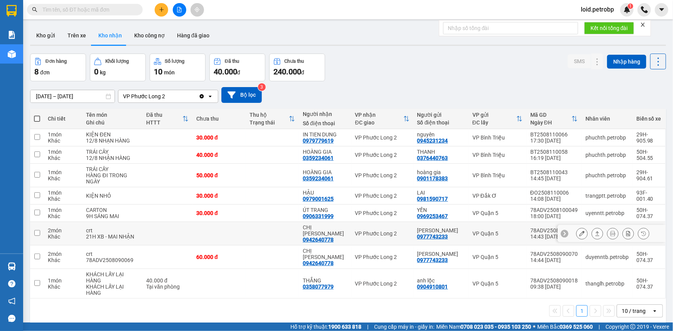
scroll to position [35, 0]
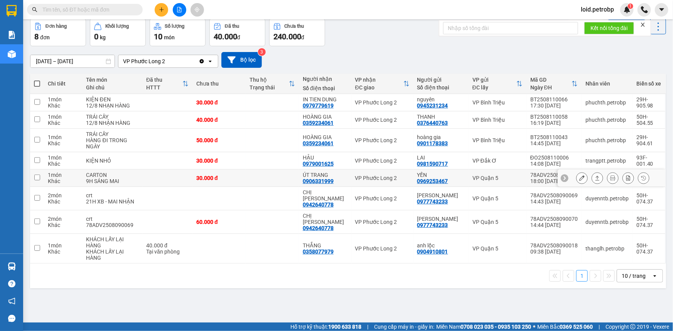
click at [580, 179] on button at bounding box center [581, 178] width 11 height 13
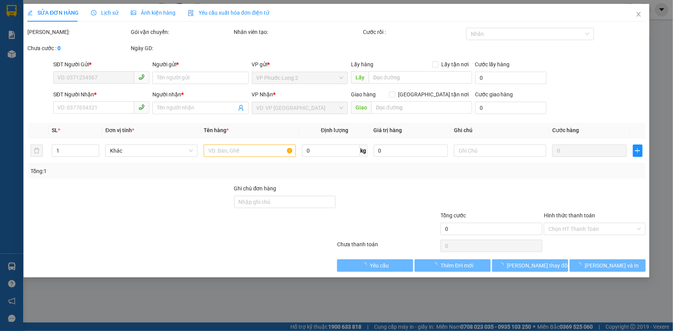
type input "0969253467"
type input "YẾN"
type input "0906331999"
type input "ÚT TRANG"
type input "30.000"
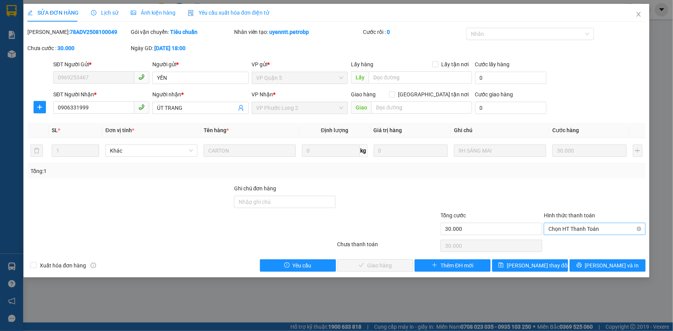
click at [571, 229] on span "Chọn HT Thanh Toán" at bounding box center [594, 229] width 92 height 12
click at [569, 243] on div "Tại văn phòng" at bounding box center [594, 244] width 92 height 8
type input "0"
click at [383, 262] on span "Lưu và Giao hàng" at bounding box center [389, 265] width 74 height 8
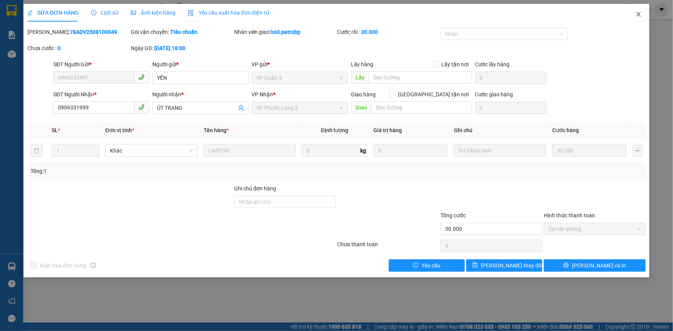
click at [641, 17] on icon "close" at bounding box center [638, 14] width 6 height 6
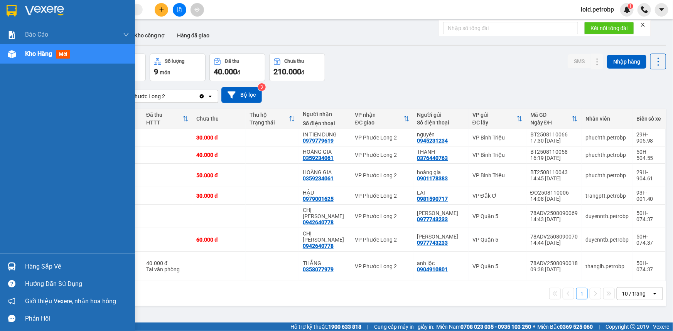
click at [35, 268] on div "Hàng sắp về" at bounding box center [77, 267] width 104 height 12
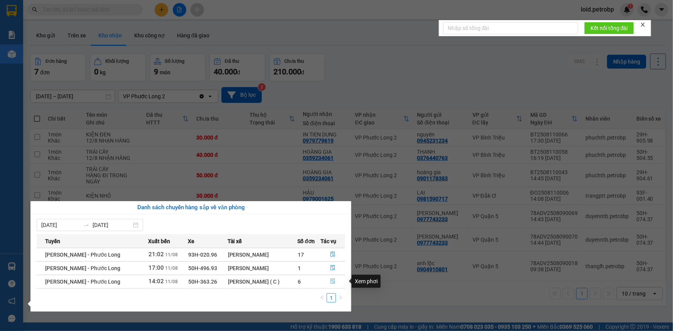
click at [331, 281] on icon "file-done" at bounding box center [332, 281] width 5 height 5
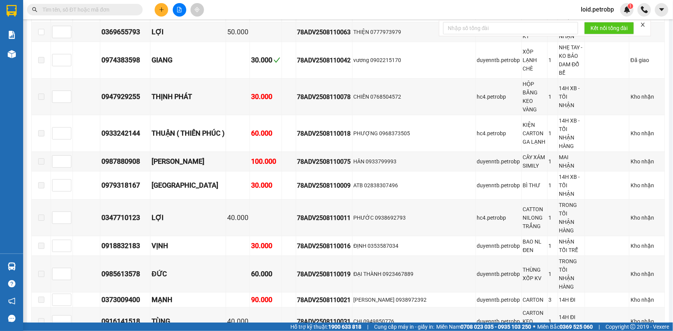
scroll to position [1542, 0]
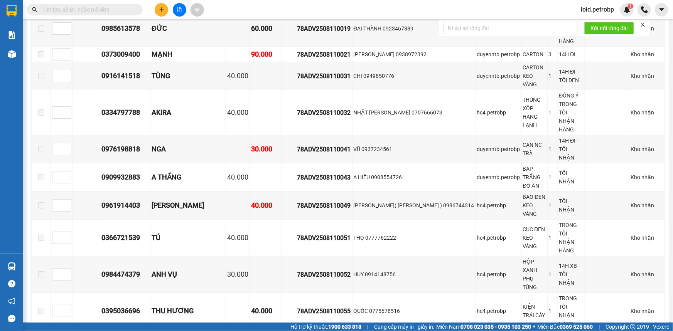
checkbox input "true"
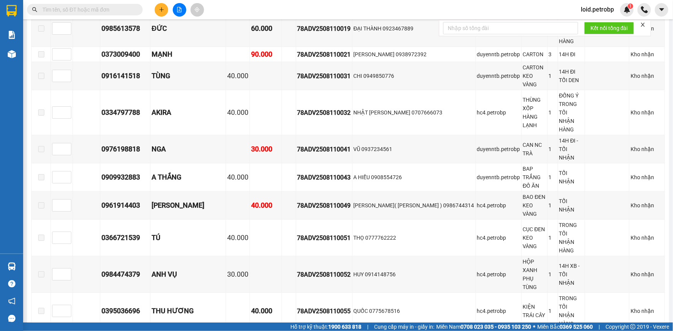
checkbox input "true"
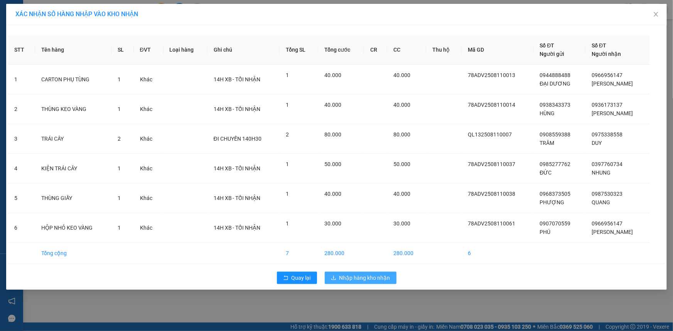
click at [359, 279] on span "Nhập hàng kho nhận" at bounding box center [364, 278] width 51 height 8
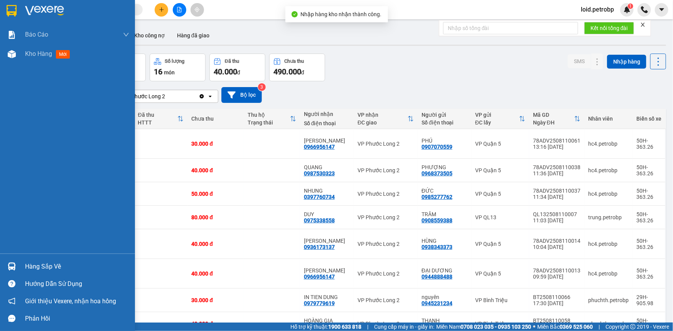
click at [22, 266] on div "Hàng sắp về" at bounding box center [67, 266] width 135 height 17
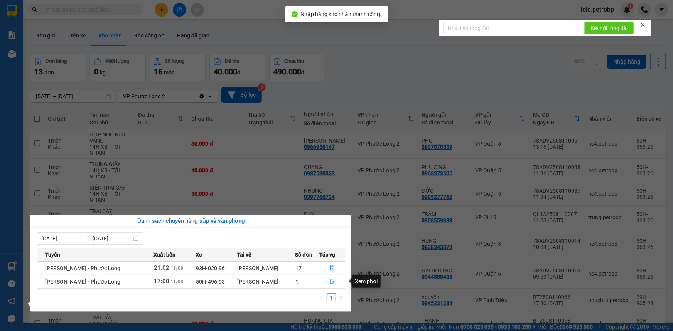
click at [331, 281] on icon "file-done" at bounding box center [332, 281] width 5 height 5
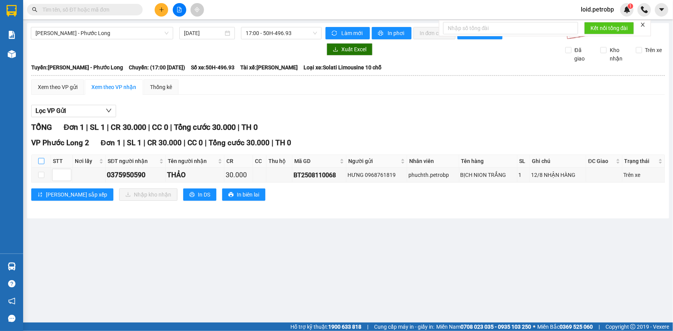
click at [40, 161] on input "checkbox" at bounding box center [41, 161] width 6 height 6
checkbox input "true"
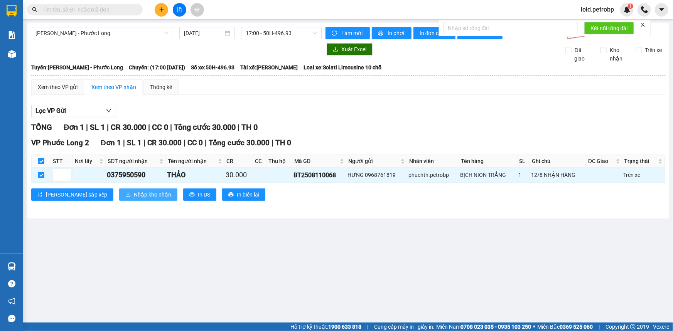
click at [134, 195] on span "Nhập kho nhận" at bounding box center [152, 194] width 37 height 8
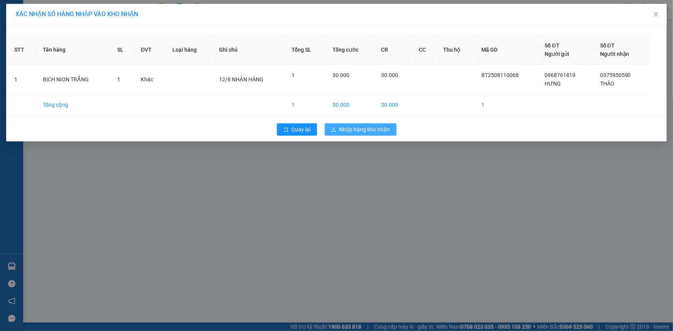
click at [361, 130] on span "Nhập hàng kho nhận" at bounding box center [364, 129] width 51 height 8
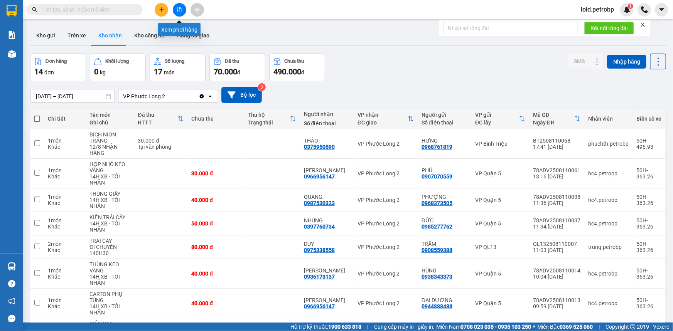
click at [177, 10] on icon "file-add" at bounding box center [179, 9] width 5 height 5
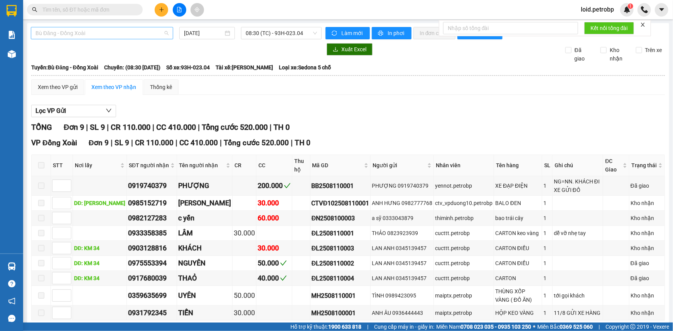
click at [96, 31] on span "Bù Đăng - Đồng Xoài" at bounding box center [101, 33] width 133 height 12
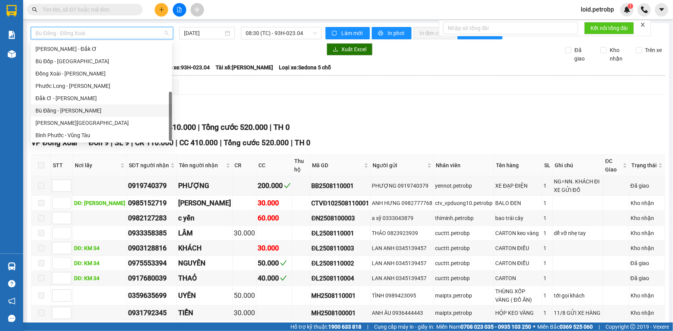
scroll to position [113, 0]
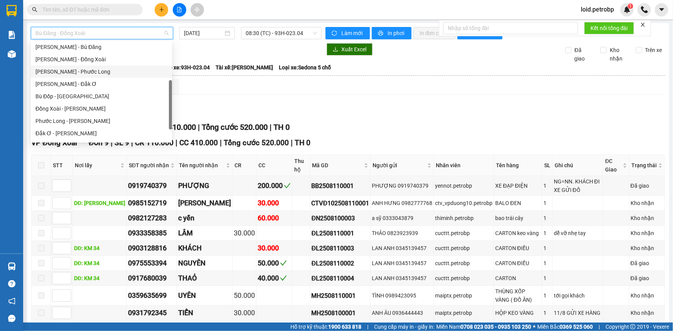
click at [81, 72] on div "Hồ Chí Minh - Phước Long" at bounding box center [101, 71] width 132 height 8
type input "11/08/2025"
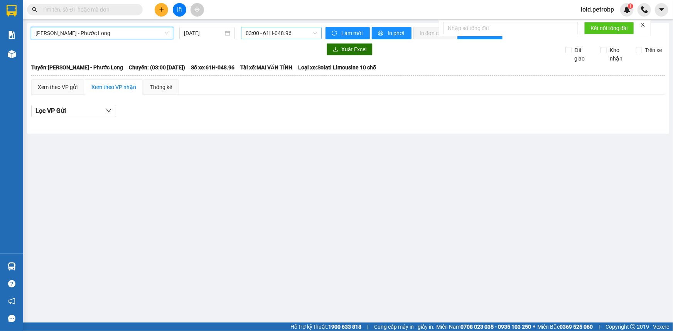
click at [274, 34] on span "03:00 - 61H-048.96" at bounding box center [281, 33] width 71 height 12
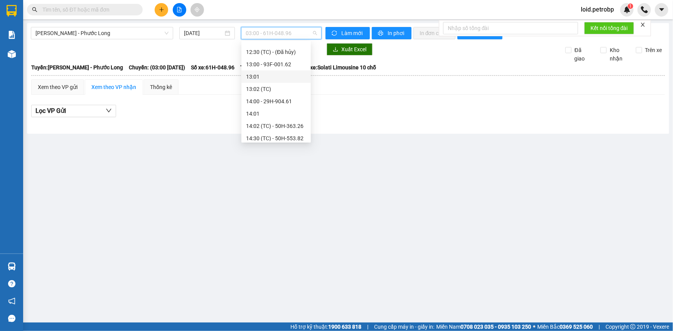
scroll to position [315, 0]
click at [289, 89] on div "14:02 (TC) - 50H-363.26" at bounding box center [276, 91] width 60 height 8
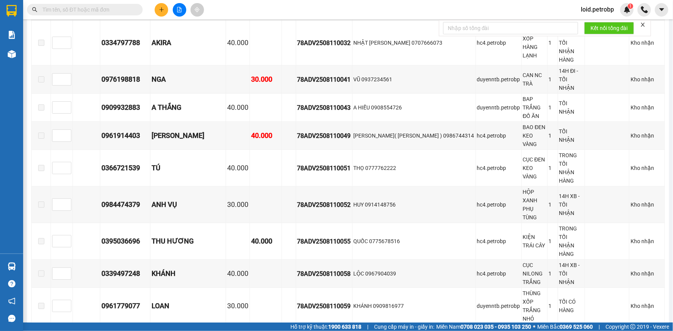
scroll to position [1507, 0]
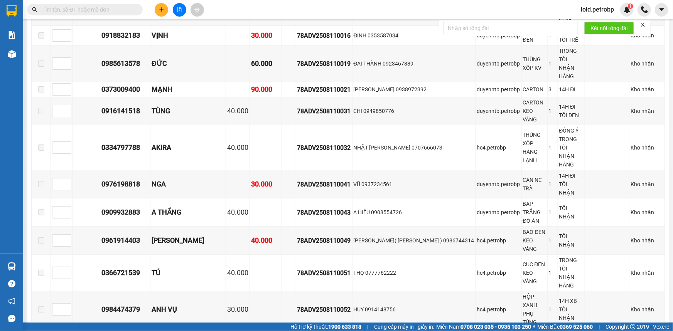
copy div "0975338558"
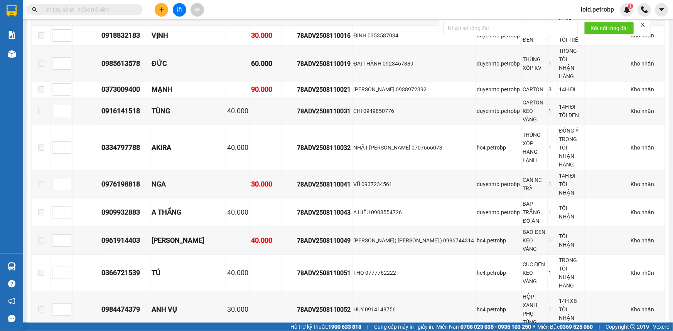
copy div "0397760734"
copy div "0966956147"
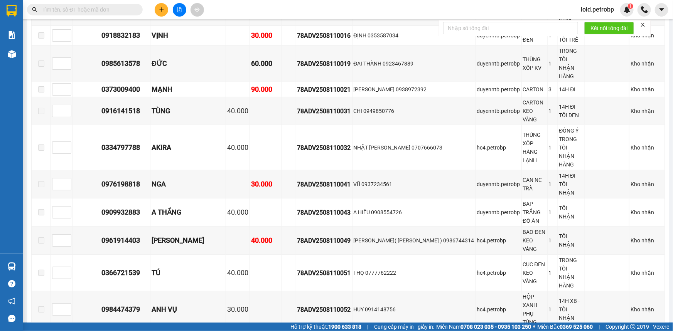
copy div "0936173137"
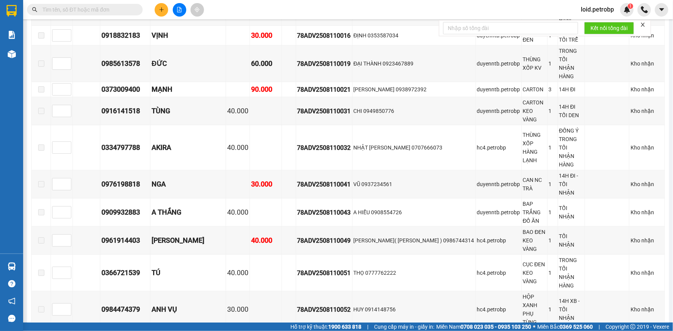
copy div "0987530323"
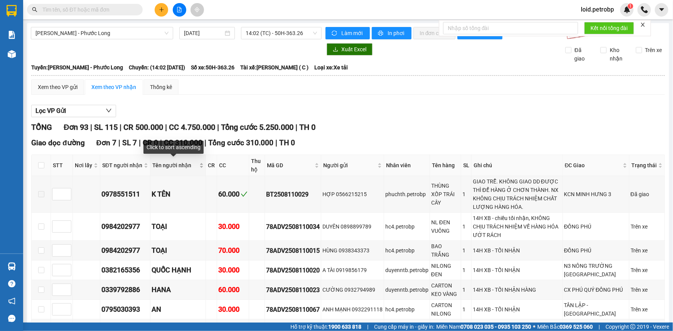
scroll to position [105, 0]
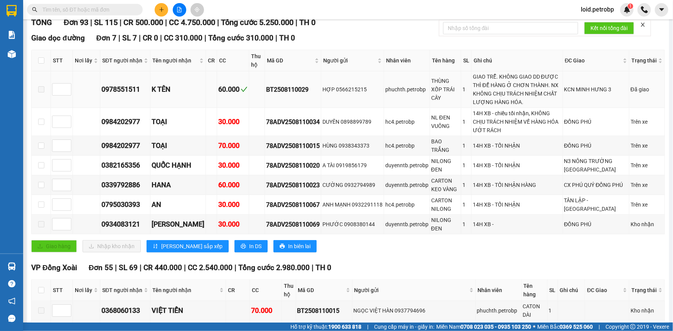
click at [274, 85] on div "BT2508110029" at bounding box center [293, 90] width 54 height 10
copy div "BT2508110029"
click at [278, 117] on div "78ADV2508110034" at bounding box center [293, 122] width 54 height 10
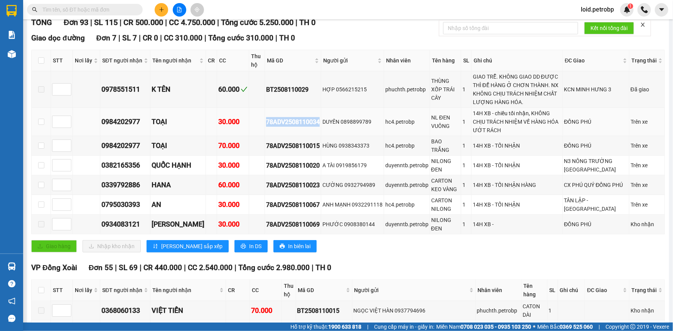
copy div "78ADV2508110034"
click at [275, 141] on div "78ADV2508110015" at bounding box center [293, 146] width 54 height 10
copy div "78ADV2508110015"
click at [272, 161] on div "78ADV2508110020" at bounding box center [293, 166] width 54 height 10
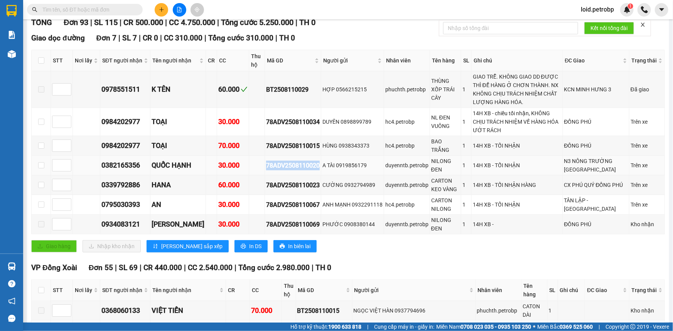
click at [272, 161] on div "78ADV2508110020" at bounding box center [293, 166] width 54 height 10
copy div "78ADV2508110020"
click at [268, 180] on div "78ADV2508110023" at bounding box center [293, 185] width 54 height 10
copy div "78ADV2508110023"
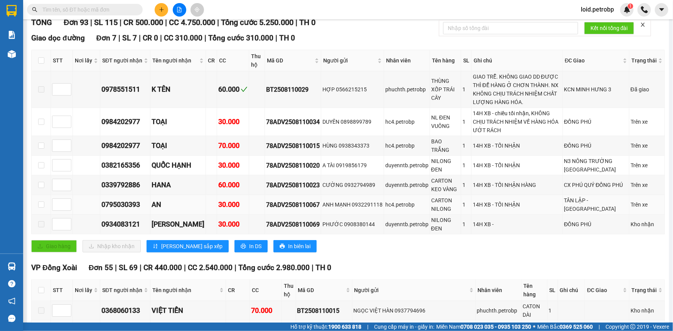
click at [287, 200] on div "78ADV2508110067" at bounding box center [293, 205] width 54 height 10
click at [275, 220] on div "78ADV2508110069" at bounding box center [293, 225] width 54 height 10
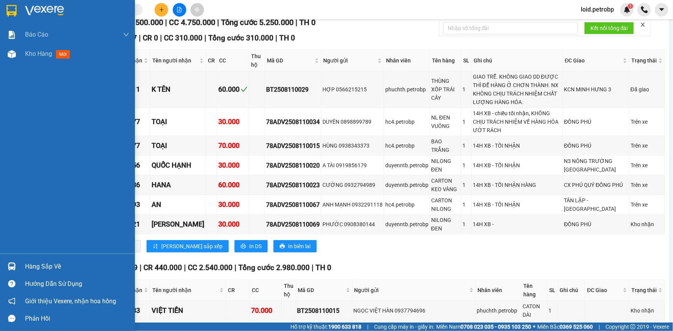
click at [24, 264] on div "Hàng sắp về" at bounding box center [67, 266] width 135 height 17
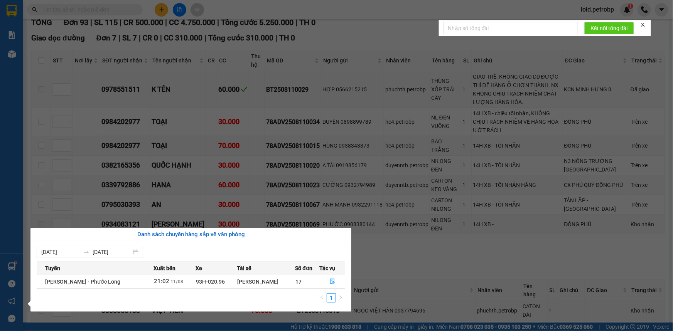
click at [371, 231] on section "Kết quả tìm kiếm ( 0 ) Bộ lọc No Data loid.petrobp 1 Báo cáo BC tiền tận nơi (n…" at bounding box center [336, 165] width 673 height 331
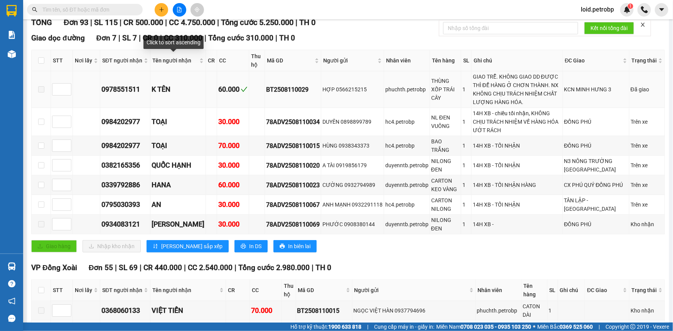
scroll to position [0, 0]
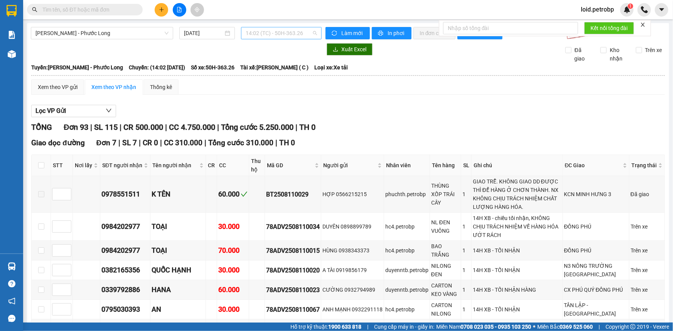
click at [288, 36] on span "14:02 (TC) - 50H-363.26" at bounding box center [281, 33] width 71 height 12
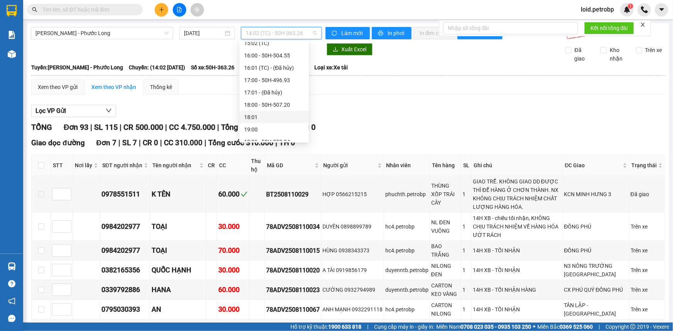
scroll to position [378, 0]
click at [287, 115] on div "17:00 - 50H-496.93" at bounding box center [274, 115] width 60 height 8
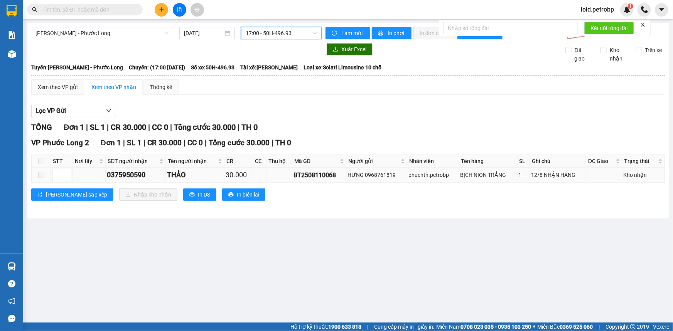
click at [126, 173] on div "0375950590" at bounding box center [135, 175] width 57 height 11
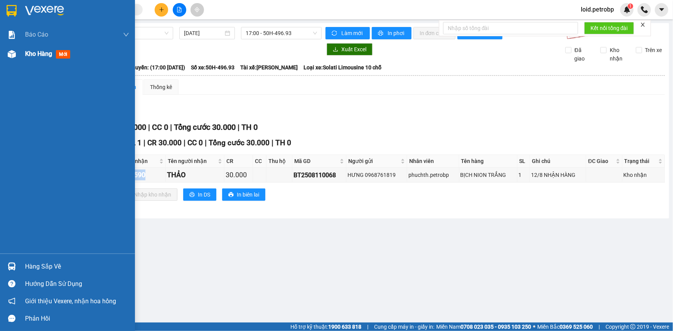
click at [34, 53] on span "Kho hàng" at bounding box center [38, 53] width 27 height 7
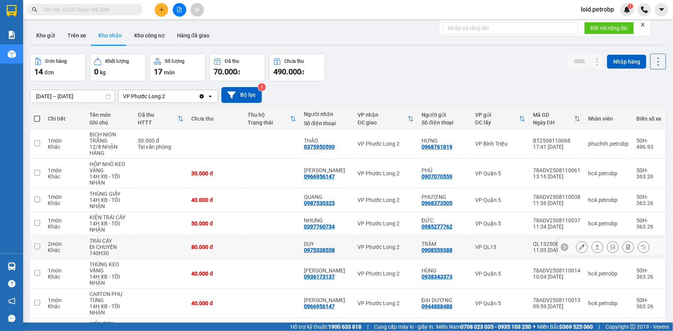
scroll to position [70, 0]
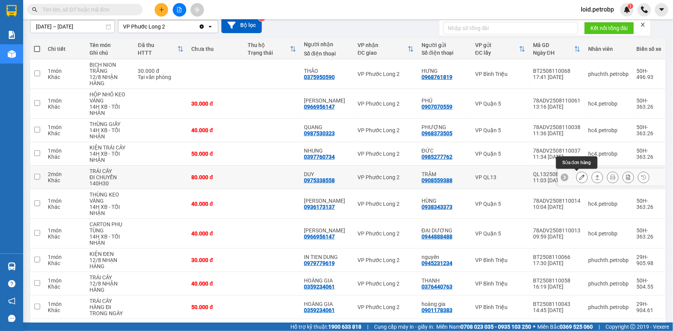
click at [579, 178] on icon at bounding box center [581, 177] width 5 height 5
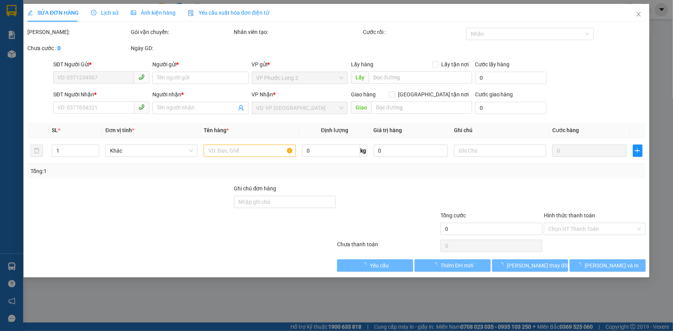
type input "0908559388"
type input "TRÂM"
type input "0975338558"
type input "DUY"
type input "80.000"
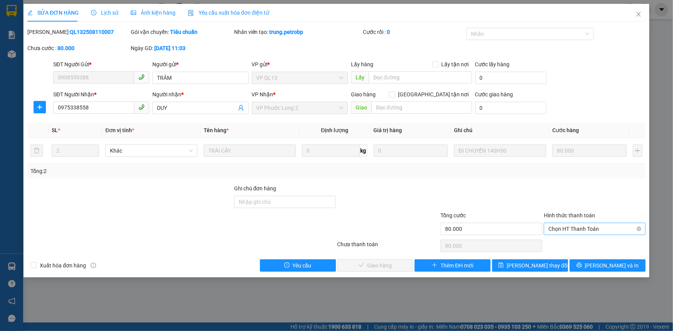
click at [573, 227] on span "Chọn HT Thanh Toán" at bounding box center [594, 229] width 92 height 12
click at [563, 241] on div "Tại văn phòng" at bounding box center [594, 244] width 92 height 8
type input "0"
click at [370, 264] on span "Lưu và Giao hàng" at bounding box center [389, 265] width 74 height 8
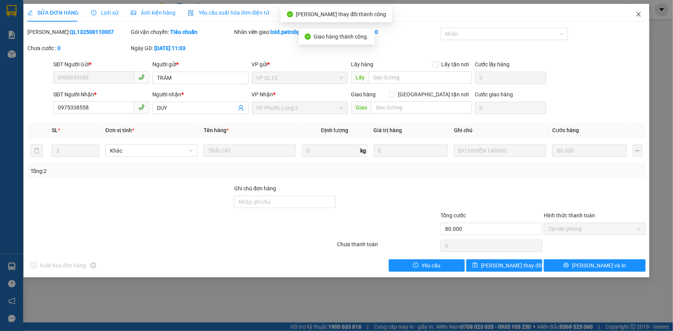
click at [637, 13] on icon "close" at bounding box center [638, 14] width 4 height 5
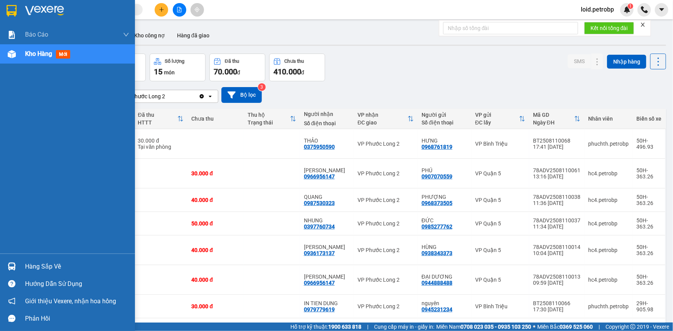
click at [41, 271] on div "Hàng sắp về" at bounding box center [77, 267] width 104 height 12
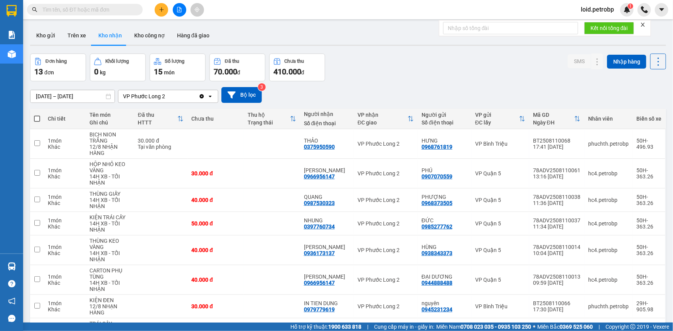
click at [300, 18] on section "Kết quả tìm kiếm ( 0 ) Bộ lọc No Data loid.petrobp 1 Báo cáo BC tiền tận nơi (n…" at bounding box center [336, 165] width 673 height 331
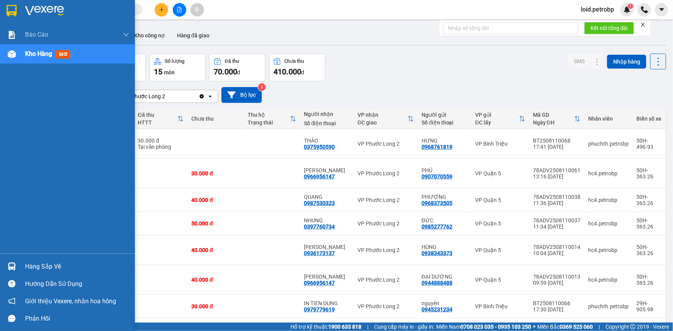
click at [18, 261] on div at bounding box center [11, 266] width 13 height 13
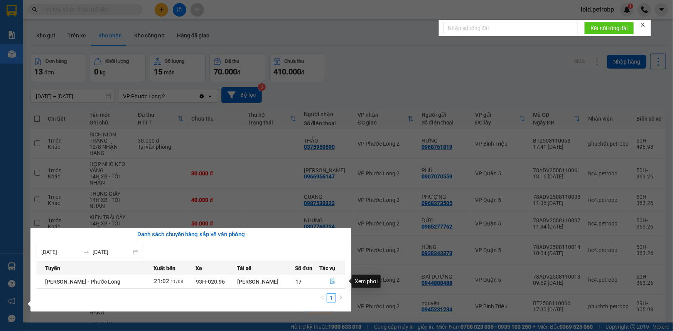
click at [331, 281] on icon "file-done" at bounding box center [332, 281] width 5 height 5
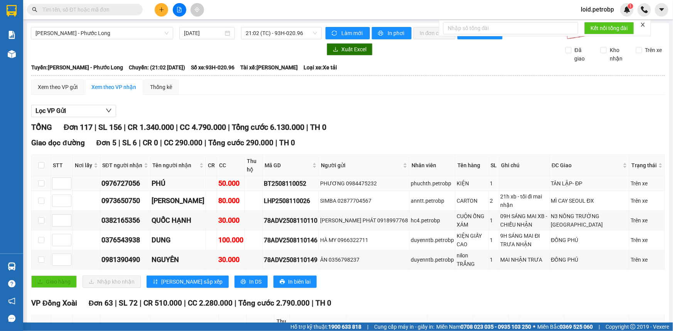
click at [270, 182] on div "BT2508110052" at bounding box center [291, 184] width 54 height 10
click at [265, 201] on div "LHP2508110026" at bounding box center [291, 201] width 54 height 10
click at [271, 216] on div "78ADV2508110110" at bounding box center [291, 221] width 54 height 10
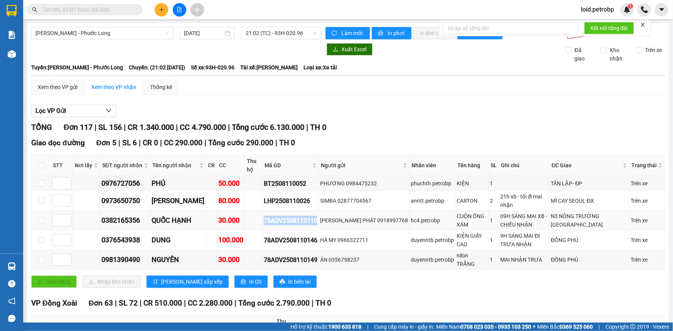
click at [271, 216] on div "78ADV2508110110" at bounding box center [291, 221] width 54 height 10
click at [279, 237] on div "78ADV2508110146" at bounding box center [291, 240] width 54 height 10
click at [276, 255] on div "78ADV2508110149" at bounding box center [291, 260] width 54 height 10
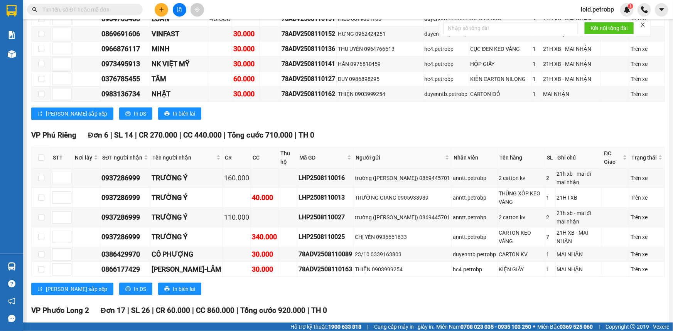
scroll to position [1822, 0]
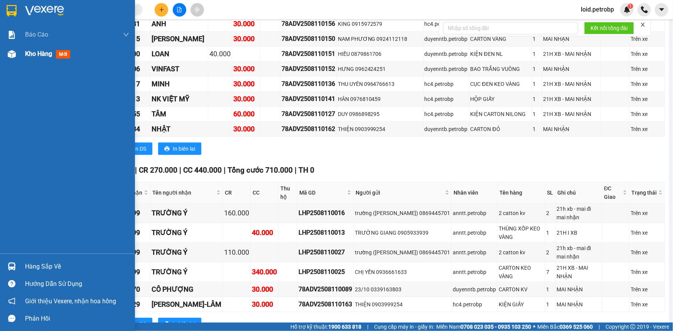
click at [37, 54] on span "Kho hàng" at bounding box center [38, 53] width 27 height 7
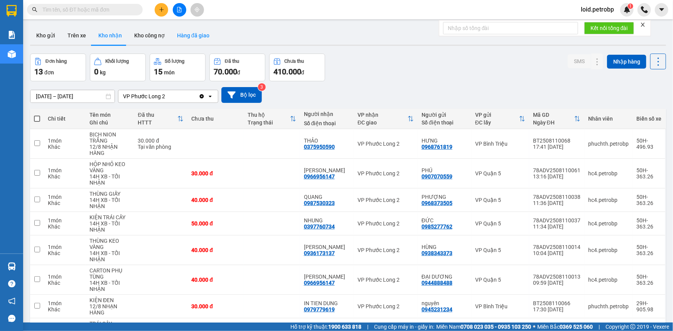
click at [188, 36] on button "Hàng đã giao" at bounding box center [193, 35] width 45 height 18
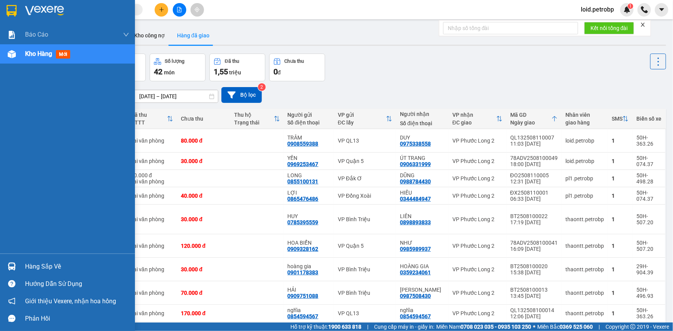
click at [28, 266] on div "Hàng sắp về" at bounding box center [77, 267] width 104 height 12
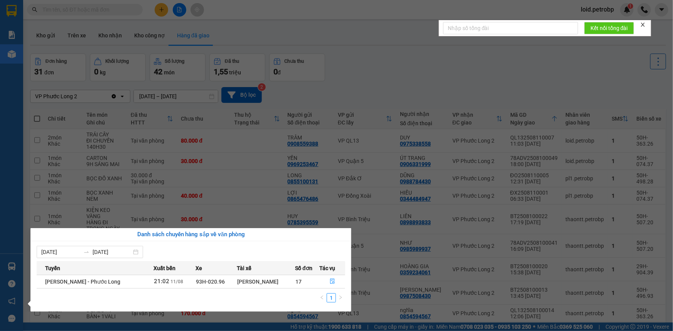
click at [259, 165] on section "Kết quả tìm kiếm ( 0 ) Bộ lọc No Data loid.petrobp 1 Báo cáo BC tiền tận nơi (n…" at bounding box center [336, 165] width 673 height 331
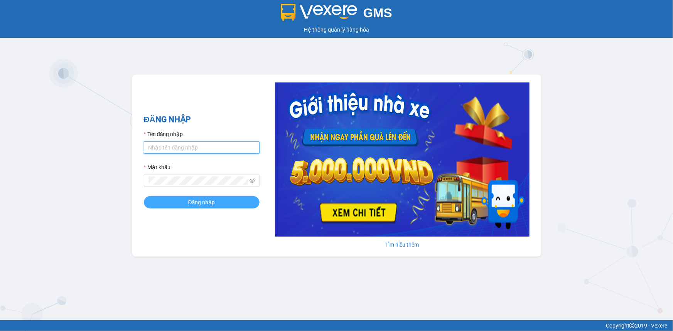
type input "loid.petrobp"
click at [193, 206] on span "Đăng nhập" at bounding box center [201, 202] width 27 height 8
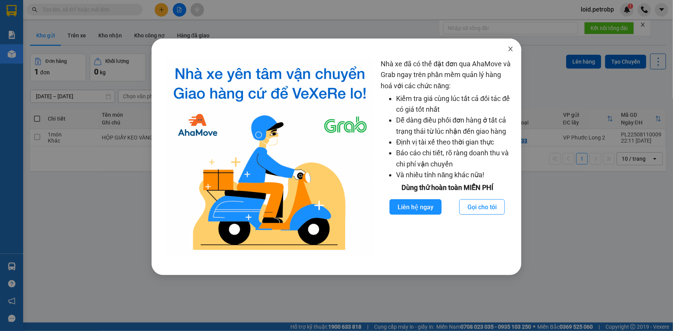
click at [515, 49] on span "Close" at bounding box center [510, 50] width 22 height 22
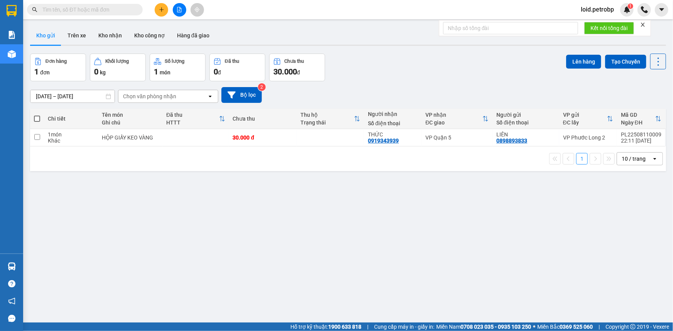
click at [116, 9] on input "text" at bounding box center [87, 9] width 91 height 8
paste input "BT2508110029"
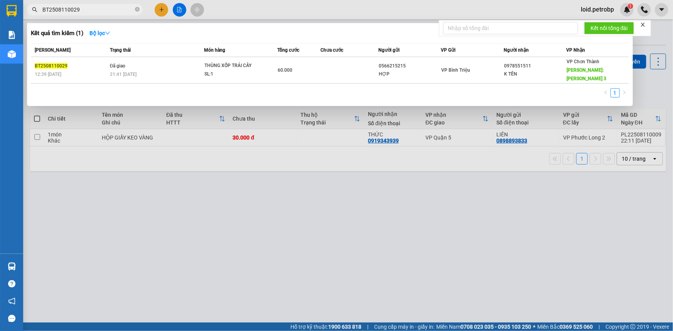
click at [90, 13] on input "BT2508110029" at bounding box center [87, 9] width 91 height 8
paste input "78ADV2508110034"
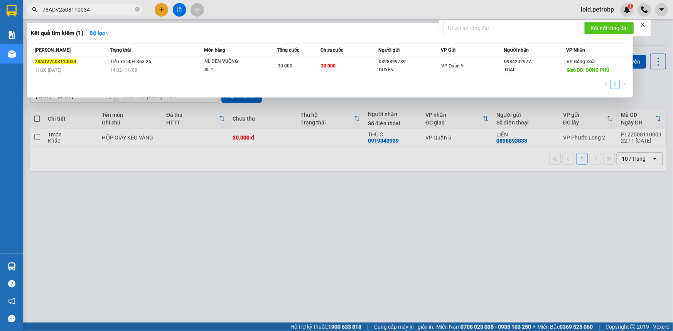
click at [97, 8] on input "78ADV2508110034" at bounding box center [87, 9] width 91 height 8
paste input "15"
click at [96, 11] on input "78ADV2508110015" at bounding box center [87, 9] width 91 height 8
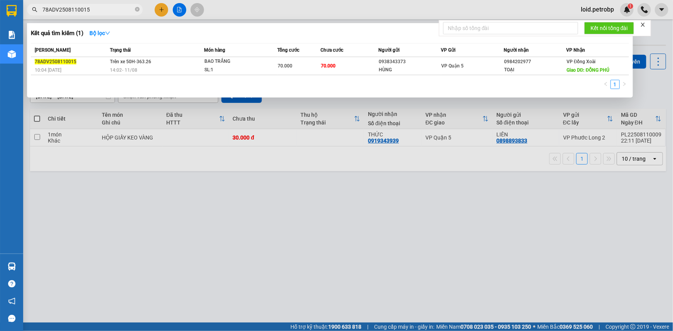
paste input "20"
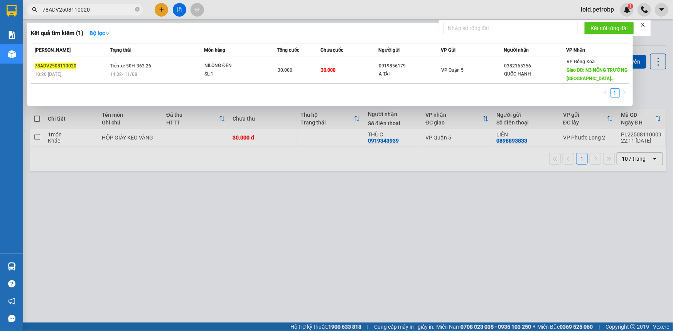
click at [103, 9] on input "78ADV2508110020" at bounding box center [87, 9] width 91 height 8
paste input "3"
click at [106, 8] on input "78ADV2508110023" at bounding box center [87, 9] width 91 height 8
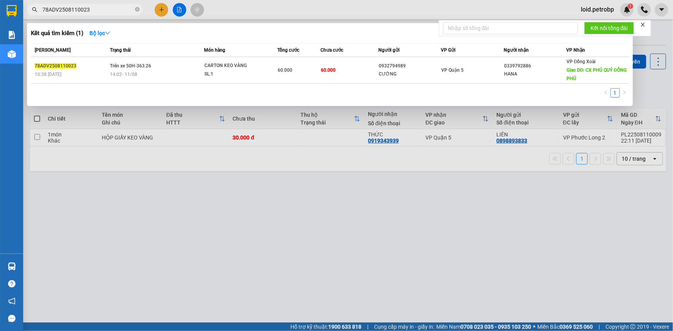
paste input "67"
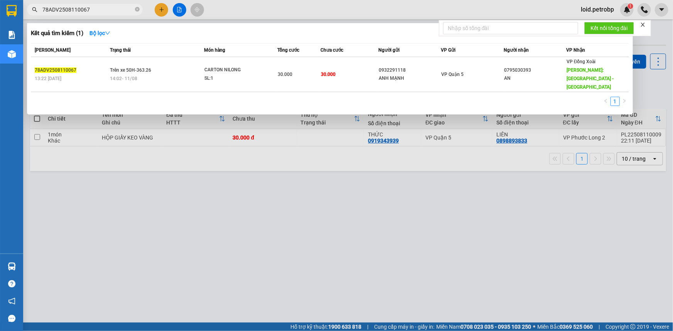
click at [98, 10] on input "78ADV2508110067" at bounding box center [87, 9] width 91 height 8
paste input "9"
type input "78ADV2508110069"
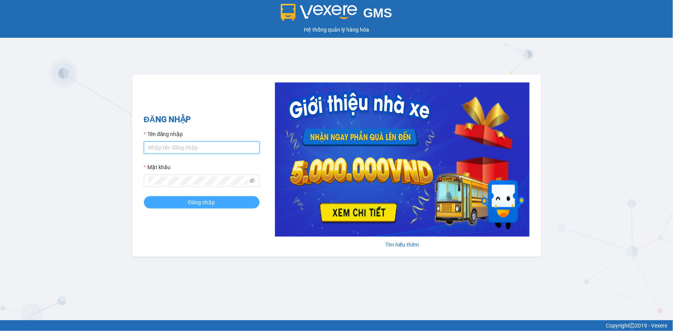
type input "loid.petrobp"
click at [181, 201] on button "Đăng nhập" at bounding box center [202, 202] width 116 height 12
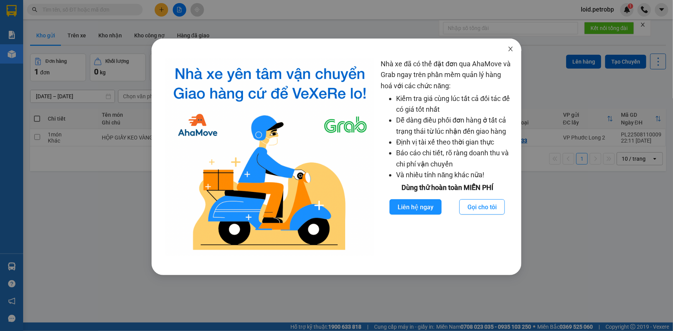
click at [513, 48] on icon "close" at bounding box center [510, 49] width 6 height 6
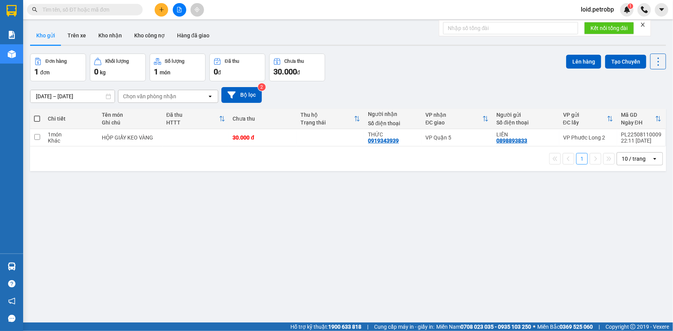
click at [100, 9] on input "text" at bounding box center [87, 9] width 91 height 8
paste input "BT2508110052"
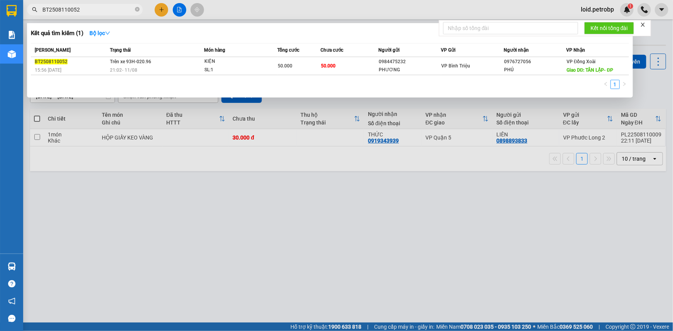
click at [96, 9] on input "BT2508110052" at bounding box center [87, 9] width 91 height 8
paste input "LHP2508110026"
click at [95, 10] on input "LHP2508110026" at bounding box center [87, 9] width 91 height 8
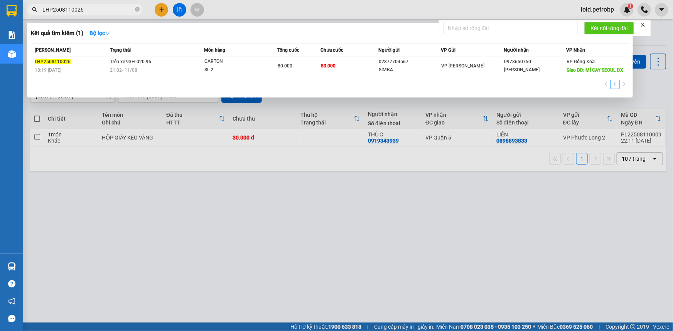
paste input "78ADV2508110110"
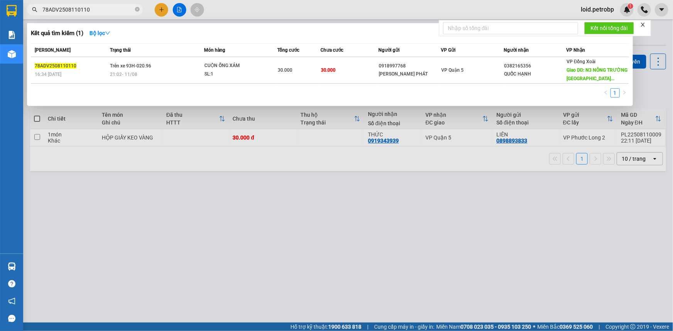
click at [89, 9] on input "78ADV2508110110" at bounding box center [87, 9] width 91 height 8
paste input "46"
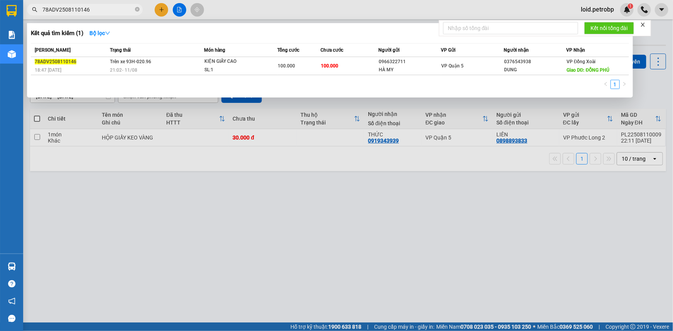
click at [105, 8] on input "78ADV2508110146" at bounding box center [87, 9] width 91 height 8
paste input "9"
type input "78ADV2508110149"
